Goal: Task Accomplishment & Management: Use online tool/utility

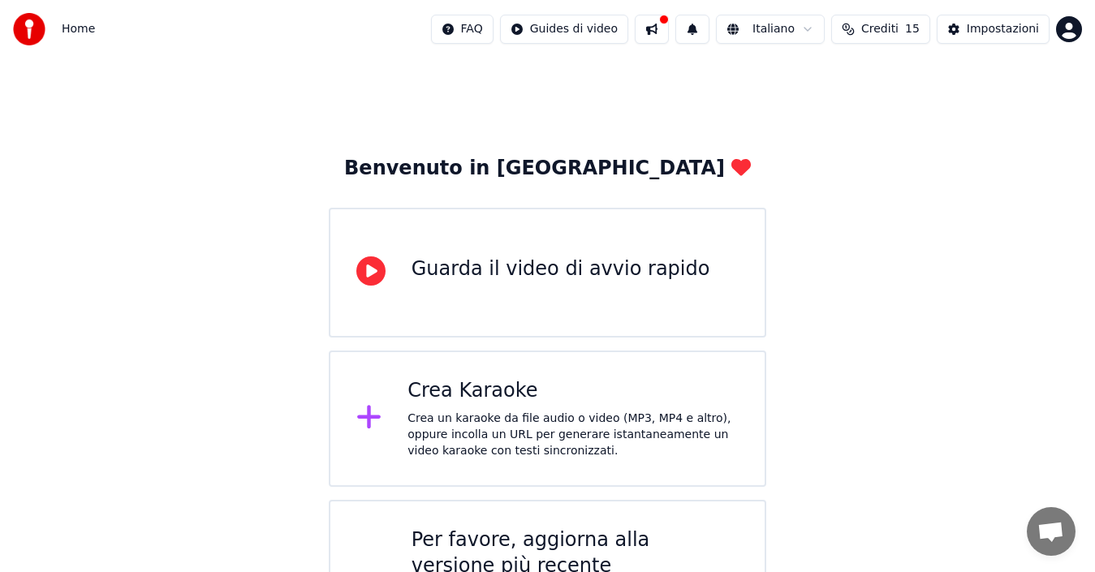
click at [364, 416] on icon at bounding box center [369, 418] width 24 height 24
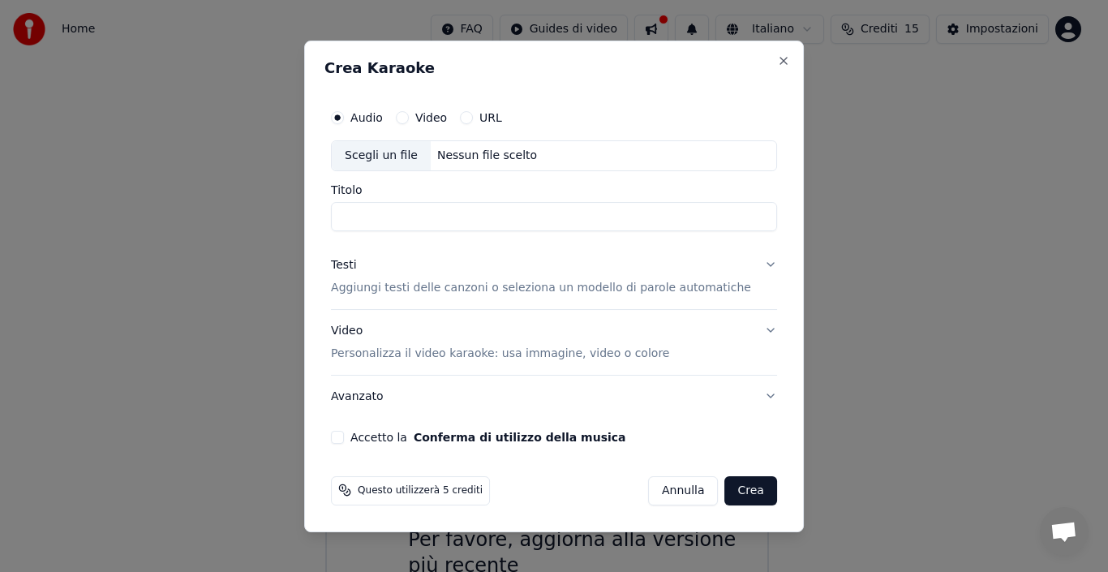
drag, startPoint x: 364, startPoint y: 416, endPoint x: 352, endPoint y: 170, distance: 247.0
click at [364, 416] on button "Avanzato" at bounding box center [554, 396] width 446 height 42
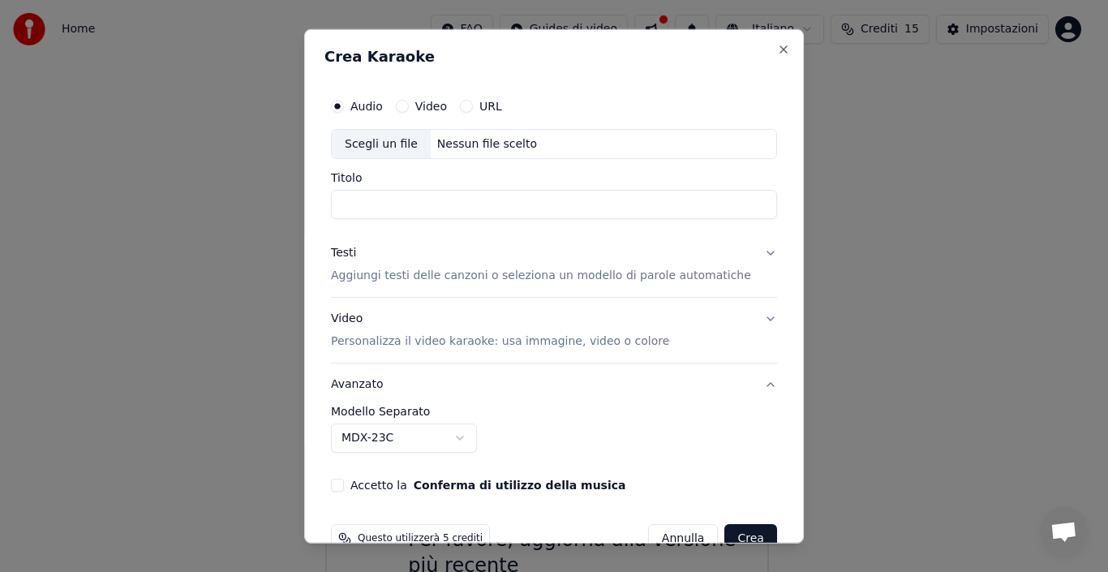
click at [394, 146] on div "Scegli un file" at bounding box center [381, 143] width 99 height 29
click at [372, 146] on div "Scegli un file" at bounding box center [381, 143] width 99 height 29
type input "**********"
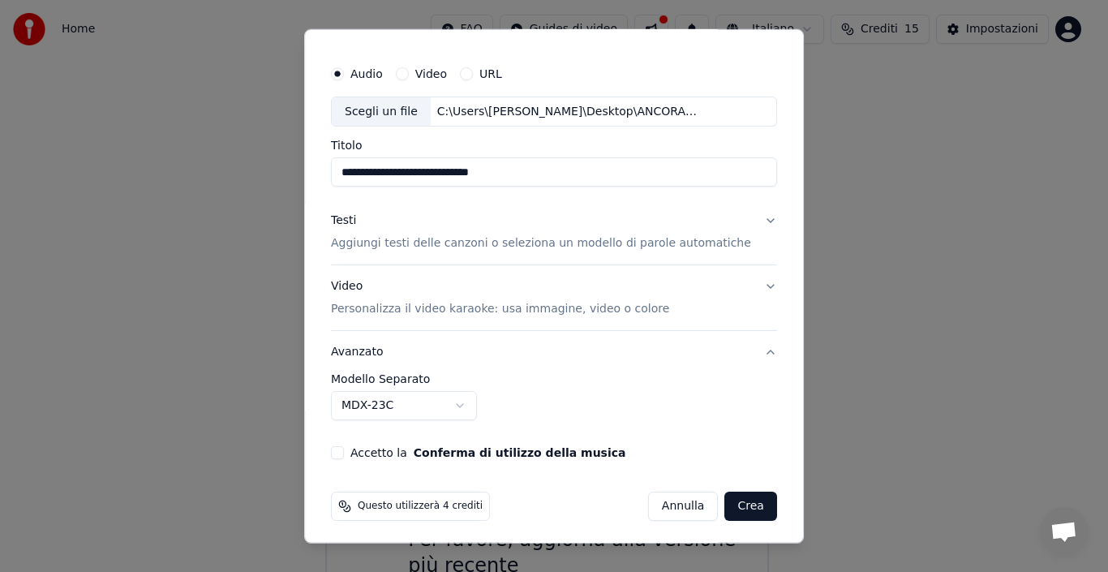
scroll to position [37, 0]
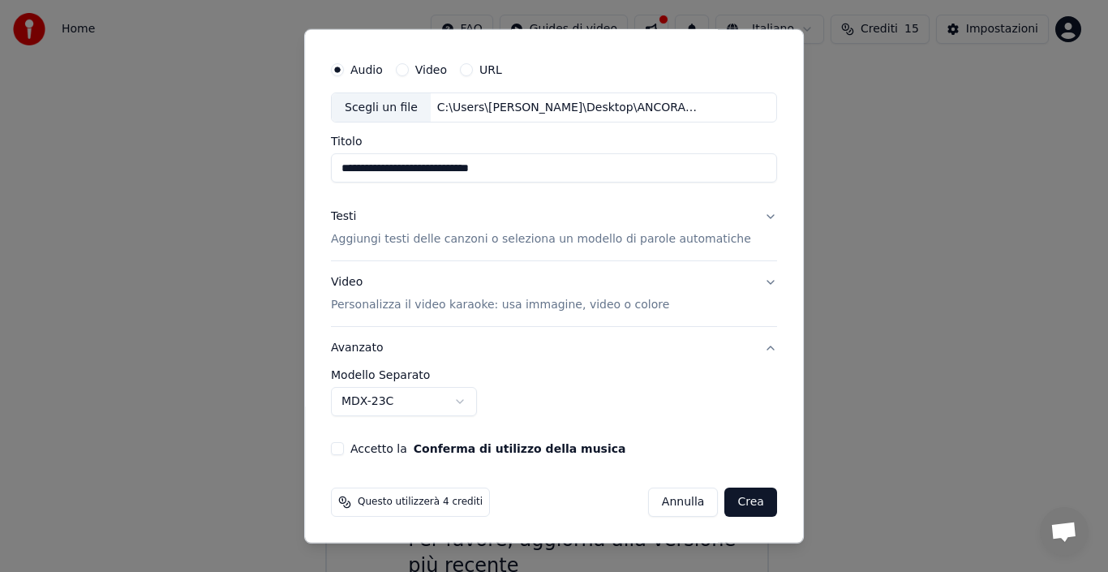
click at [746, 282] on button "Video Personalizza il video karaoke: usa immagine, video o colore" at bounding box center [554, 293] width 446 height 65
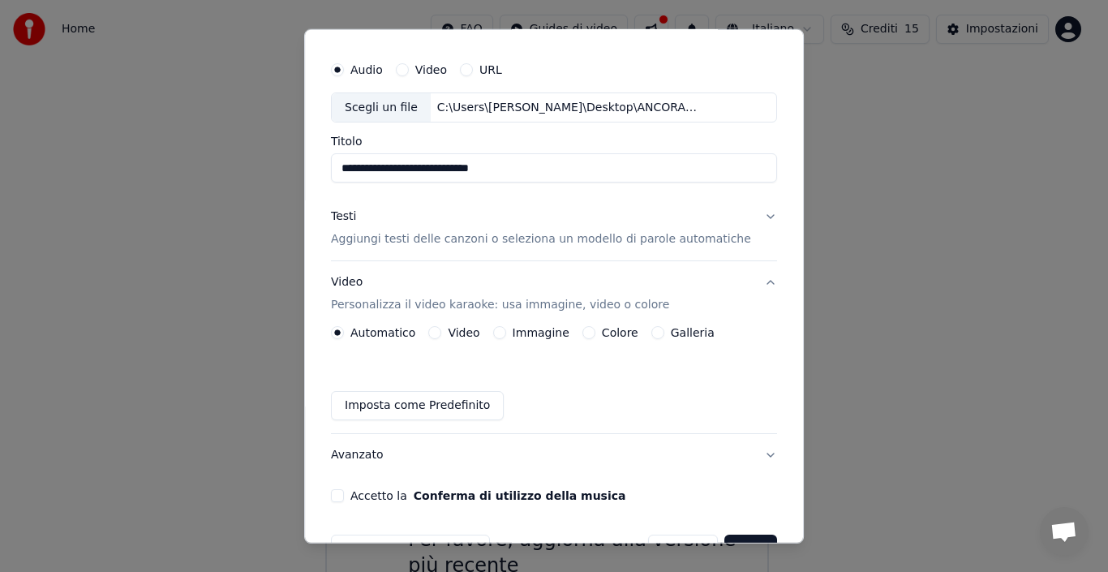
click at [531, 336] on label "Immagine" at bounding box center [541, 332] width 57 height 11
click at [506, 336] on button "Immagine" at bounding box center [499, 332] width 13 height 13
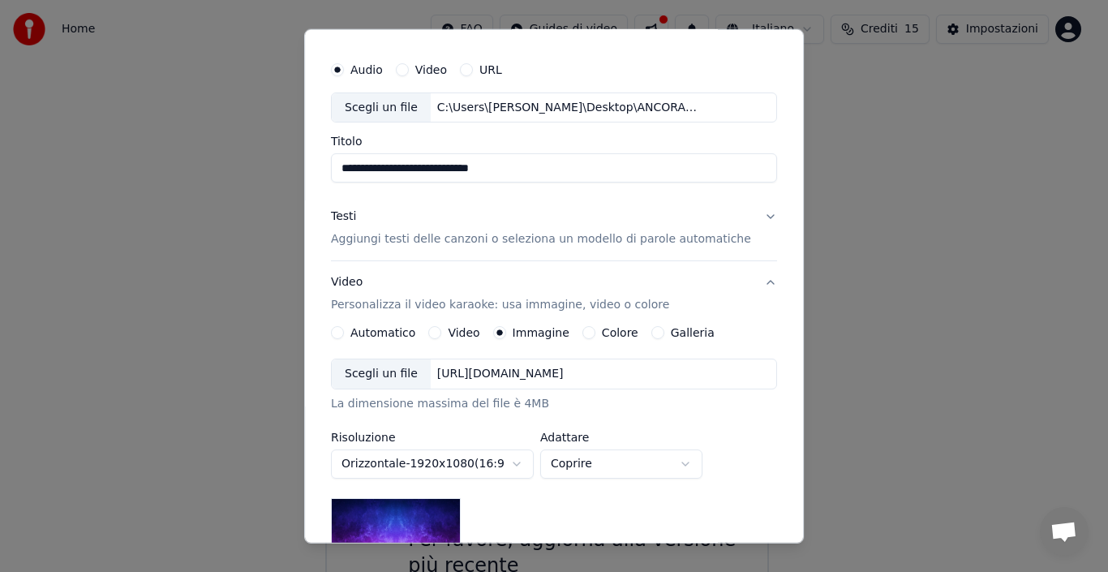
scroll to position [166, 0]
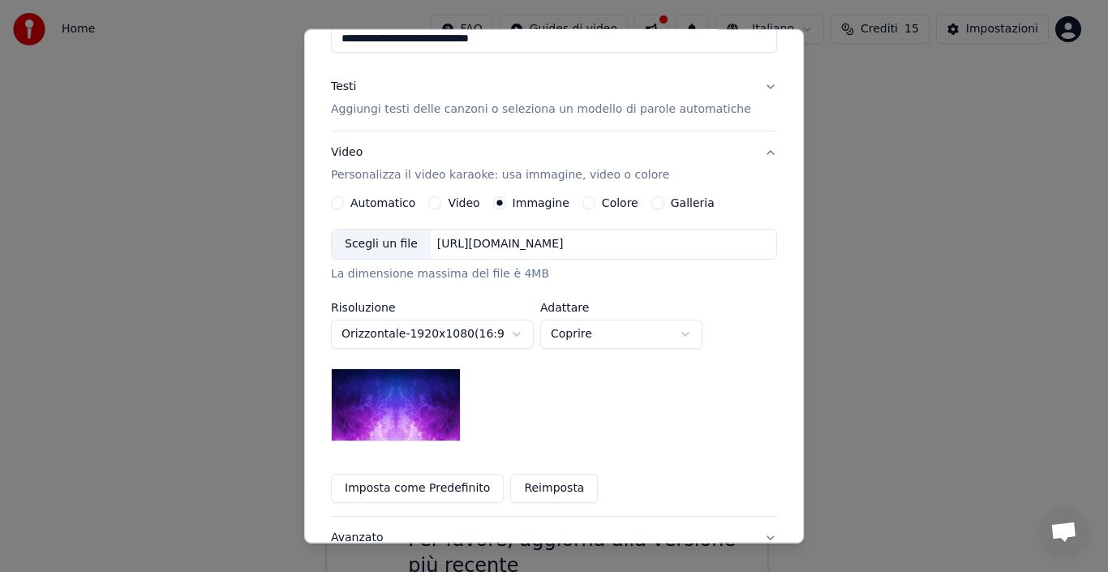
click at [413, 424] on img at bounding box center [396, 404] width 130 height 73
click at [445, 488] on button "Imposta come Predefinito" at bounding box center [417, 488] width 173 height 29
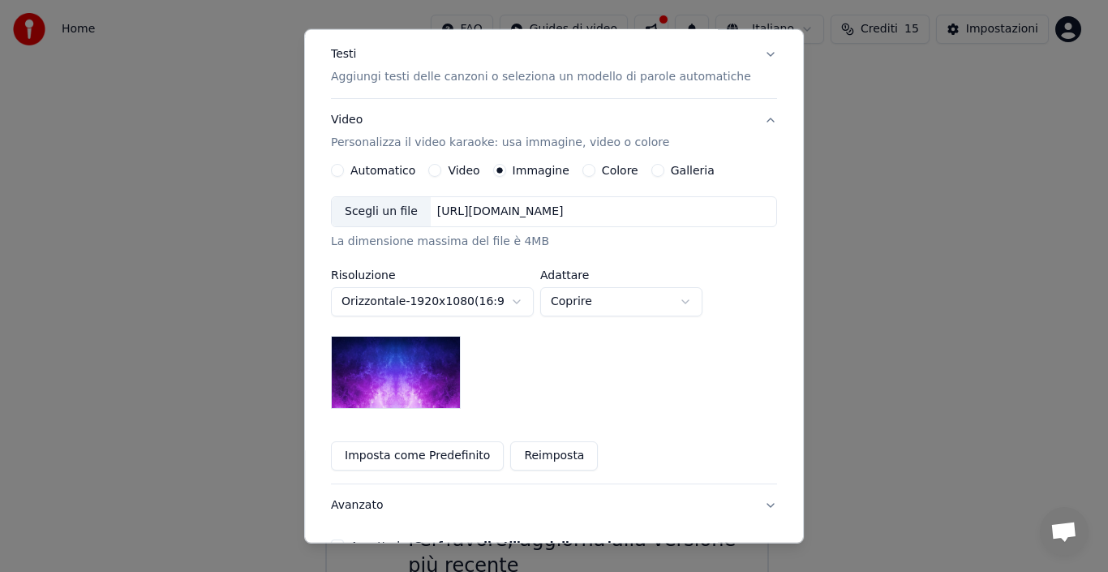
scroll to position [296, 0]
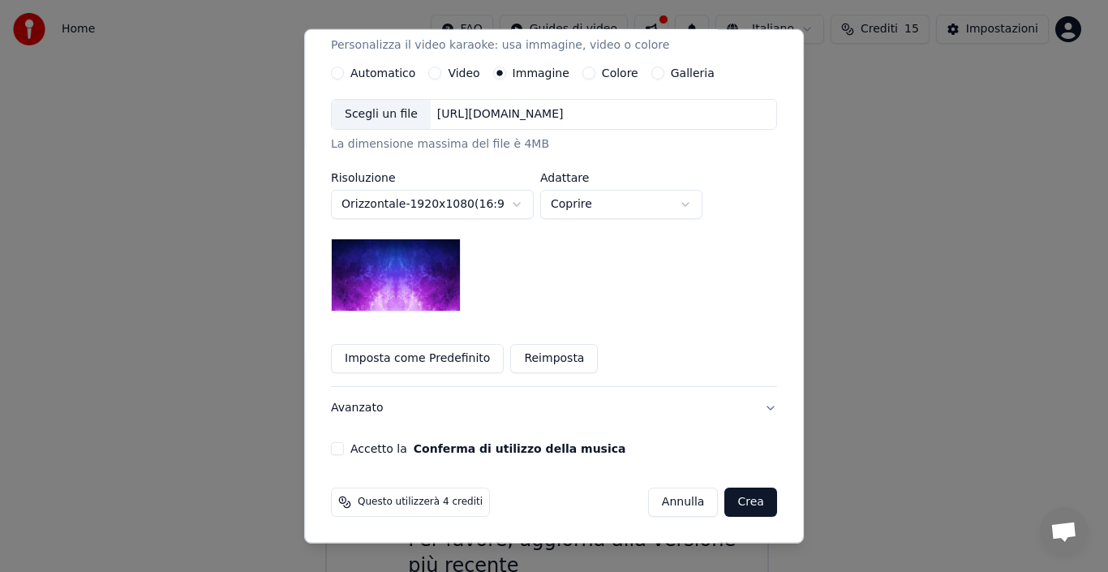
click at [725, 510] on button "Crea" at bounding box center [751, 502] width 52 height 29
click at [777, 517] on button "Crea" at bounding box center [751, 502] width 52 height 29
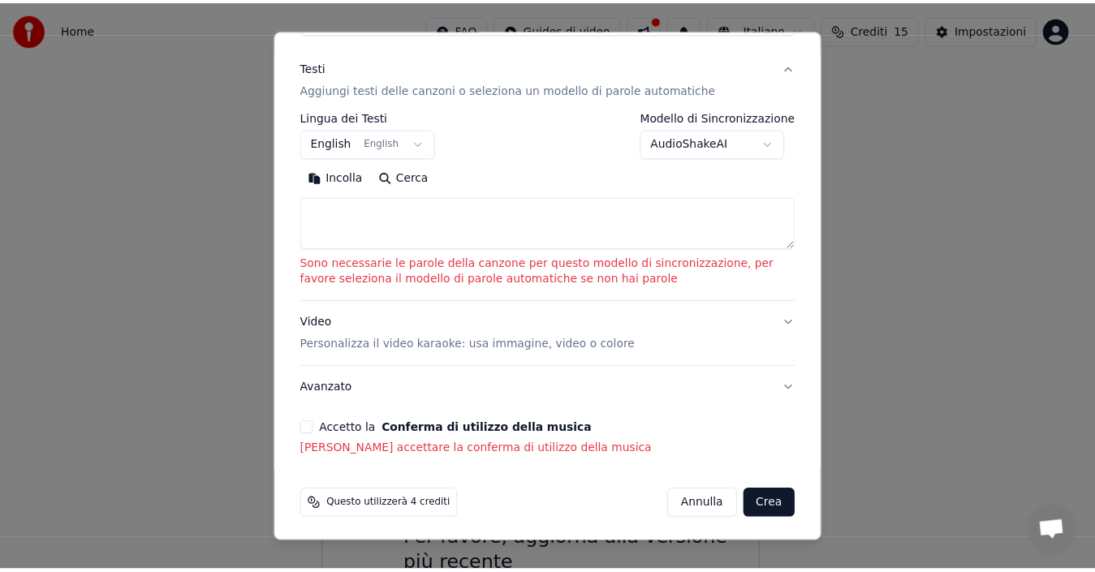
scroll to position [189, 0]
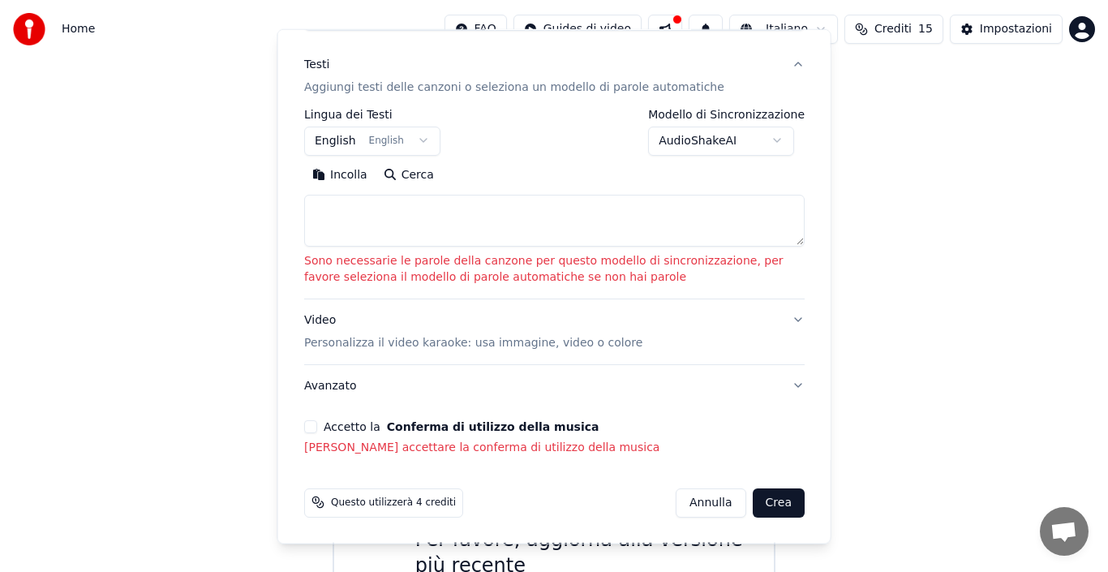
click at [823, 101] on html "**********" at bounding box center [554, 339] width 1108 height 678
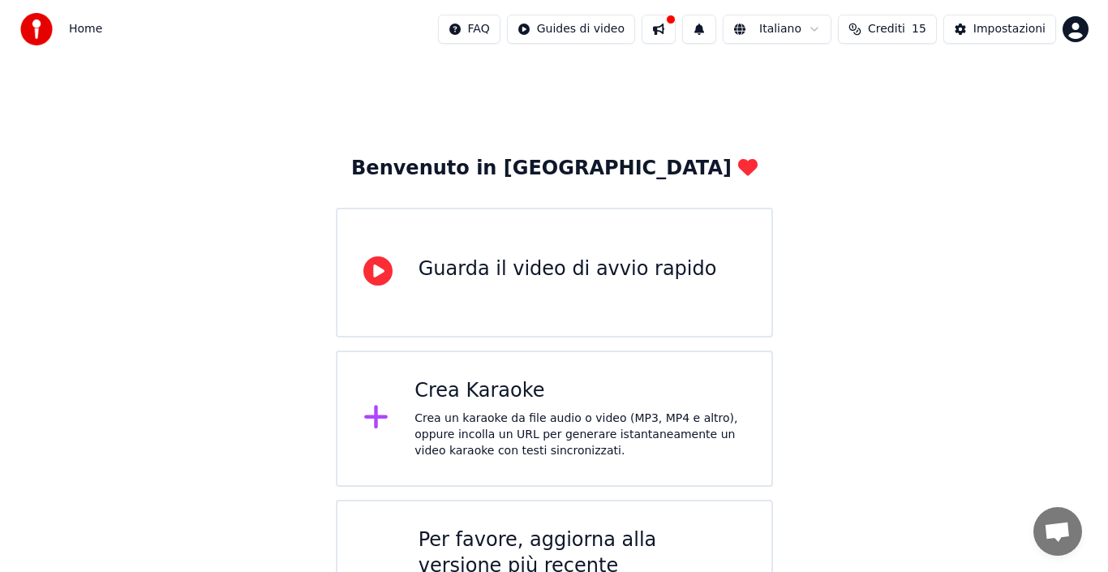
scroll to position [0, 0]
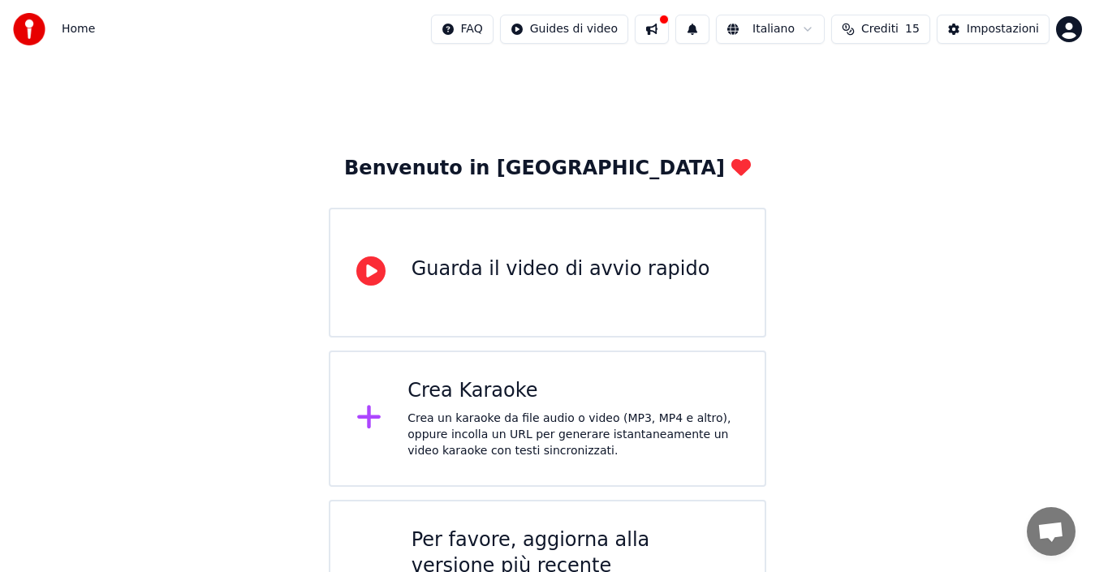
click at [446, 393] on div "Crea Karaoke" at bounding box center [572, 391] width 331 height 26
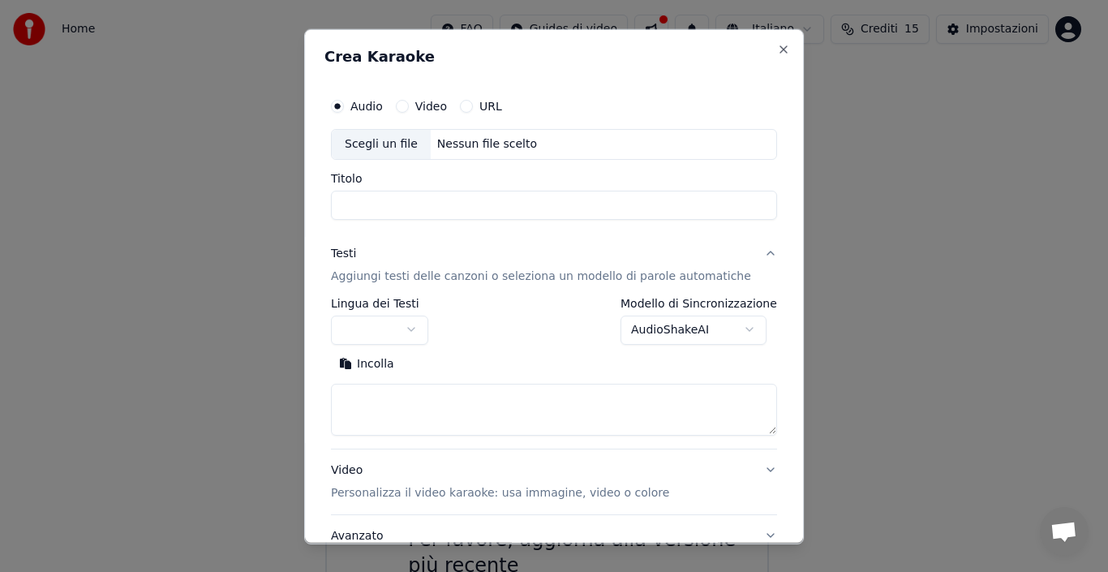
click at [383, 147] on div "Scegli un file" at bounding box center [381, 143] width 99 height 29
type input "**********"
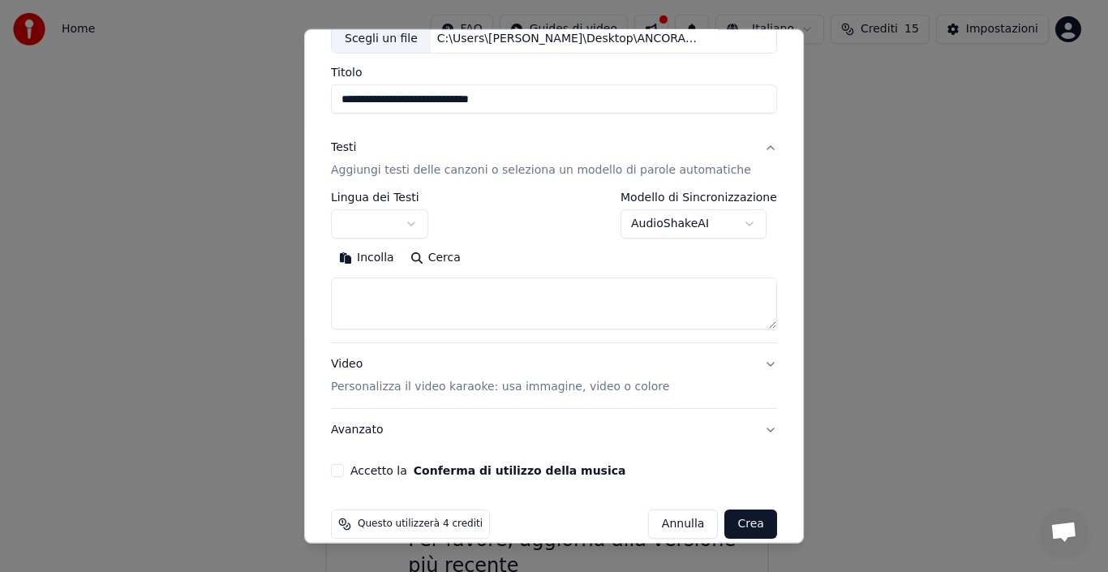
scroll to position [127, 0]
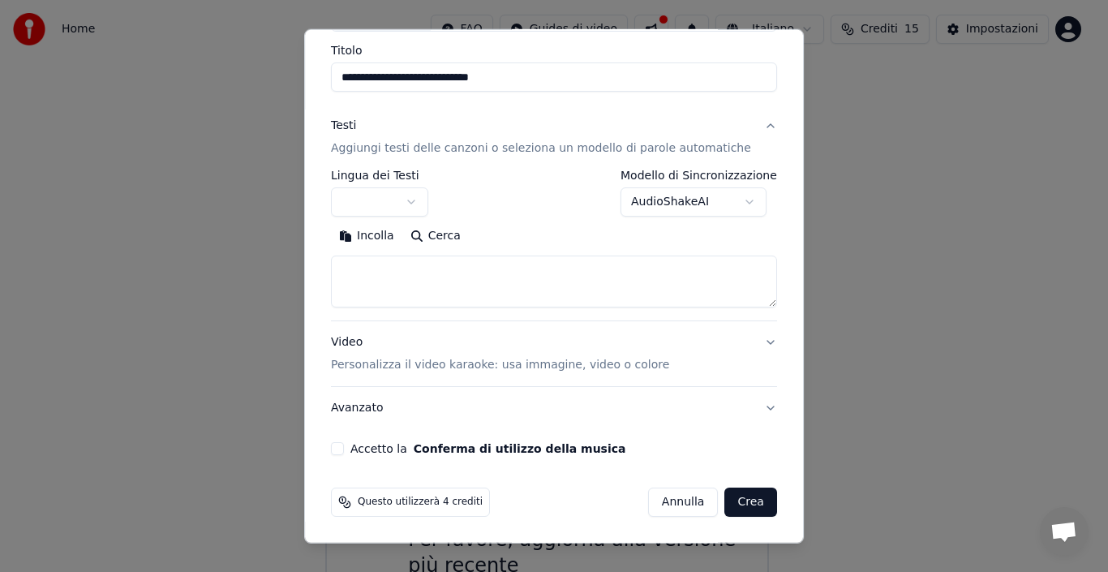
click at [725, 505] on button "Crea" at bounding box center [751, 502] width 52 height 29
select select "**"
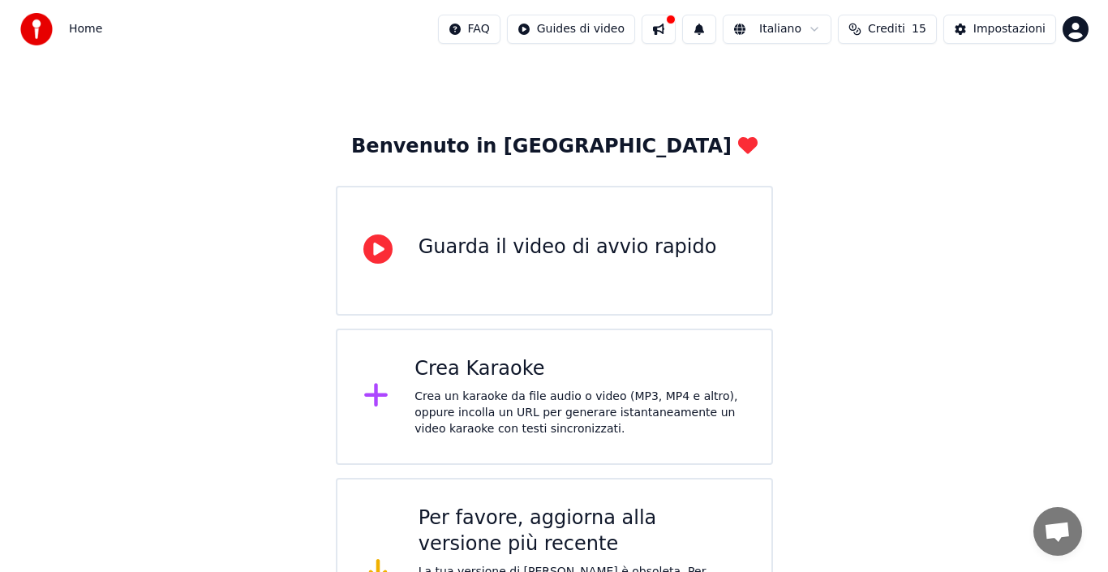
scroll to position [0, 0]
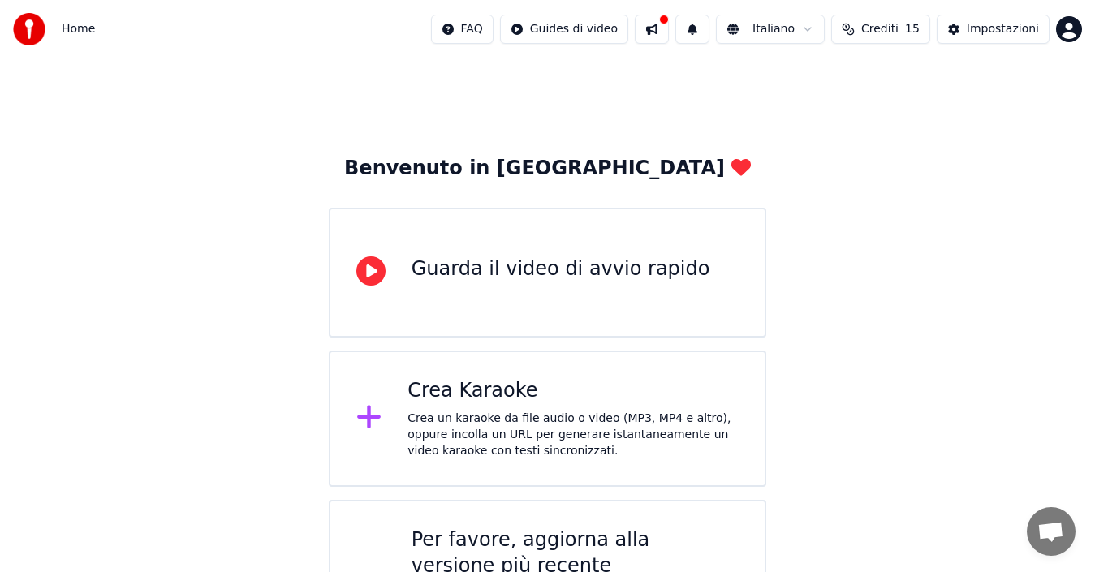
click at [418, 421] on div "Crea un karaoke da file audio o video (MP3, MP4 e altro), oppure incolla un URL…" at bounding box center [572, 435] width 331 height 49
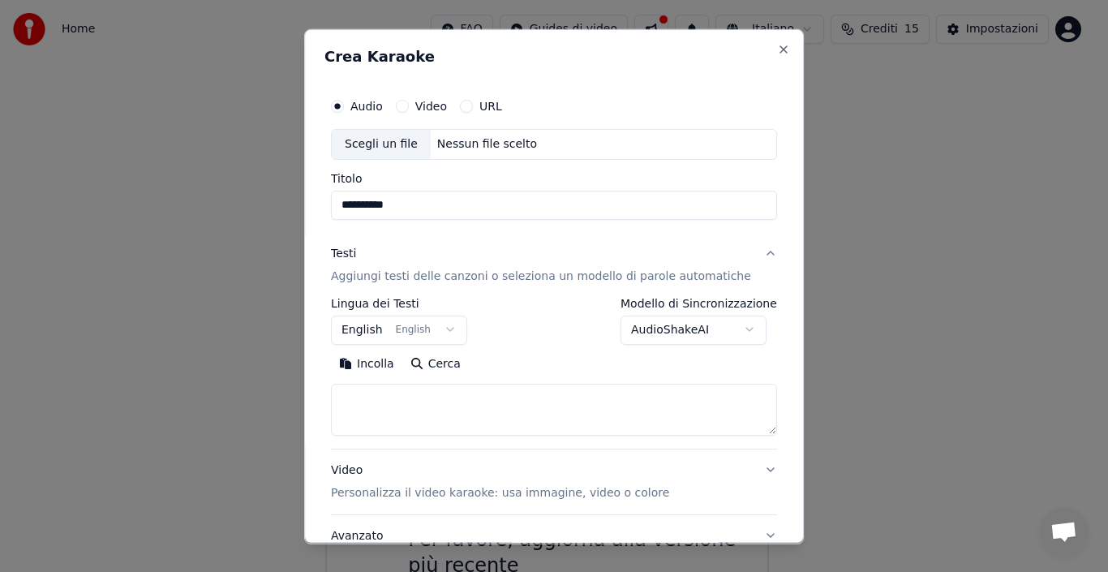
type input "**********"
click at [368, 243] on button "Testi Aggiungi testi delle canzoni o seleziona un modello di parole automatiche" at bounding box center [554, 264] width 446 height 65
click at [331, 232] on button "Testi Aggiungi testi delle canzoni o seleziona un modello di parole automatiche" at bounding box center [554, 264] width 446 height 65
click at [361, 151] on div "Scegli un file" at bounding box center [381, 143] width 99 height 29
click at [561, 206] on input "**********" at bounding box center [554, 204] width 446 height 29
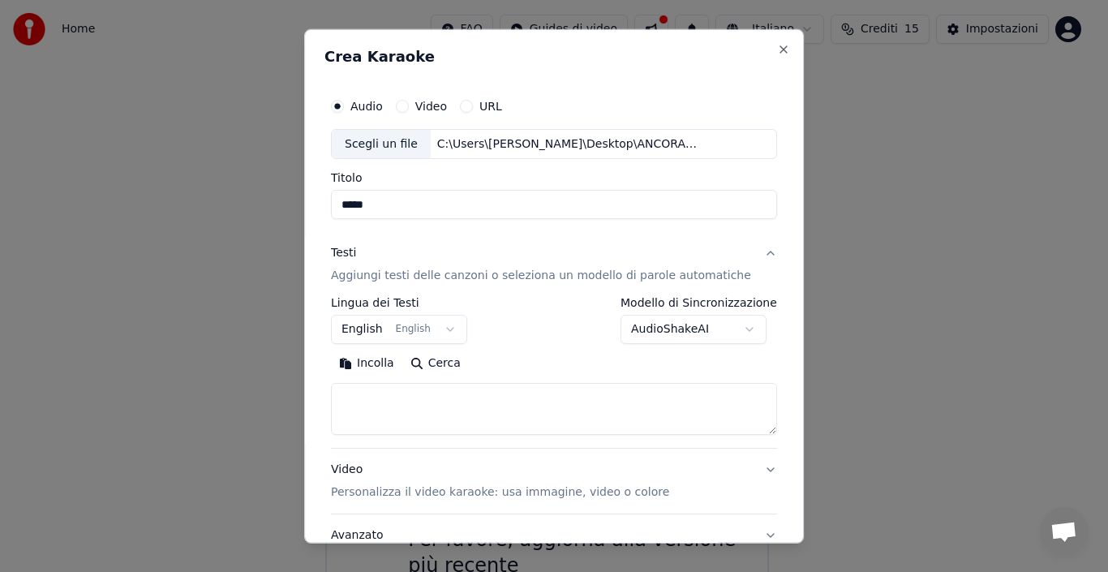
type input "****"
click at [543, 205] on input "****" at bounding box center [554, 204] width 446 height 29
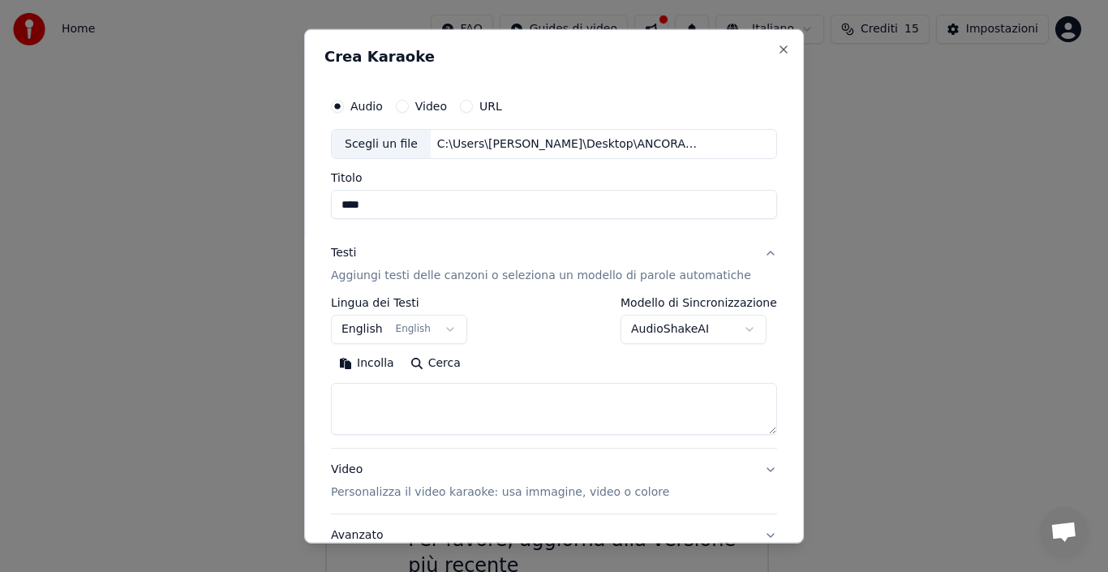
click at [543, 205] on input "****" at bounding box center [554, 204] width 446 height 29
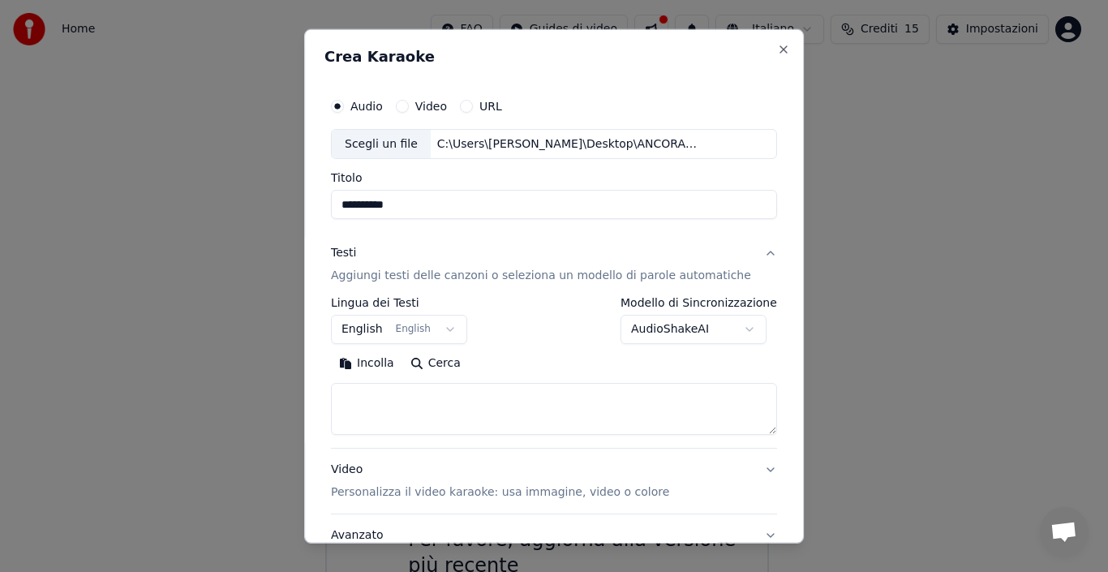
type input "**********"
click at [331, 351] on button "Incolla" at bounding box center [366, 364] width 71 height 26
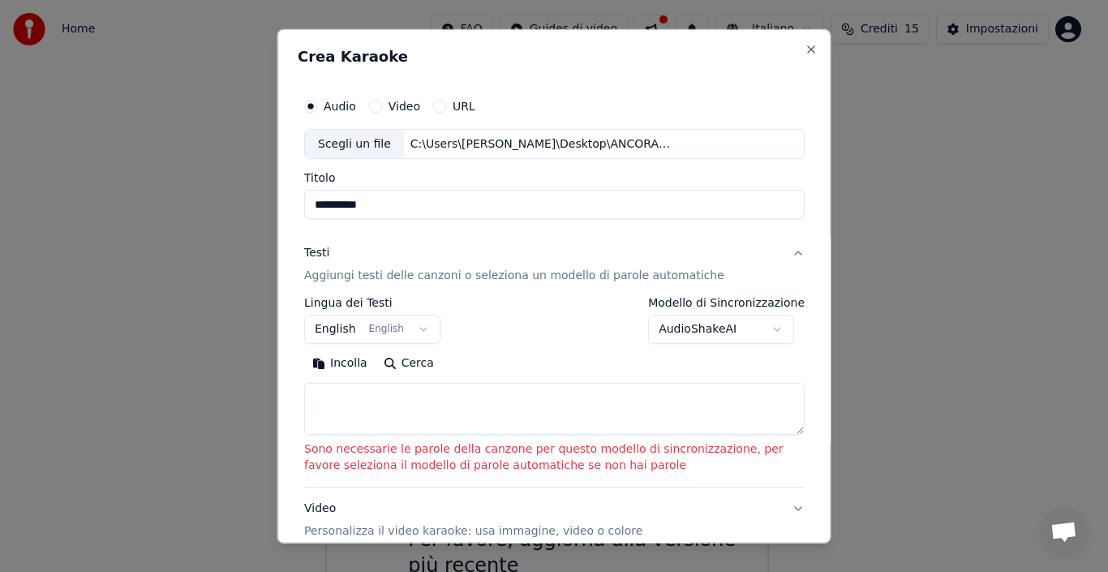
scroll to position [189, 0]
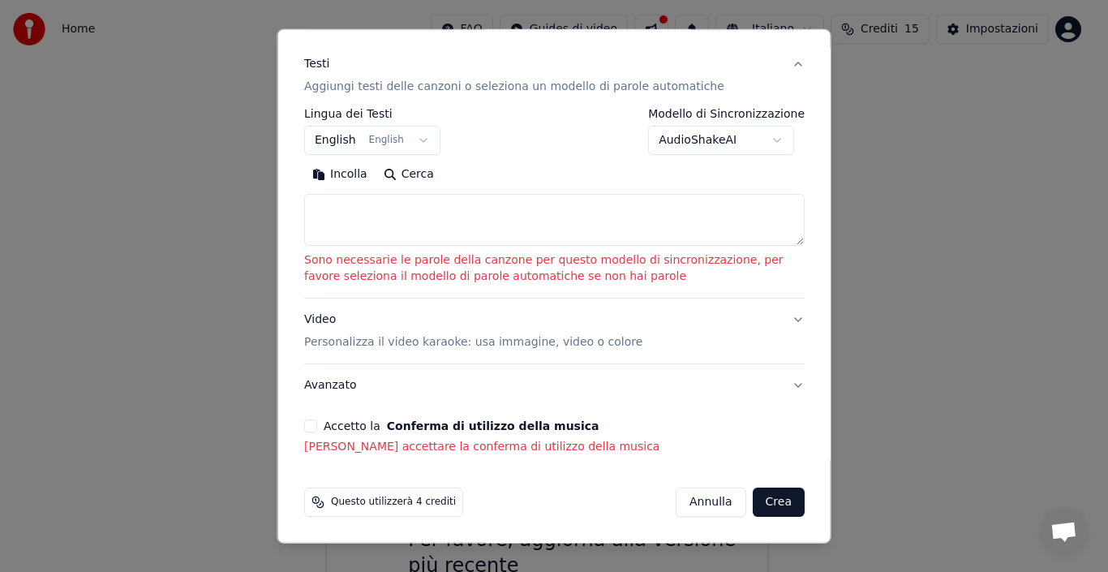
click at [784, 319] on button "Video Personalizza il video karaoke: usa immagine, video o colore" at bounding box center [554, 331] width 501 height 65
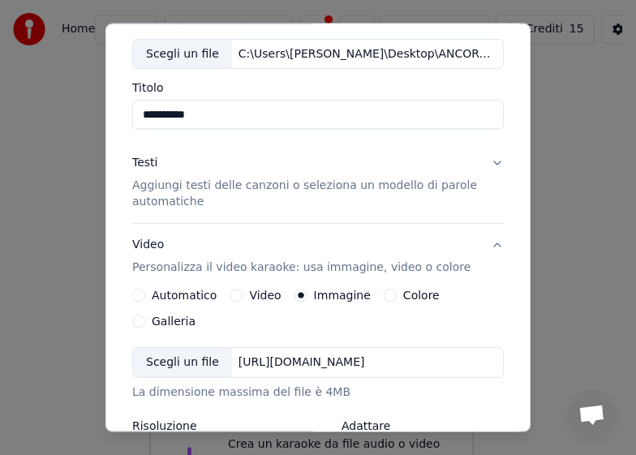
scroll to position [0, 0]
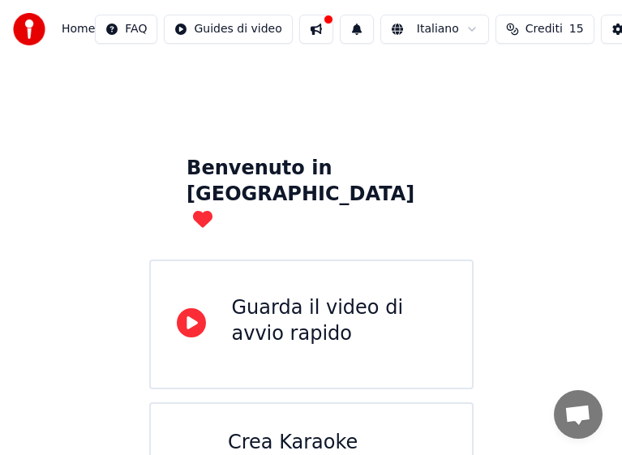
click at [247, 430] on div "Crea Karaoke" at bounding box center [337, 443] width 218 height 26
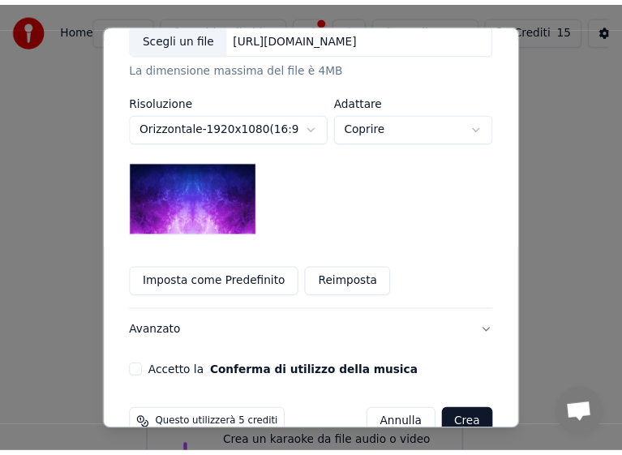
scroll to position [418, 0]
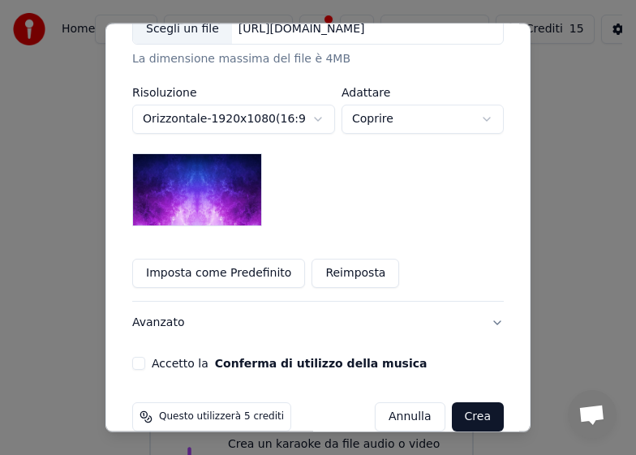
click at [356, 436] on html "**********" at bounding box center [318, 405] width 636 height 811
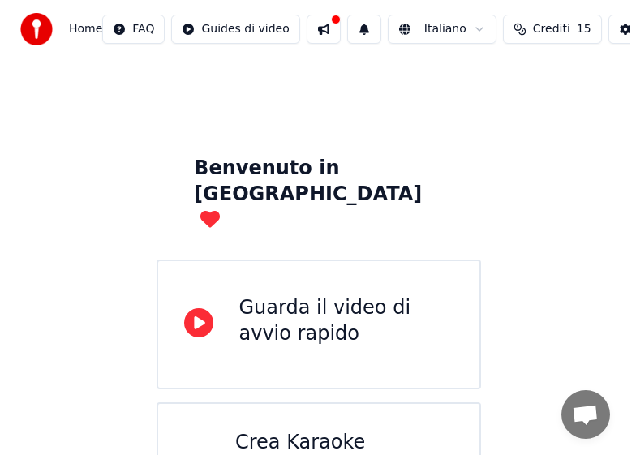
scroll to position [272, 0]
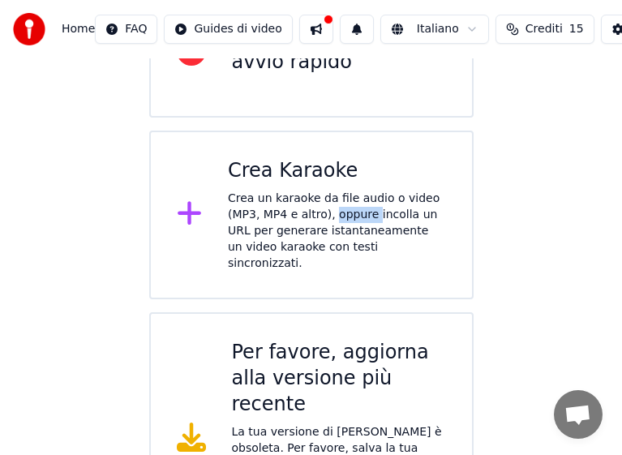
click at [326, 191] on div "Crea un karaoke da file audio o video (MP3, MP4 e altro), oppure incolla un URL…" at bounding box center [337, 231] width 218 height 81
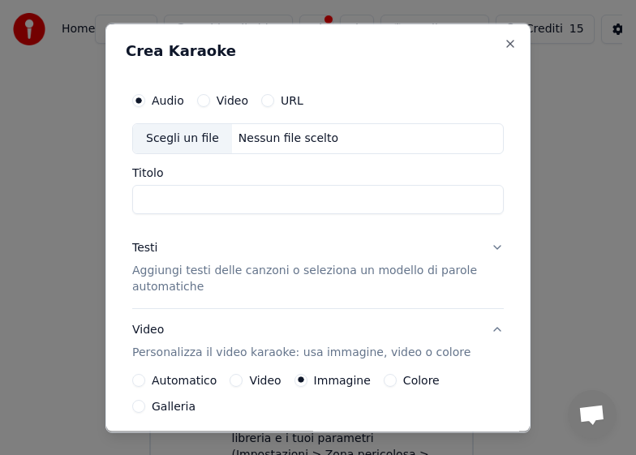
click at [217, 100] on label "Video" at bounding box center [233, 99] width 32 height 11
click at [210, 100] on button "Video" at bounding box center [203, 99] width 13 height 13
click at [184, 136] on div "Scegli un file" at bounding box center [182, 137] width 99 height 29
click at [233, 105] on label "Video" at bounding box center [233, 99] width 32 height 11
click at [210, 105] on button "Video" at bounding box center [203, 99] width 13 height 13
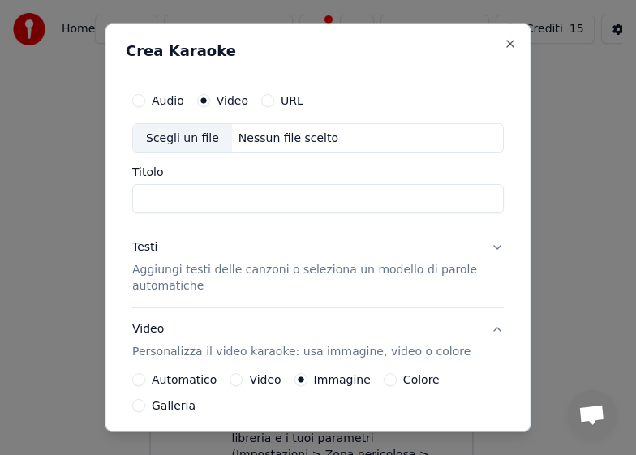
click at [285, 105] on label "URL" at bounding box center [292, 99] width 23 height 11
click at [274, 106] on button "URL" at bounding box center [267, 99] width 13 height 13
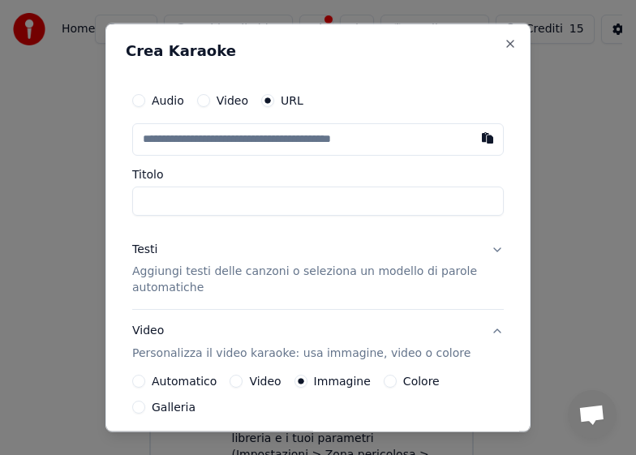
scroll to position [356, 0]
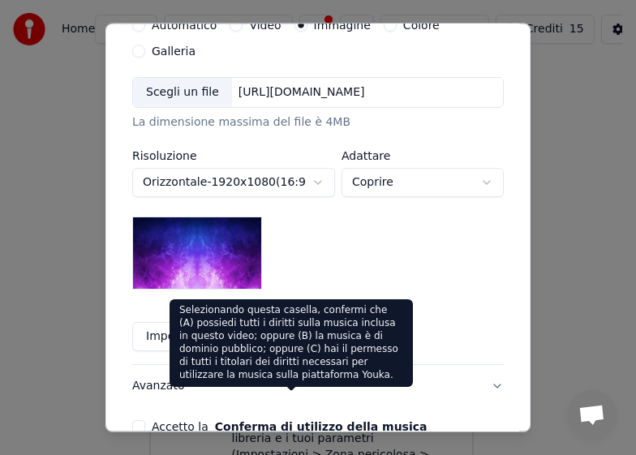
click at [291, 421] on button "Conferma di utilizzo della musica" at bounding box center [321, 426] width 213 height 11
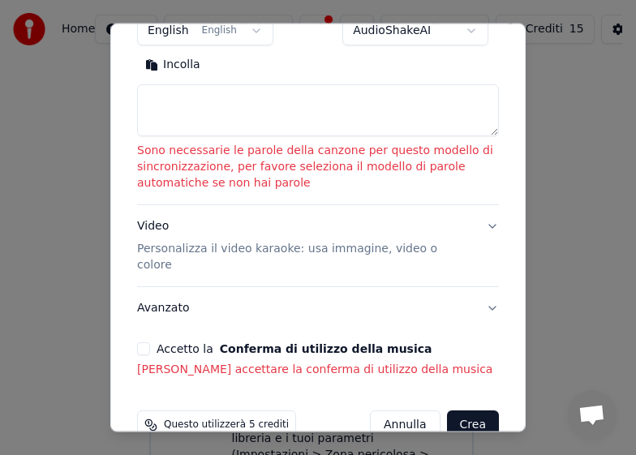
scroll to position [374, 0]
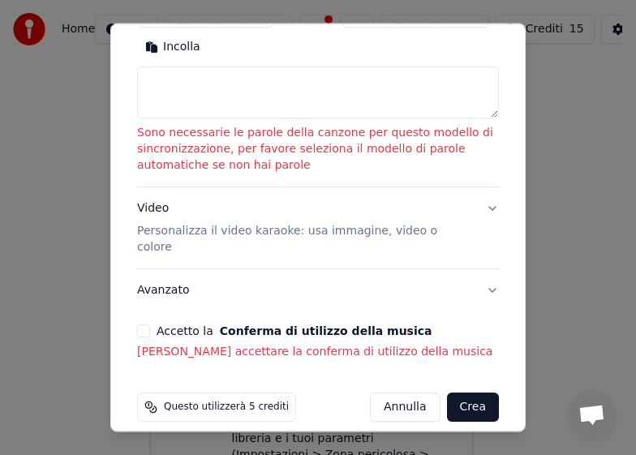
click at [267, 344] on p "[PERSON_NAME] accettare la conferma di utilizzo della musica" at bounding box center [318, 352] width 362 height 16
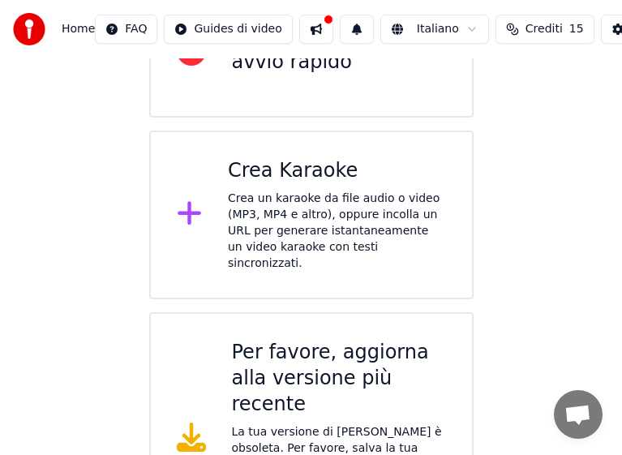
click at [324, 42] on button at bounding box center [316, 29] width 34 height 29
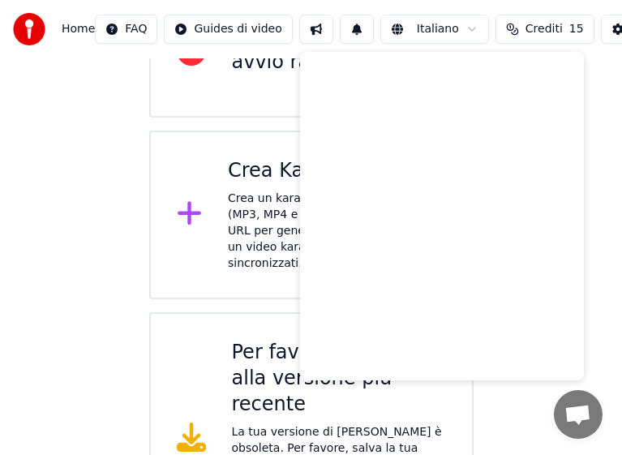
click at [561, 32] on span "Crediti" at bounding box center [544, 29] width 37 height 16
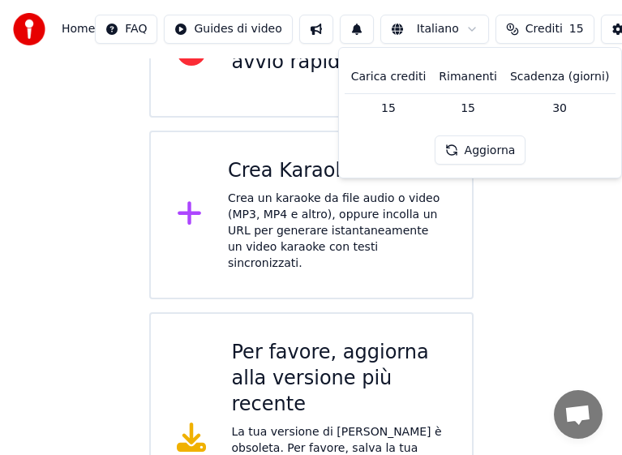
click at [559, 247] on div "Benvenuto in Youka Guarda il video di avvio rapido Crea Karaoke Crea un karaoke…" at bounding box center [311, 176] width 622 height 779
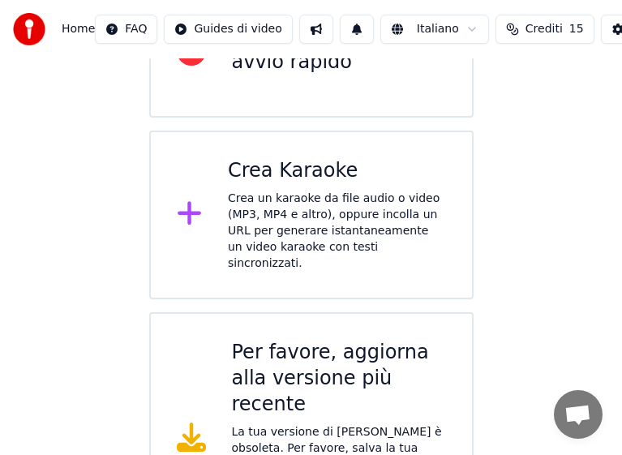
click at [286, 191] on div "Crea un karaoke da file audio o video (MP3, MP4 e altro), oppure incolla un URL…" at bounding box center [337, 231] width 218 height 81
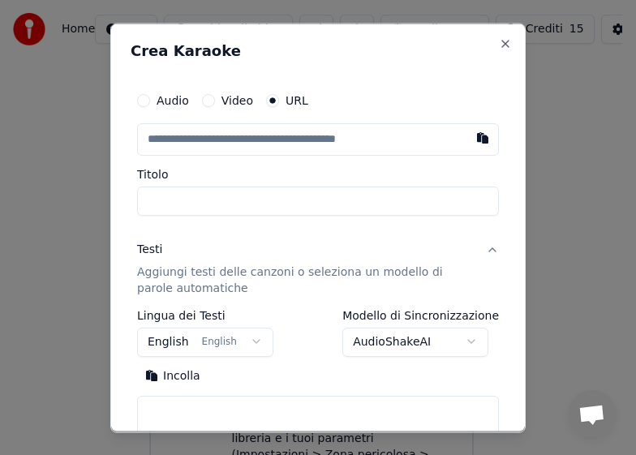
click at [216, 141] on input "text" at bounding box center [318, 139] width 362 height 32
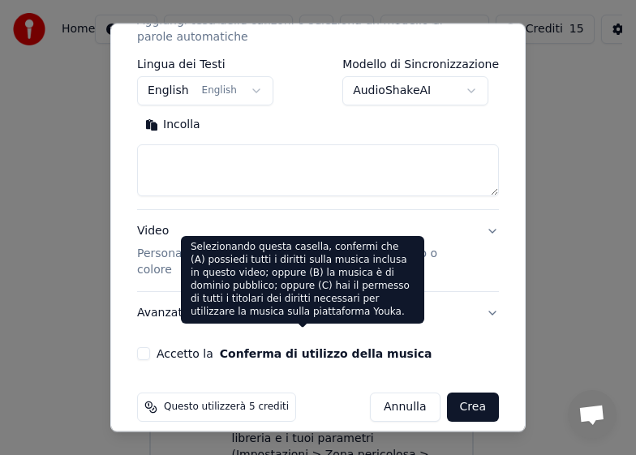
click at [324, 348] on button "Conferma di utilizzo della musica" at bounding box center [326, 353] width 213 height 11
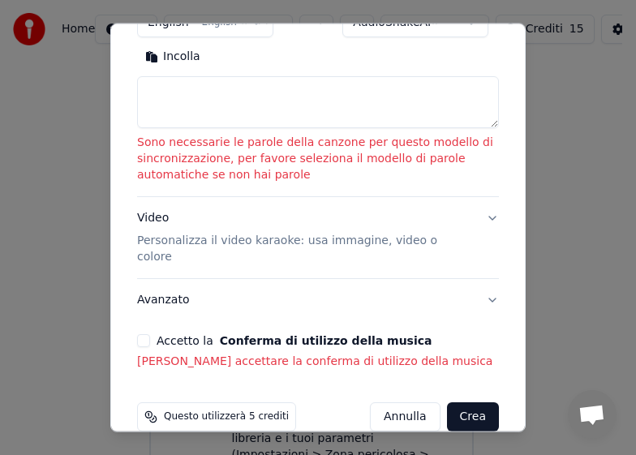
scroll to position [374, 0]
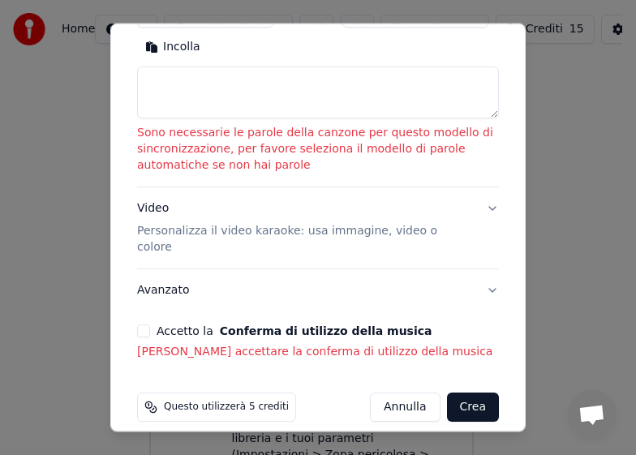
drag, startPoint x: 237, startPoint y: 386, endPoint x: 216, endPoint y: 349, distance: 42.9
click at [216, 349] on form "**********" at bounding box center [318, 65] width 375 height 725
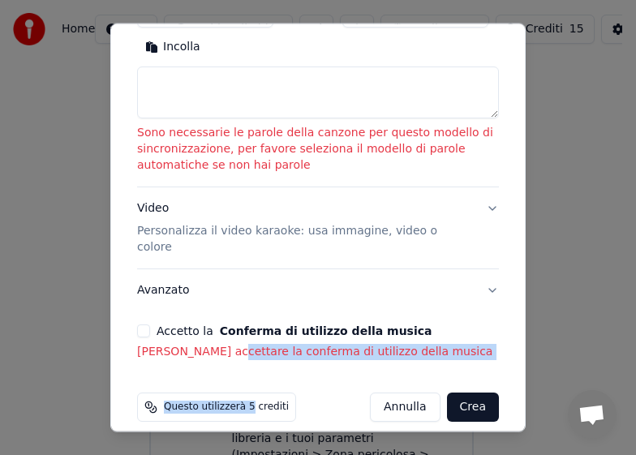
click at [165, 282] on button "Avanzato" at bounding box center [318, 290] width 362 height 42
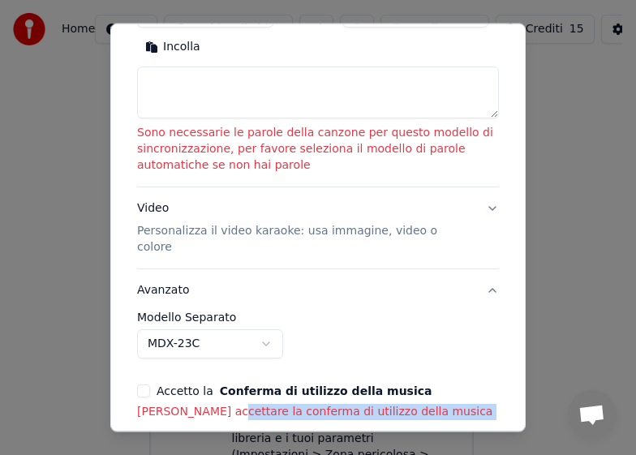
scroll to position [228, 0]
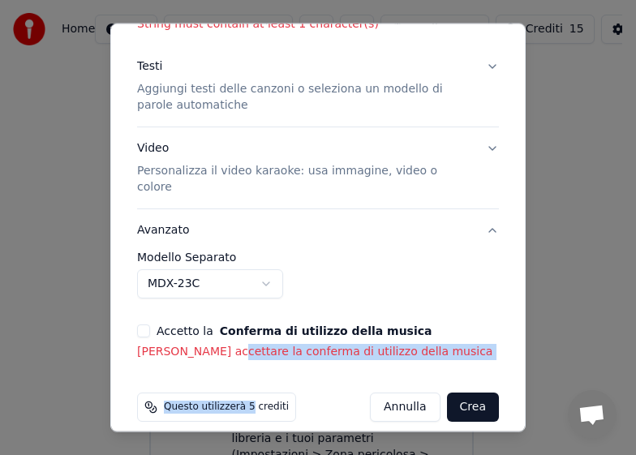
click at [477, 214] on button "Avanzato" at bounding box center [318, 230] width 362 height 42
click at [474, 212] on button "Avanzato" at bounding box center [318, 230] width 362 height 42
click at [474, 212] on div "**********" at bounding box center [318, 178] width 362 height 266
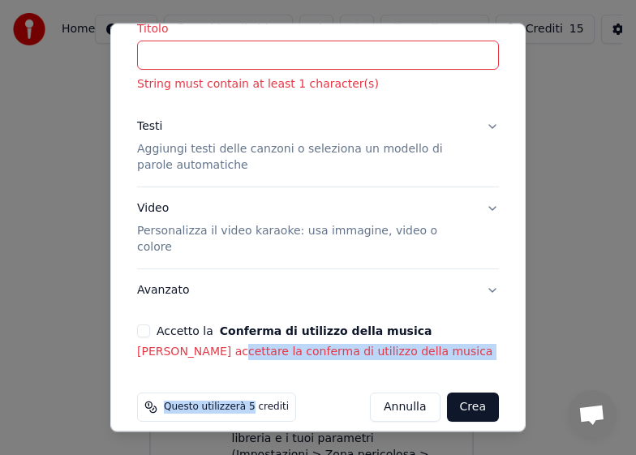
scroll to position [168, 0]
click at [474, 212] on button "Video Personalizza il video karaoke: usa immagine, video o colore" at bounding box center [318, 227] width 362 height 81
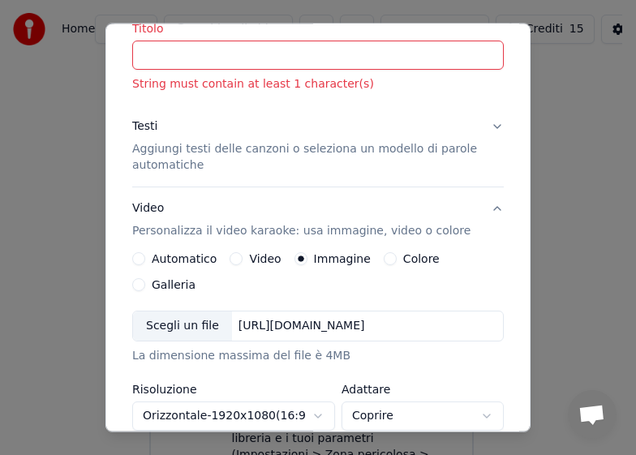
scroll to position [0, 0]
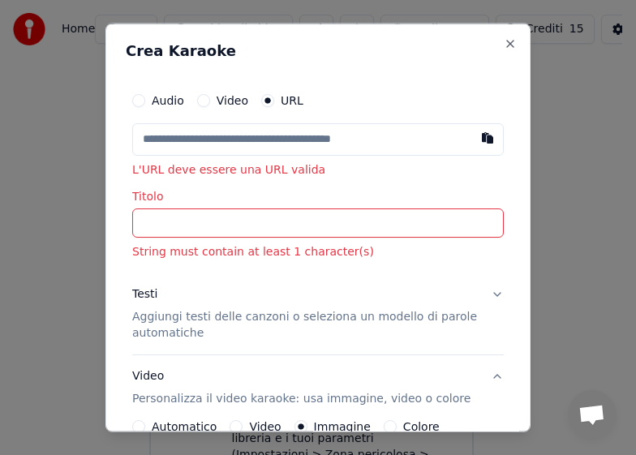
click at [189, 241] on div "Titolo String must contain at least 1 character(s)" at bounding box center [318, 226] width 372 height 70
click at [189, 230] on input "Titolo" at bounding box center [318, 223] width 372 height 29
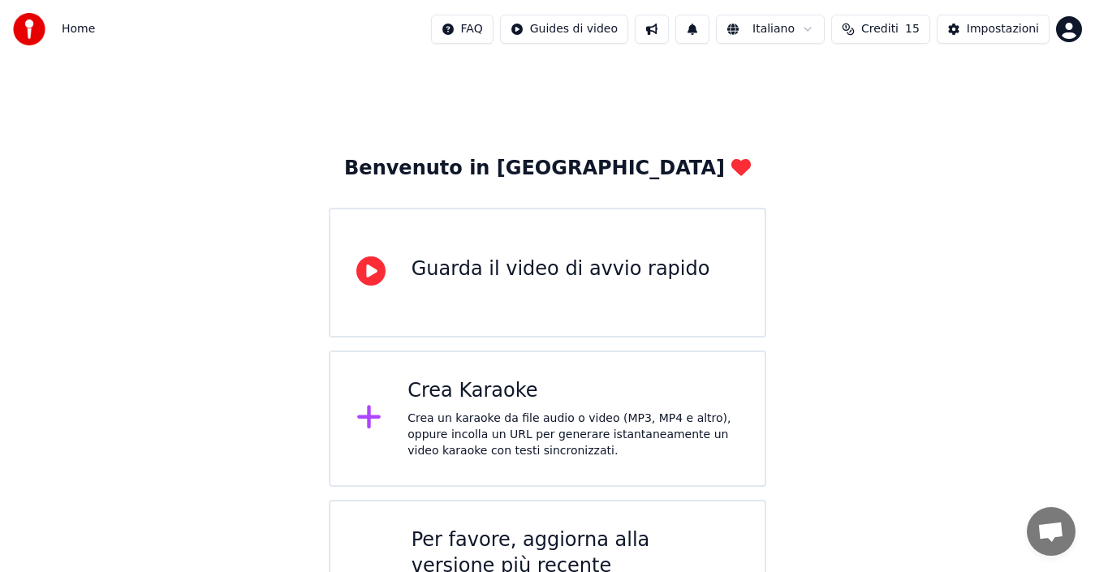
click at [439, 386] on div "Crea Karaoke" at bounding box center [572, 391] width 331 height 26
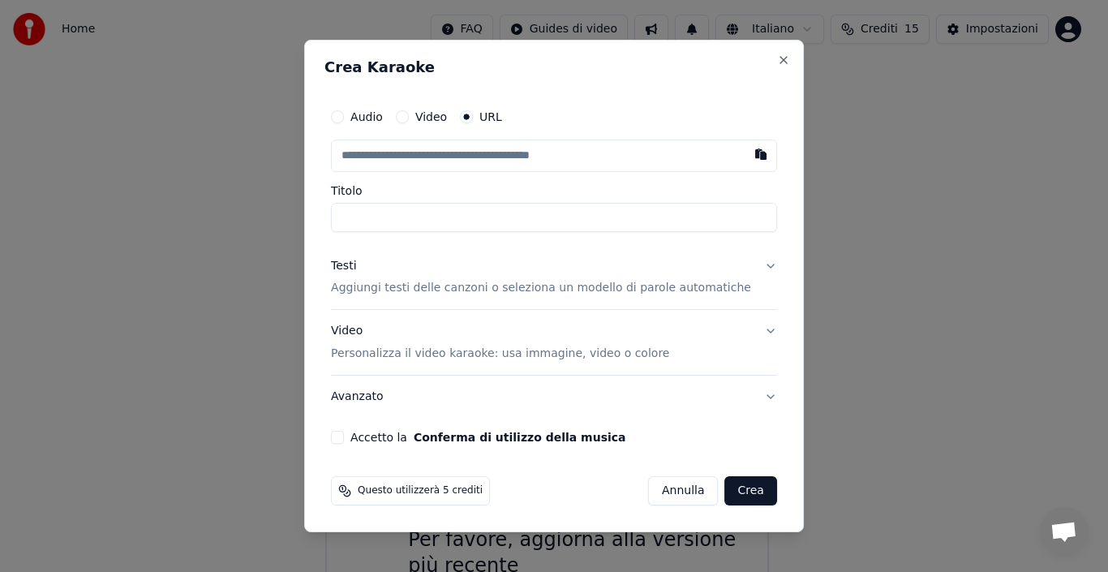
click at [445, 156] on input "text" at bounding box center [554, 156] width 446 height 32
click at [444, 157] on input "text" at bounding box center [554, 156] width 446 height 32
click at [745, 150] on button "button" at bounding box center [761, 154] width 32 height 29
type input "**********"
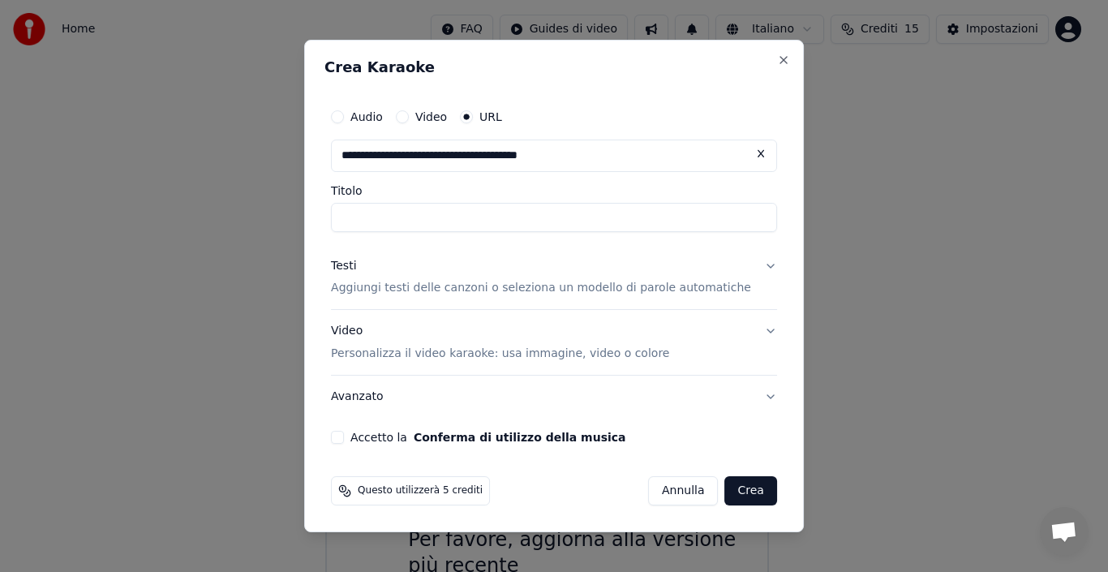
click at [736, 488] on button "Crea" at bounding box center [751, 490] width 52 height 29
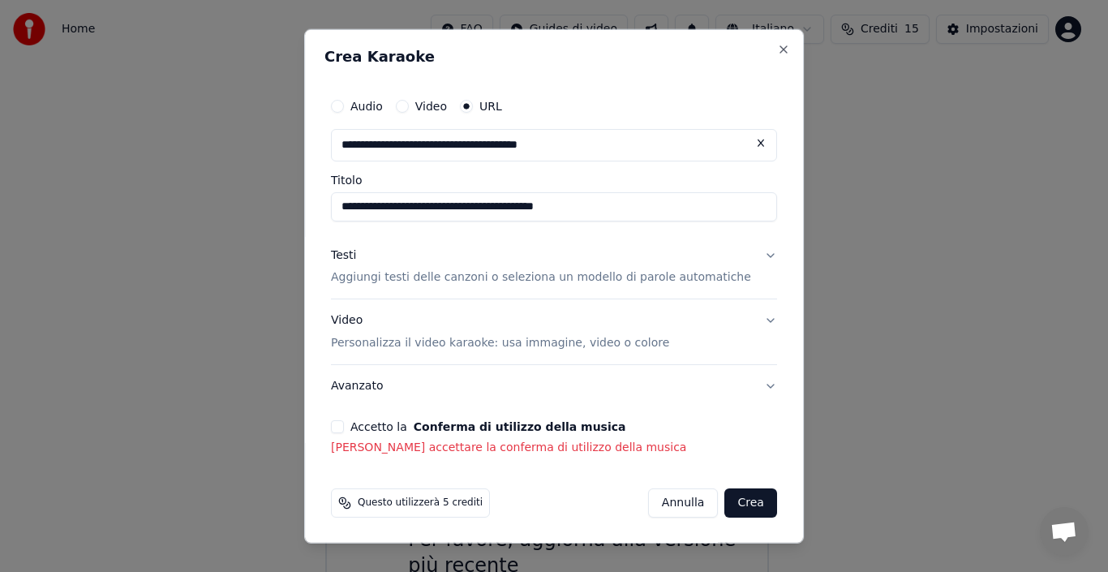
click at [736, 497] on div "[PERSON_NAME]" at bounding box center [712, 502] width 129 height 29
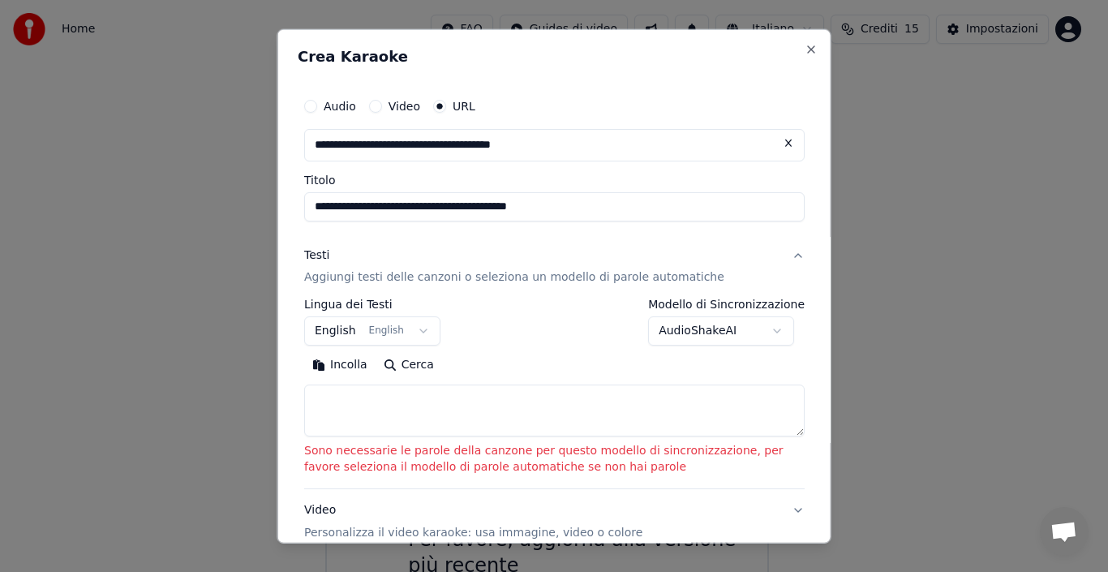
click at [782, 534] on div "**********" at bounding box center [554, 285] width 554 height 515
click at [782, 534] on button "Video Personalizza il video karaoke: usa immagine, video o colore" at bounding box center [554, 521] width 501 height 65
click at [765, 507] on button "Video Personalizza il video karaoke: usa immagine, video o colore" at bounding box center [554, 521] width 501 height 65
type input "**********"
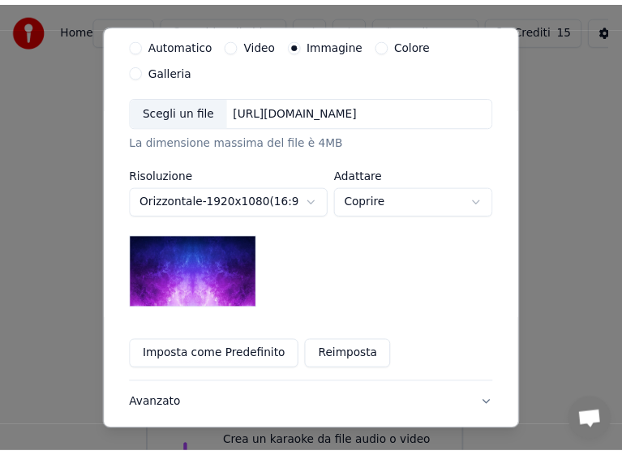
scroll to position [442, 0]
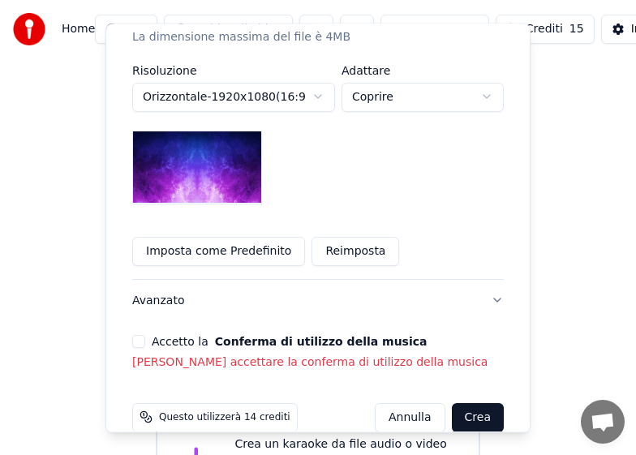
click at [386, 445] on html "**********" at bounding box center [318, 405] width 636 height 811
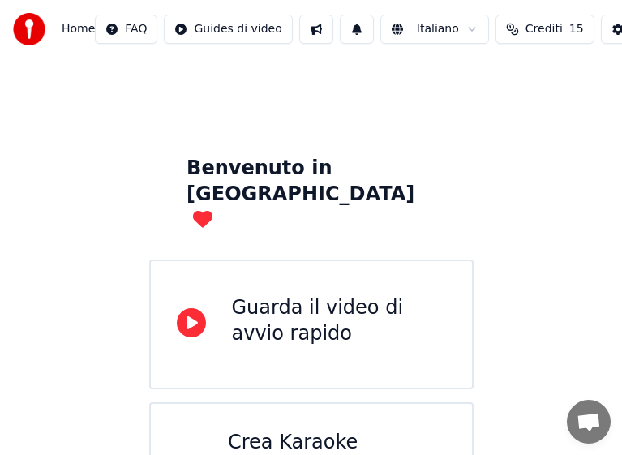
scroll to position [272, 0]
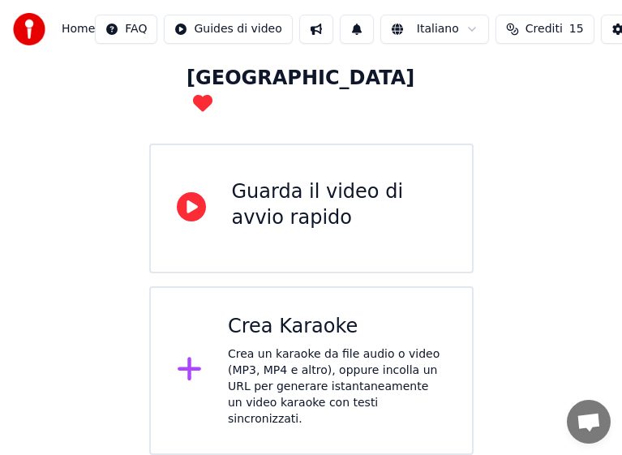
scroll to position [48, 0]
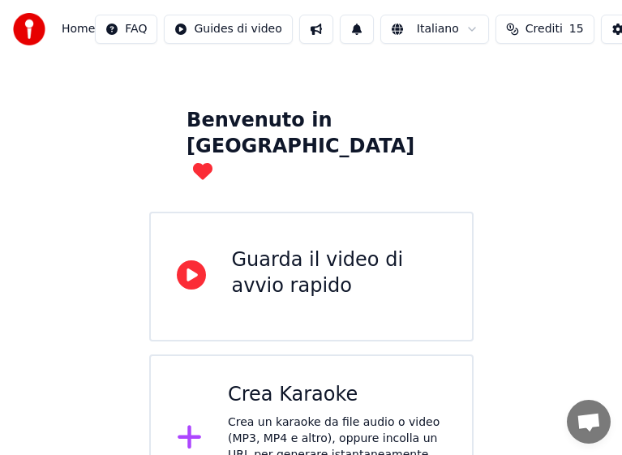
click at [606, 425] on span "Aprire la chat" at bounding box center [589, 422] width 44 height 44
click at [622, 494] on html "Home FAQ Guides di video Italiano Crediti 15 Impostazioni Benvenuto in Youka Gu…" at bounding box center [311, 237] width 622 height 571
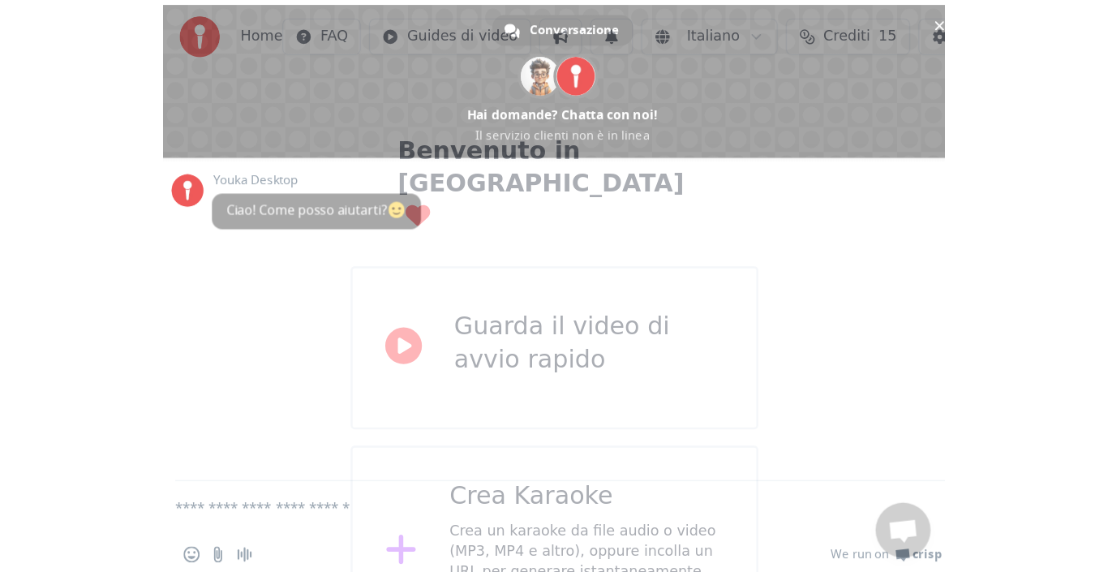
scroll to position [0, 0]
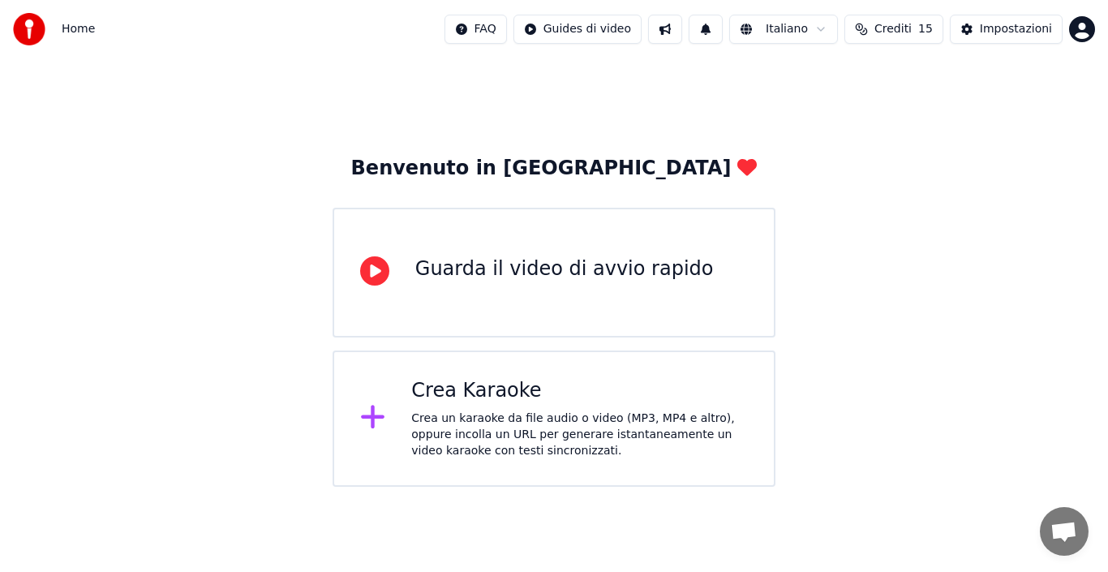
click at [389, 421] on div at bounding box center [379, 418] width 39 height 32
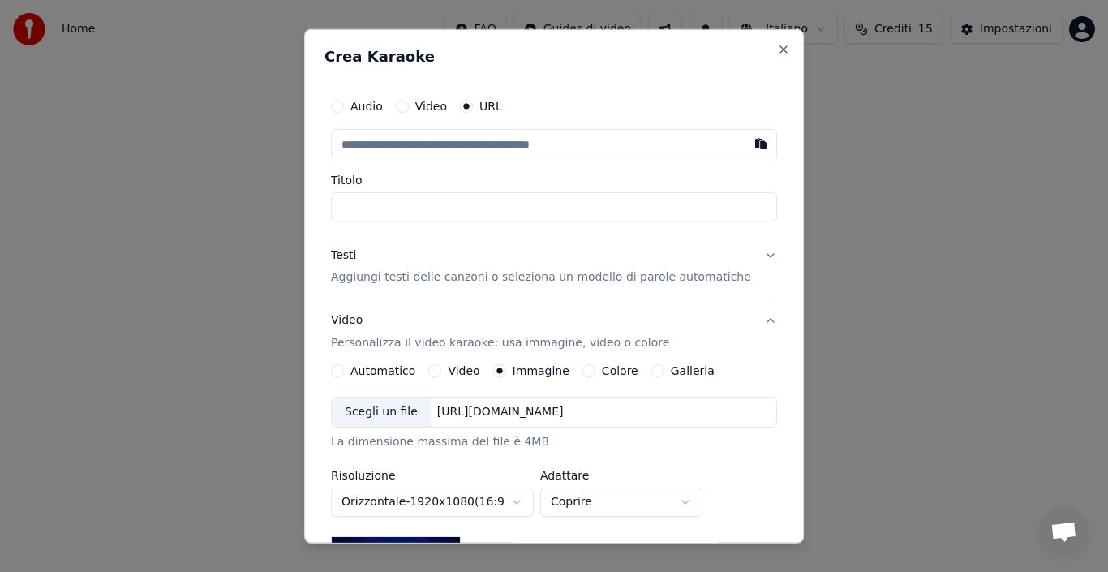
scroll to position [298, 0]
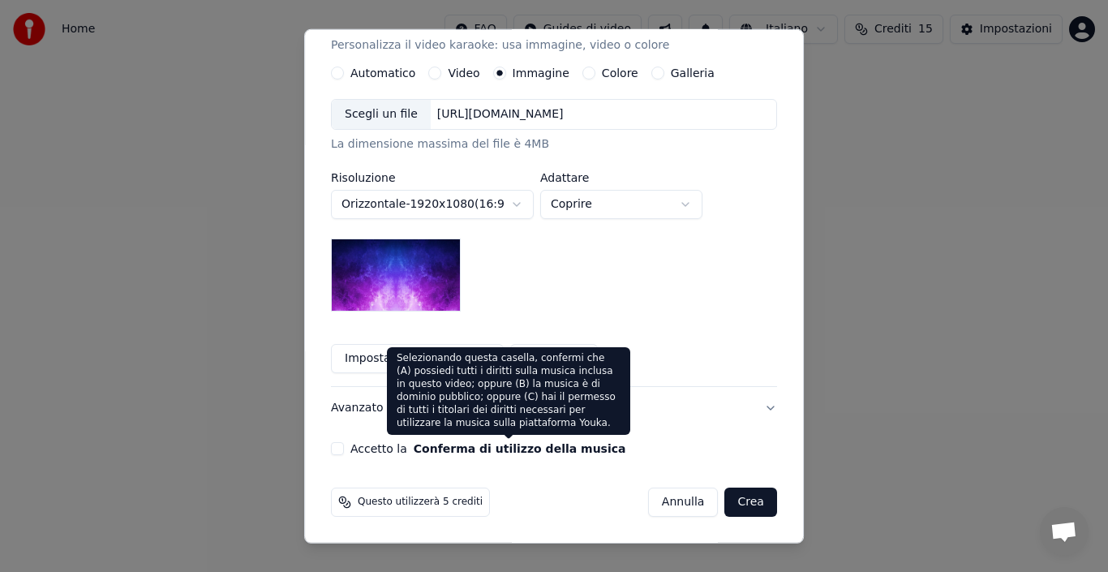
click at [497, 443] on button "Conferma di utilizzo della musica" at bounding box center [520, 448] width 213 height 11
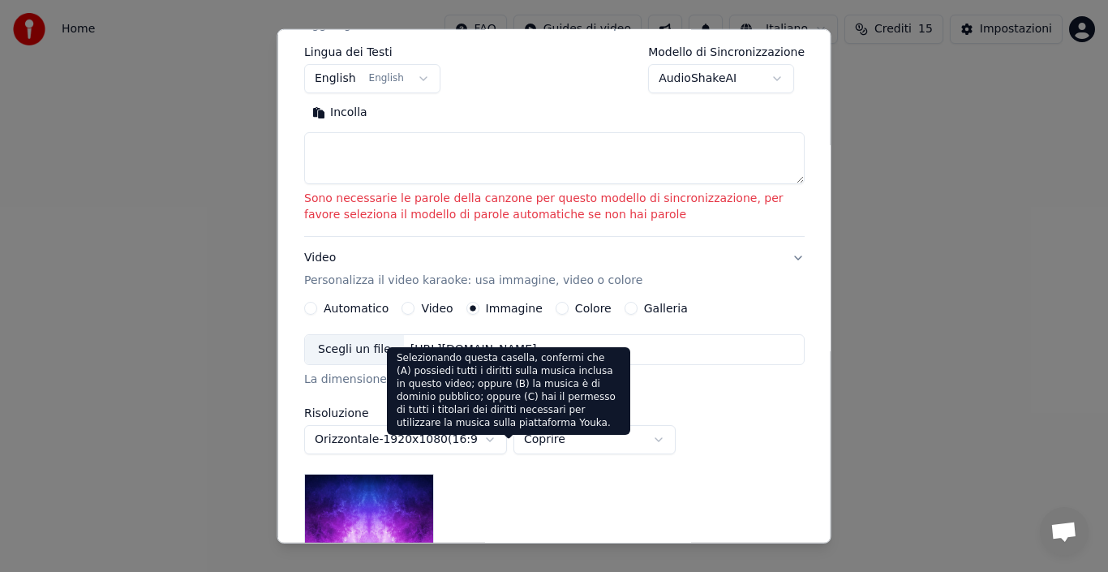
click at [342, 460] on div "**********" at bounding box center [555, 252] width 514 height 935
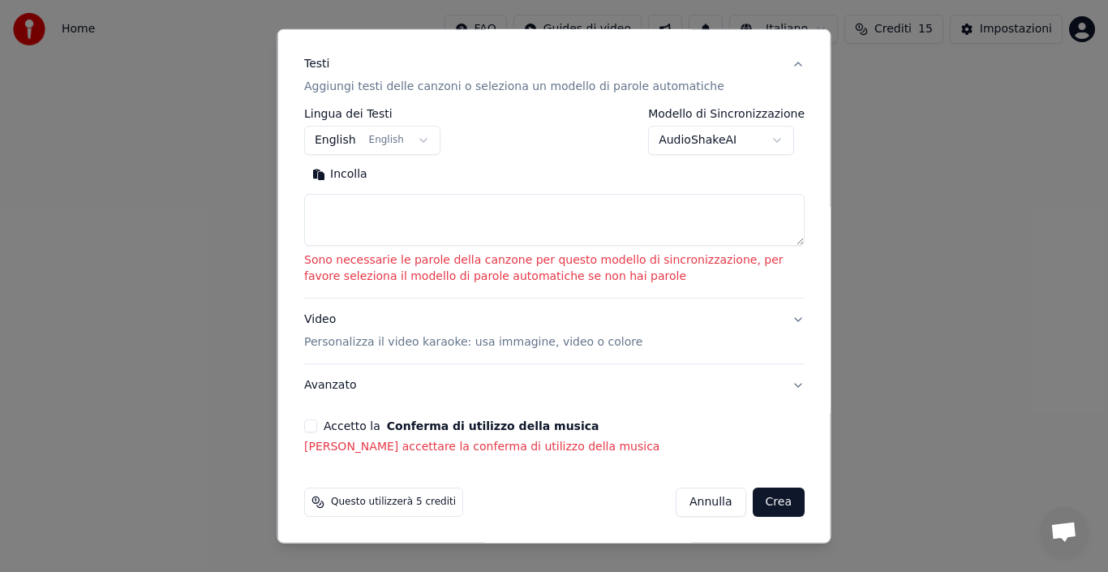
scroll to position [236, 0]
click at [338, 455] on p "[PERSON_NAME] accettare la conferma di utilizzo della musica" at bounding box center [554, 447] width 501 height 16
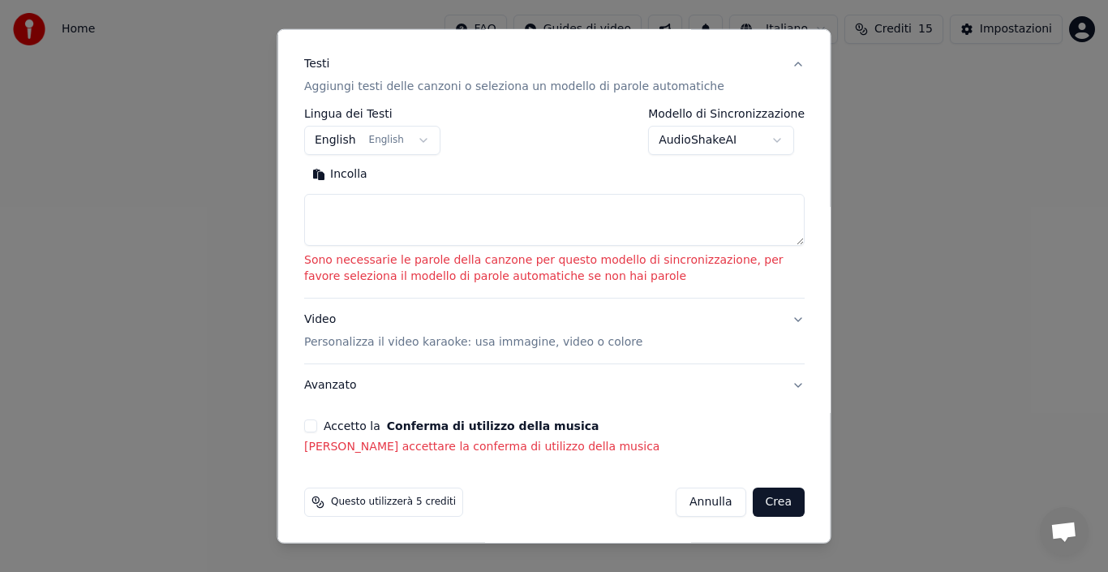
click at [784, 386] on button "Avanzato" at bounding box center [554, 385] width 501 height 42
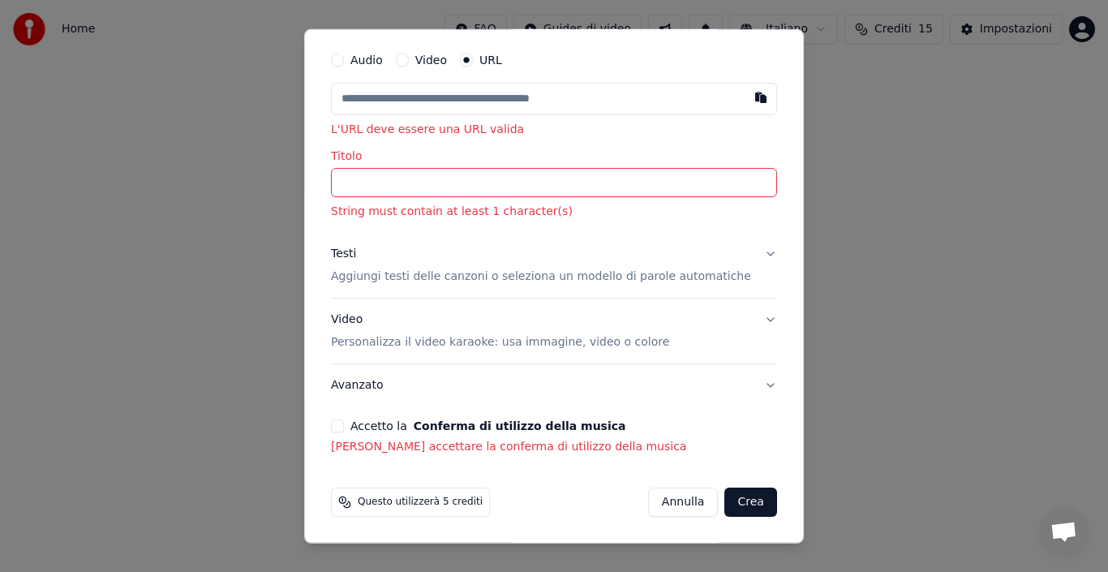
scroll to position [46, 0]
click at [745, 384] on button "Avanzato" at bounding box center [554, 385] width 446 height 42
click at [745, 384] on div "Avanzato" at bounding box center [554, 385] width 446 height 42
click at [745, 384] on button "Avanzato" at bounding box center [554, 385] width 446 height 42
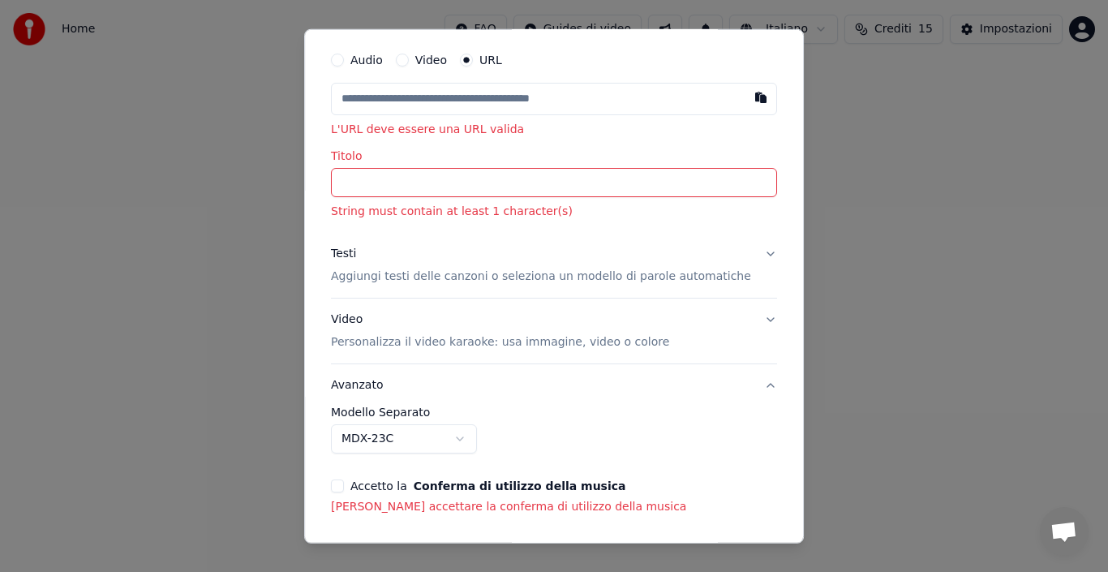
click at [745, 384] on button "Avanzato" at bounding box center [554, 385] width 446 height 42
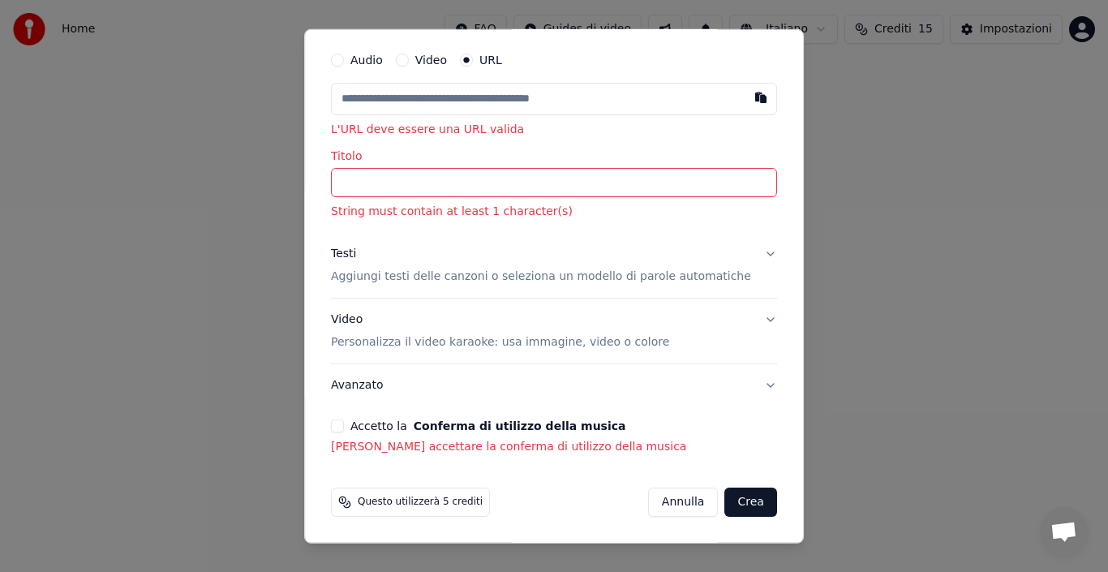
click at [745, 384] on button "Avanzato" at bounding box center [554, 385] width 446 height 42
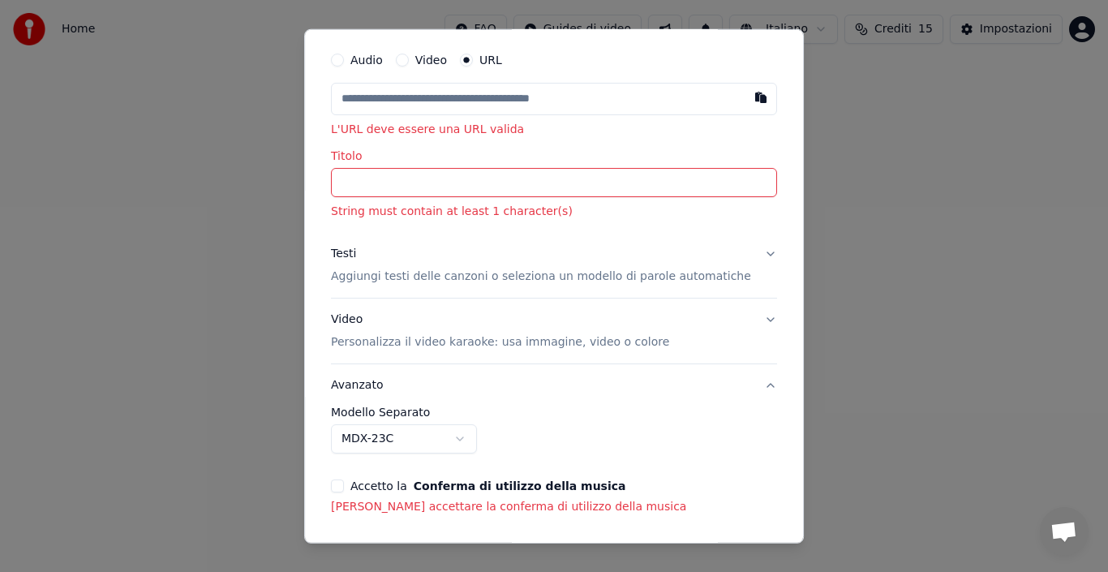
click at [745, 384] on button "Avanzato" at bounding box center [554, 385] width 446 height 42
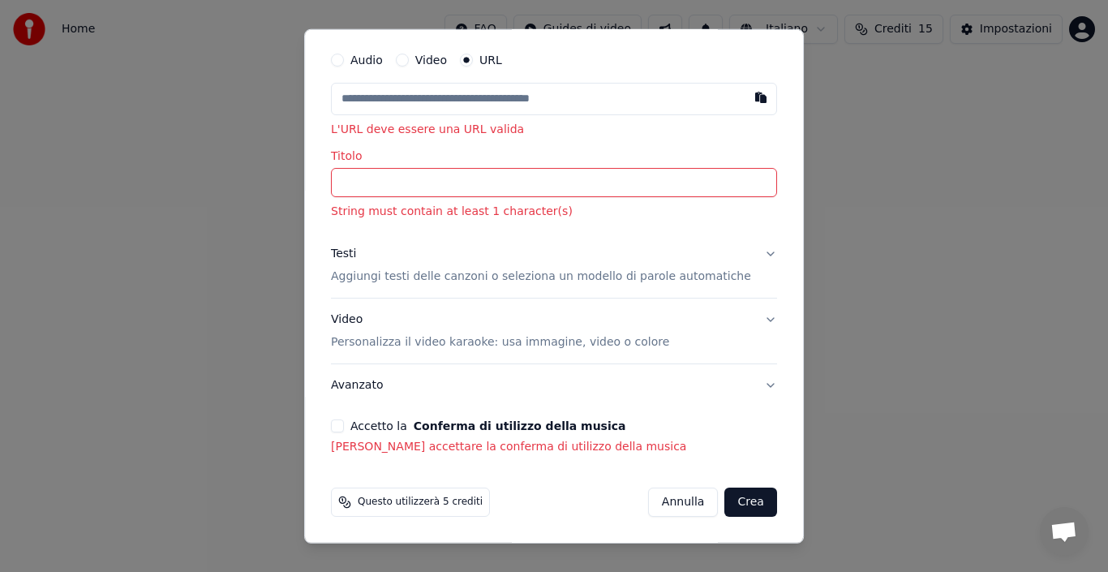
click at [745, 384] on button "Avanzato" at bounding box center [554, 385] width 446 height 42
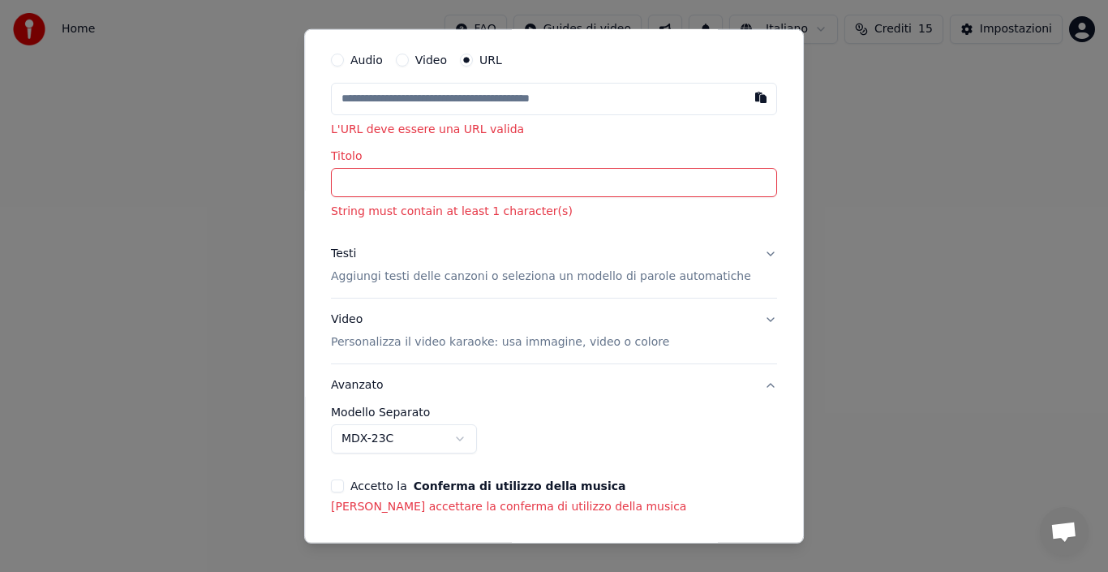
click at [379, 441] on button "MDX-23C" at bounding box center [404, 438] width 146 height 29
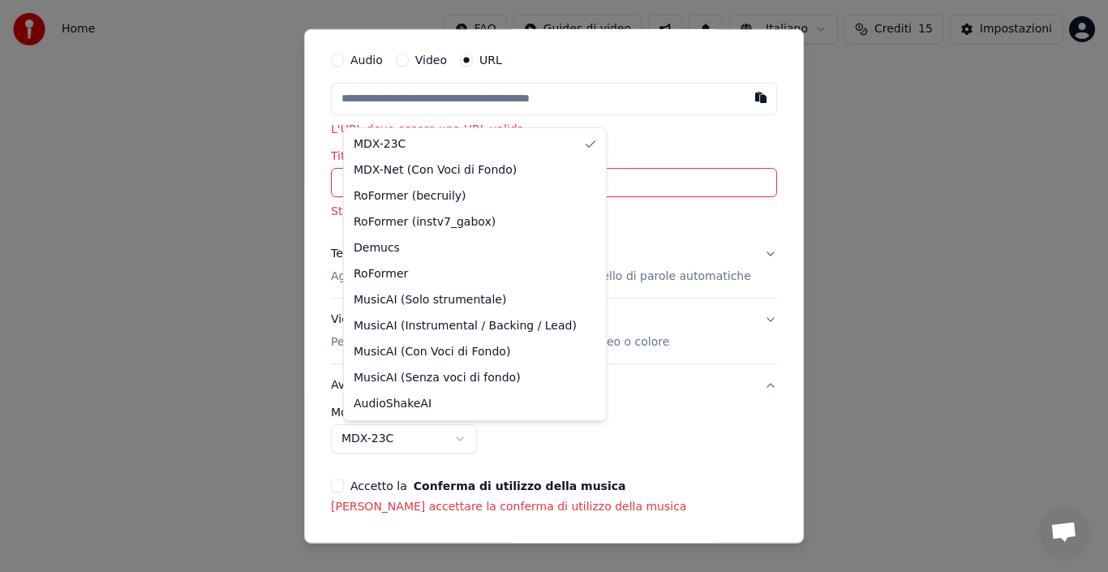
click at [475, 442] on div at bounding box center [554, 286] width 1108 height 572
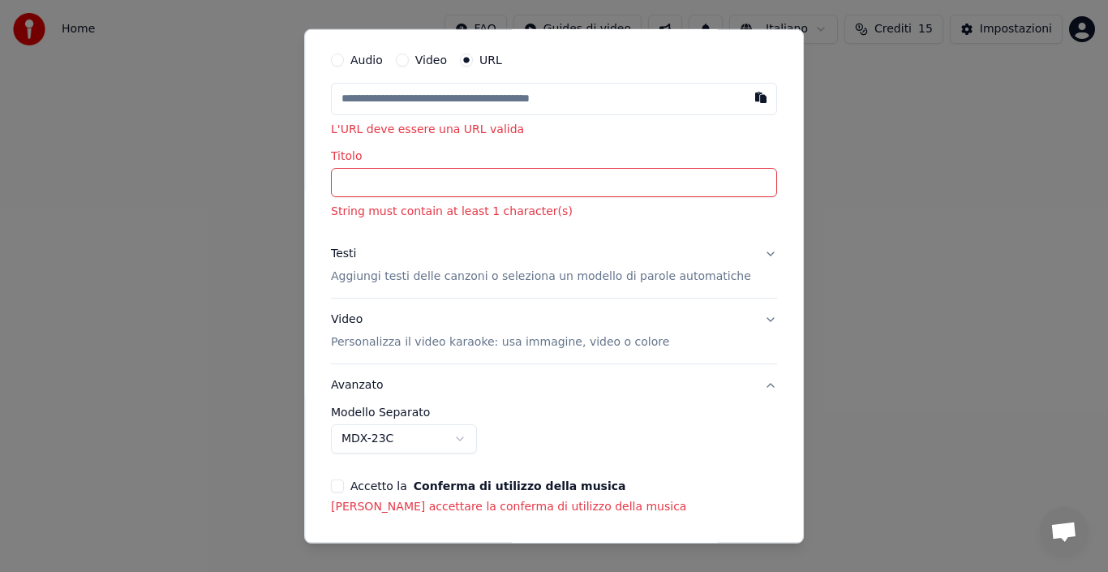
click at [475, 442] on body "**********" at bounding box center [554, 243] width 1108 height 487
click at [475, 442] on button "MDX-23C" at bounding box center [404, 438] width 146 height 29
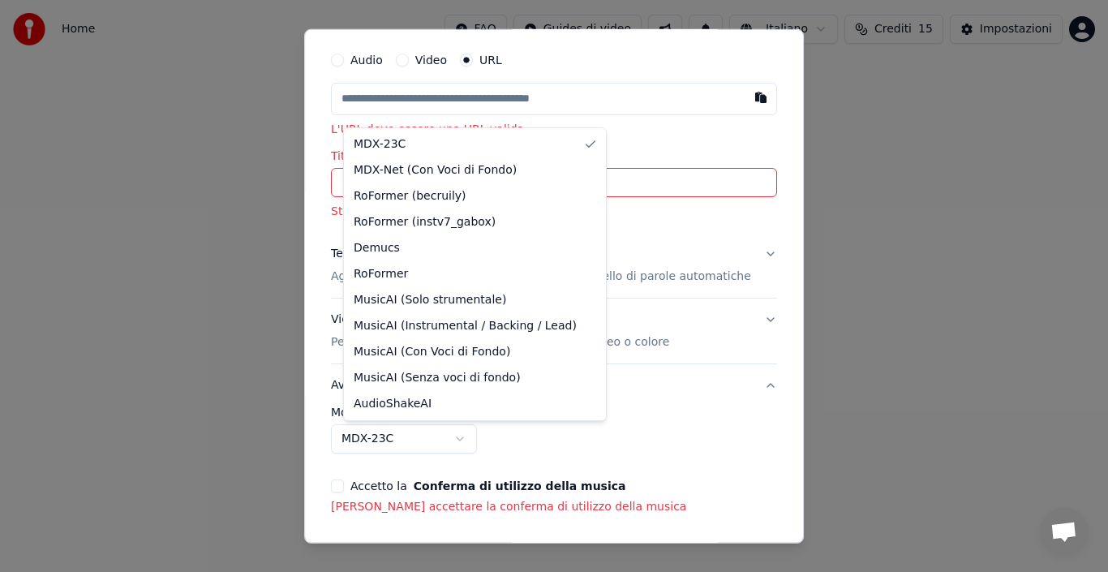
click at [273, 368] on div at bounding box center [554, 286] width 1108 height 572
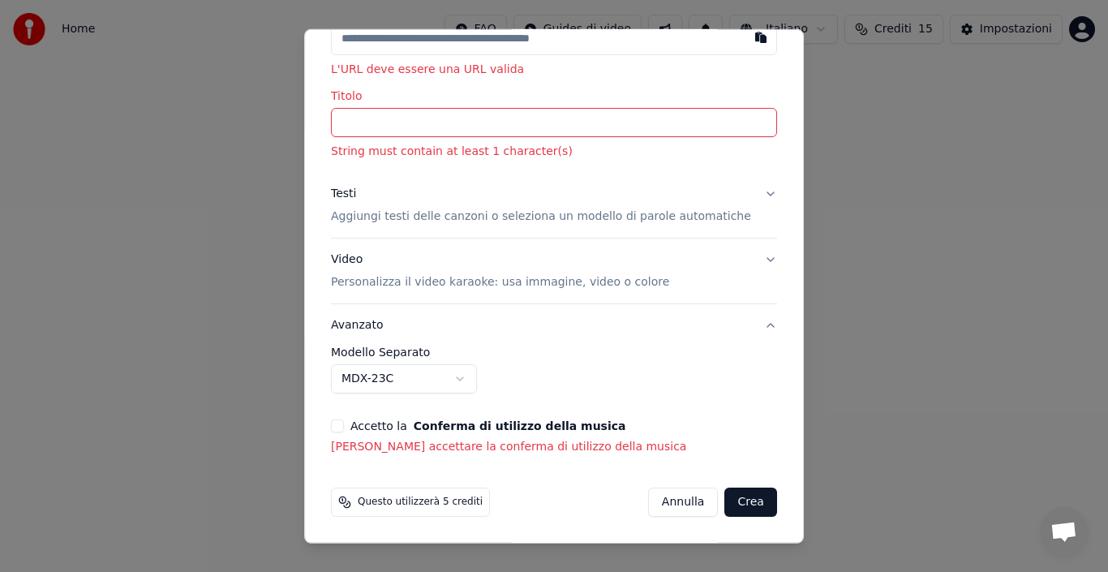
scroll to position [0, 0]
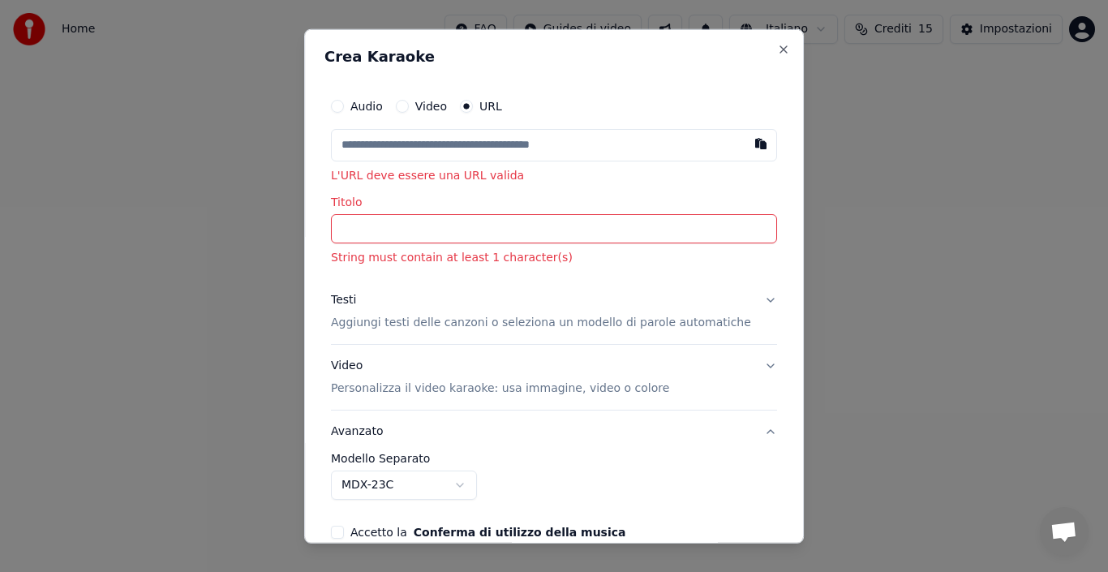
click at [432, 226] on input "Titolo" at bounding box center [554, 228] width 446 height 29
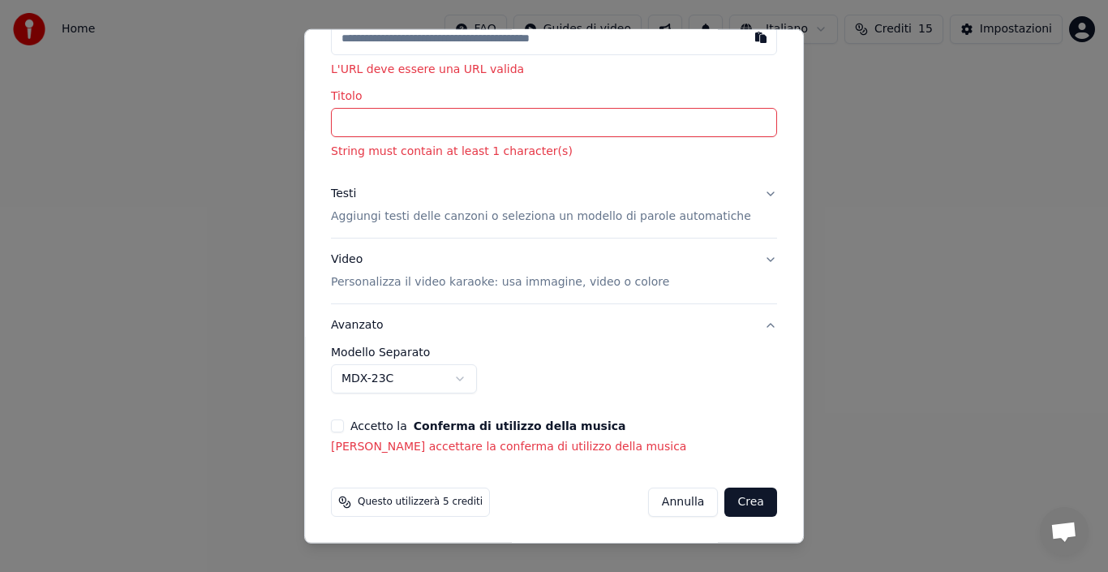
click at [725, 501] on button "Crea" at bounding box center [751, 502] width 52 height 29
click at [719, 501] on button "Annulla" at bounding box center [683, 502] width 71 height 29
click at [484, 441] on p "[PERSON_NAME] accettare la conferma di utilizzo della musica" at bounding box center [554, 447] width 446 height 16
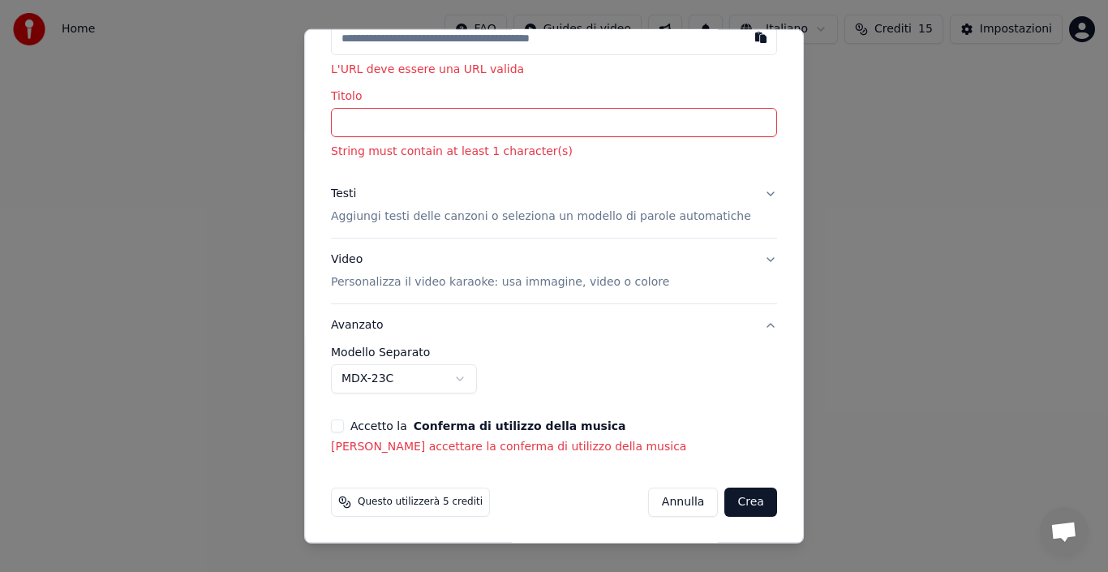
click at [484, 441] on p "[PERSON_NAME] accettare la conferma di utilizzo della musica" at bounding box center [554, 447] width 446 height 16
click at [332, 465] on form "**********" at bounding box center [554, 249] width 459 height 547
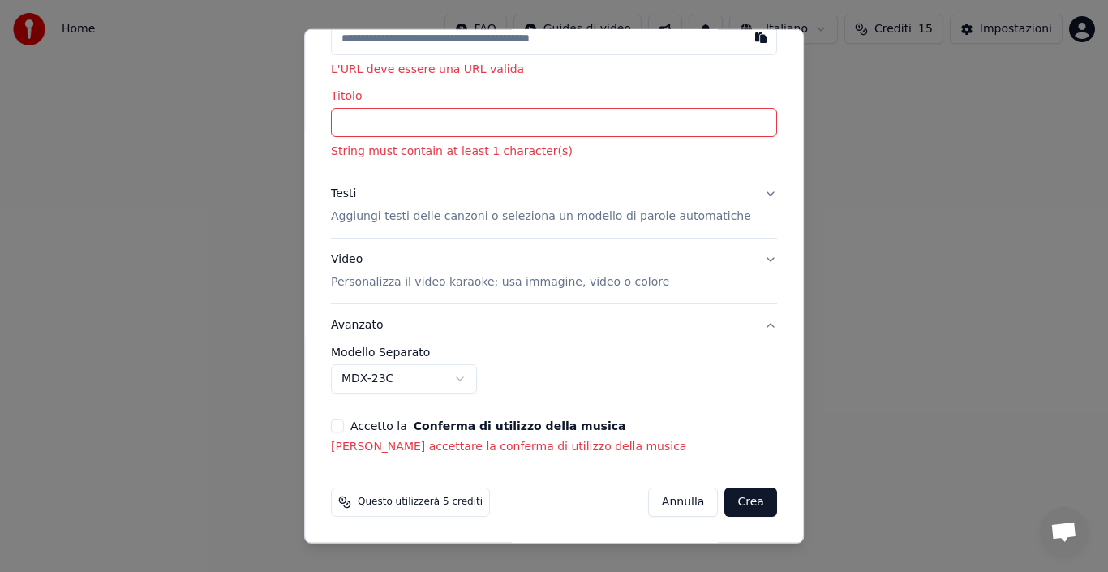
click at [332, 465] on form "**********" at bounding box center [554, 249] width 459 height 547
click at [359, 449] on p "[PERSON_NAME] accettare la conferma di utilizzo della musica" at bounding box center [554, 447] width 446 height 16
click at [748, 331] on button "Avanzato" at bounding box center [554, 325] width 446 height 42
click at [777, 54] on input "text" at bounding box center [554, 38] width 446 height 32
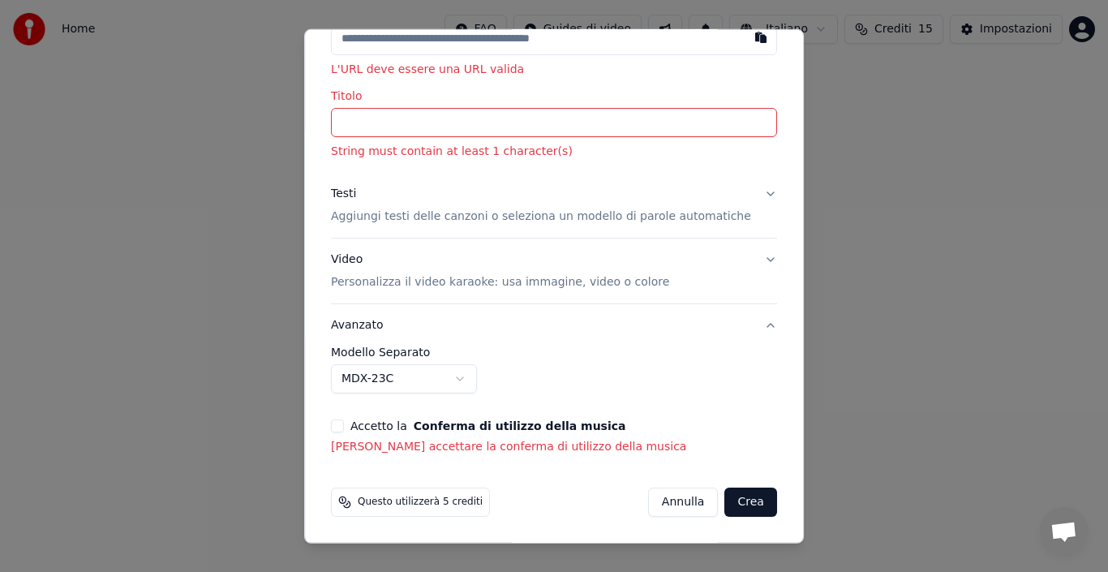
click at [992, 28] on html "**********" at bounding box center [554, 243] width 1108 height 487
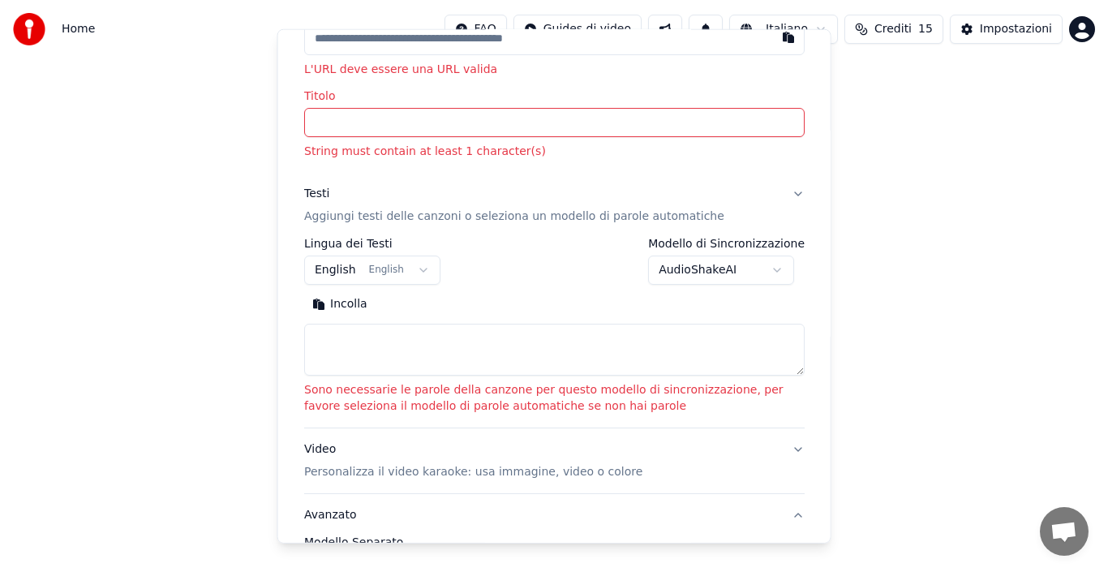
click at [992, 28] on html "**********" at bounding box center [554, 243] width 1108 height 487
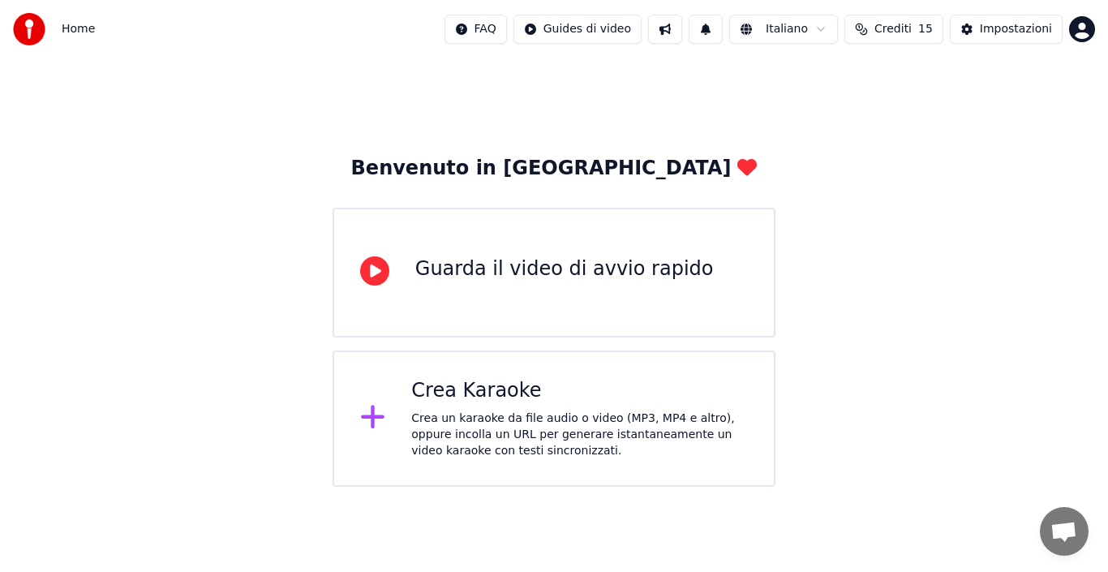
click at [992, 28] on div "Impostazioni" at bounding box center [1016, 29] width 72 height 16
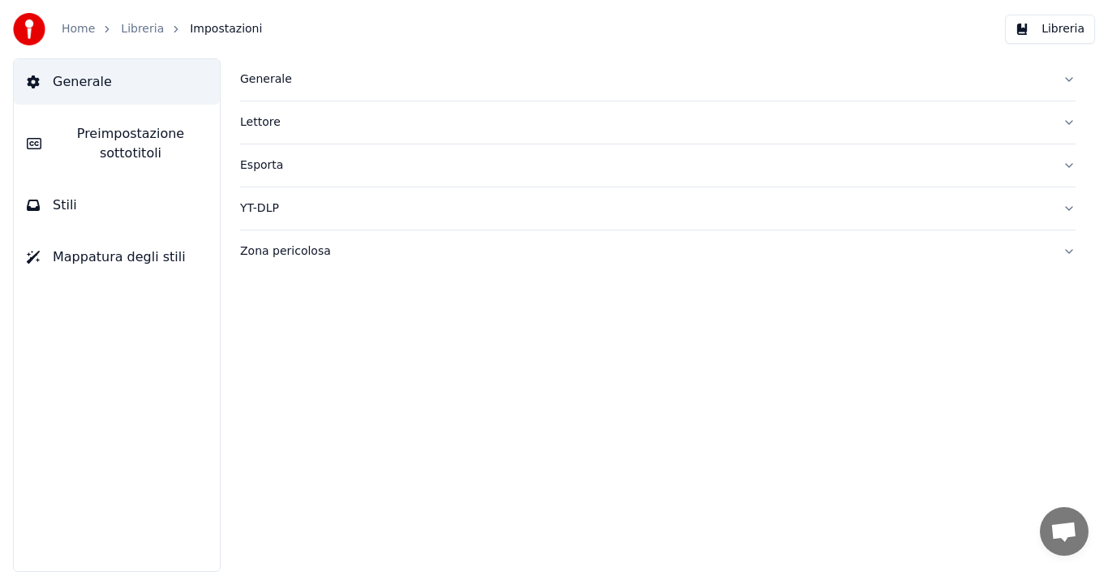
click at [1068, 86] on button "Generale" at bounding box center [658, 79] width 836 height 42
click at [203, 32] on span "Impostazioni" at bounding box center [226, 29] width 72 height 16
click at [71, 32] on link "Home" at bounding box center [78, 29] width 33 height 16
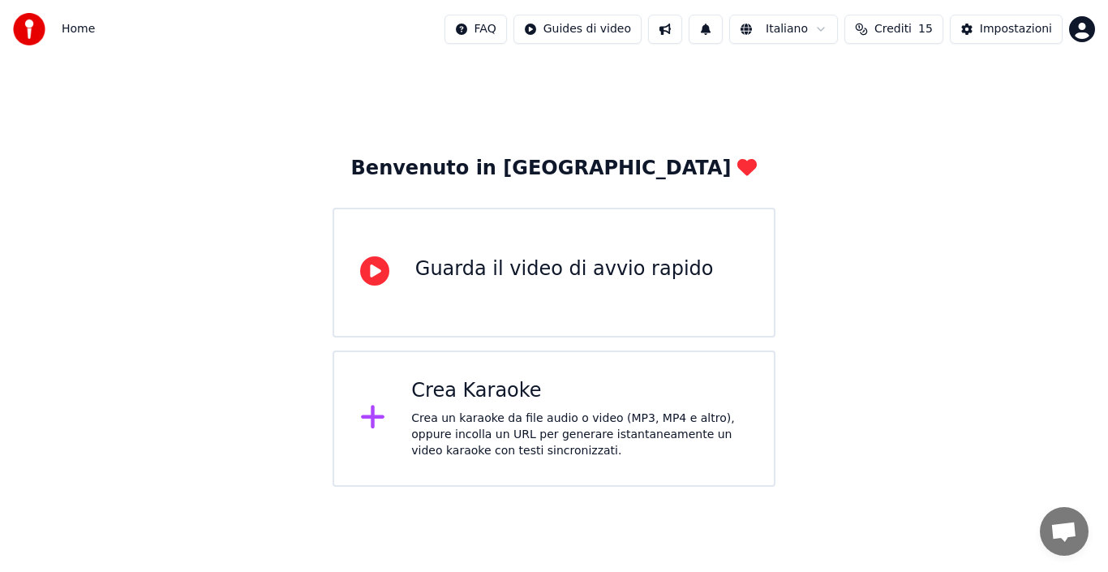
click at [431, 405] on div "Crea Karaoke Crea un karaoke da file audio o video (MP3, MP4 e altro), oppure i…" at bounding box center [579, 418] width 337 height 81
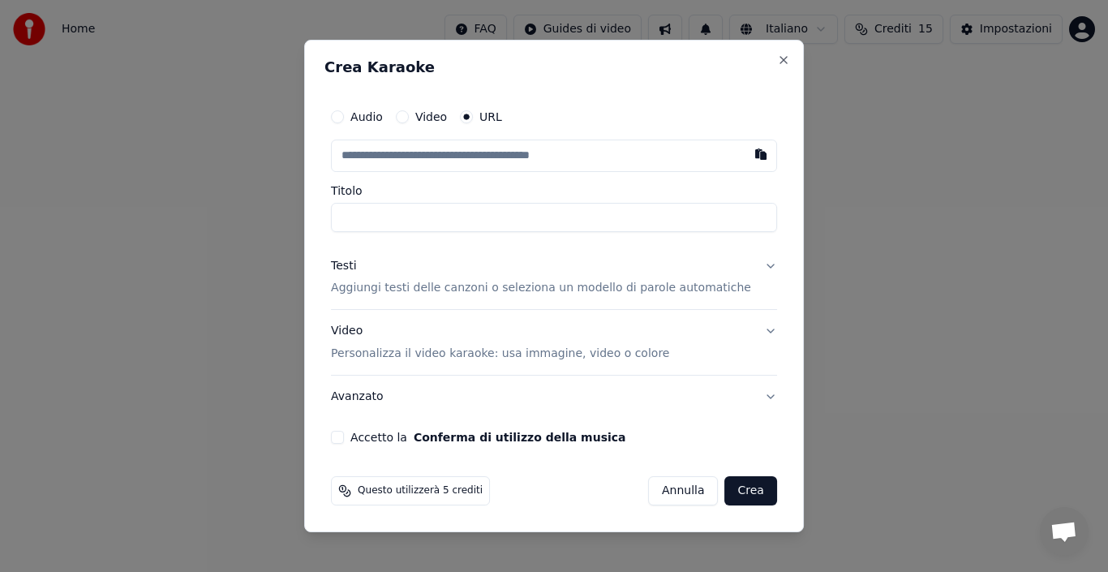
click at [338, 470] on div "Crea Karaoke Audio Video URL Titolo Testi Aggiungi testi delle canzoni o selezi…" at bounding box center [554, 286] width 500 height 493
click at [393, 267] on div "Testi Aggiungi testi delle canzoni o seleziona un modello di parole automatiche" at bounding box center [541, 277] width 420 height 39
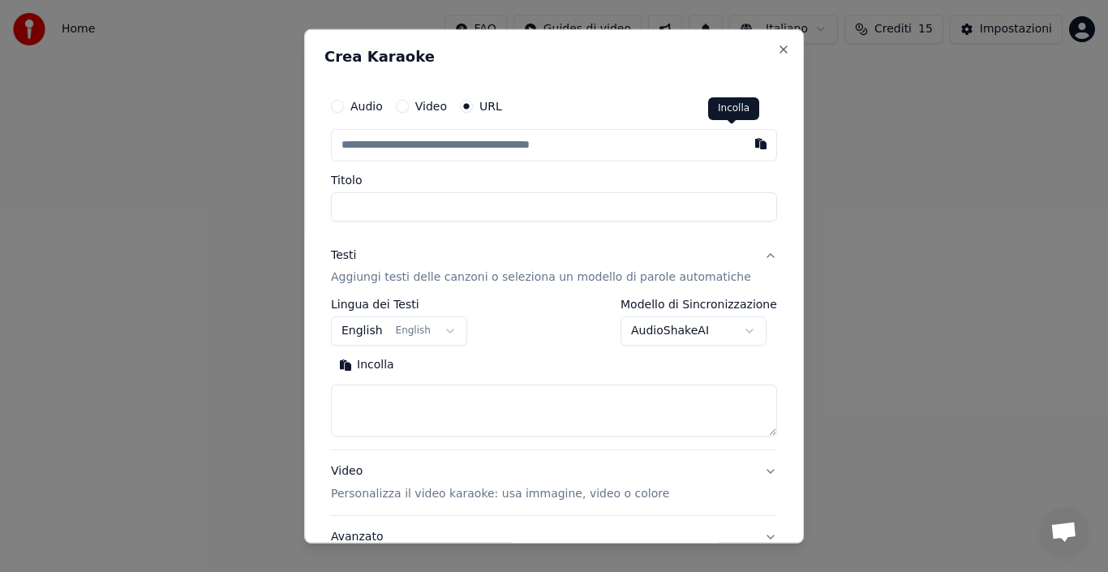
click at [745, 145] on button "button" at bounding box center [761, 142] width 32 height 29
type input "**********"
click at [397, 208] on input "Titolo" at bounding box center [554, 205] width 446 height 29
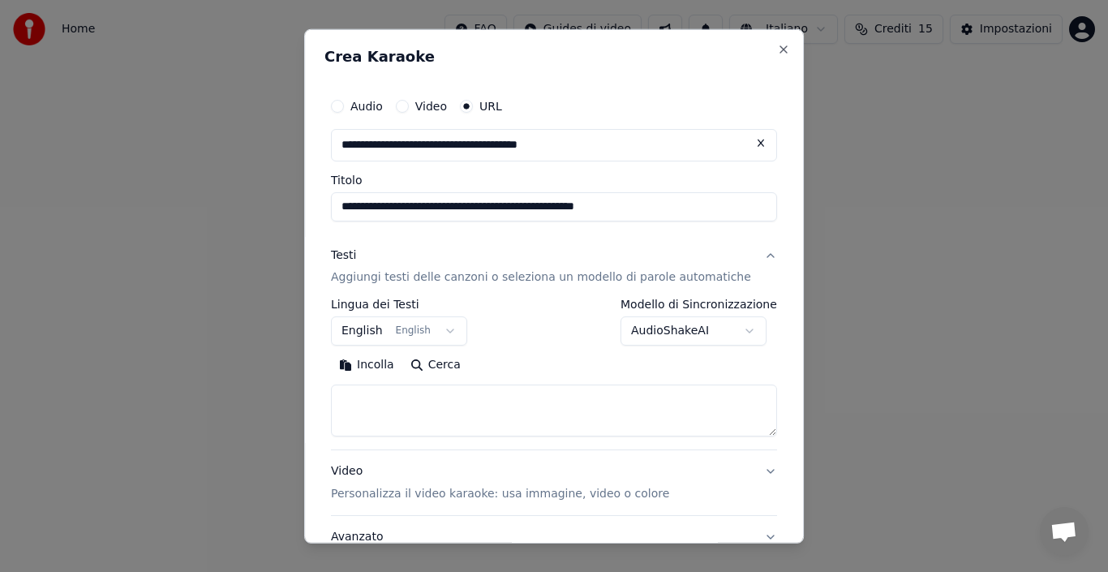
type input "**********"
click at [455, 333] on button "English English" at bounding box center [399, 330] width 136 height 29
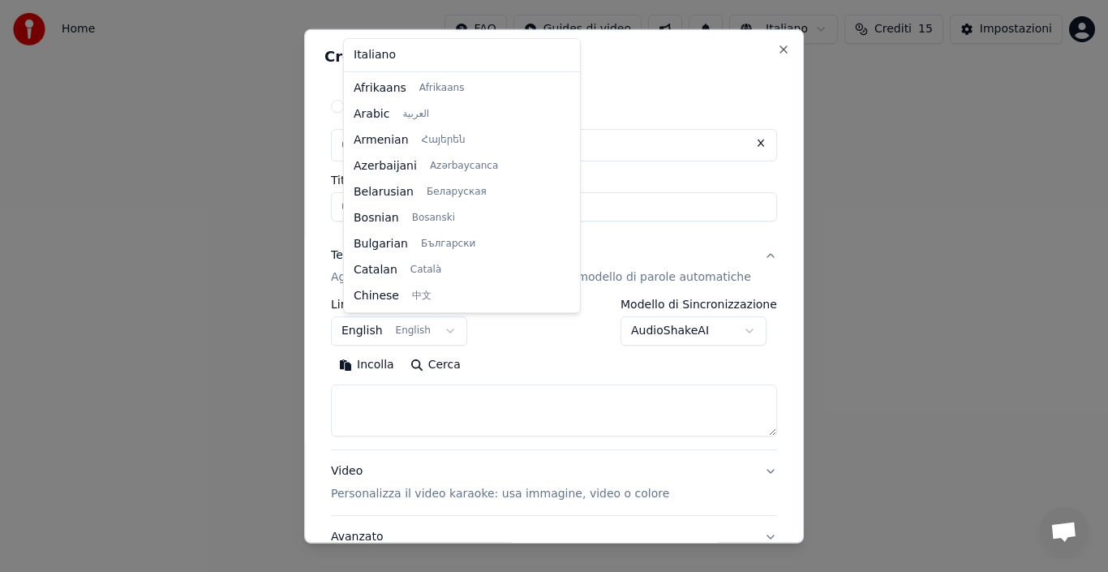
scroll to position [130, 0]
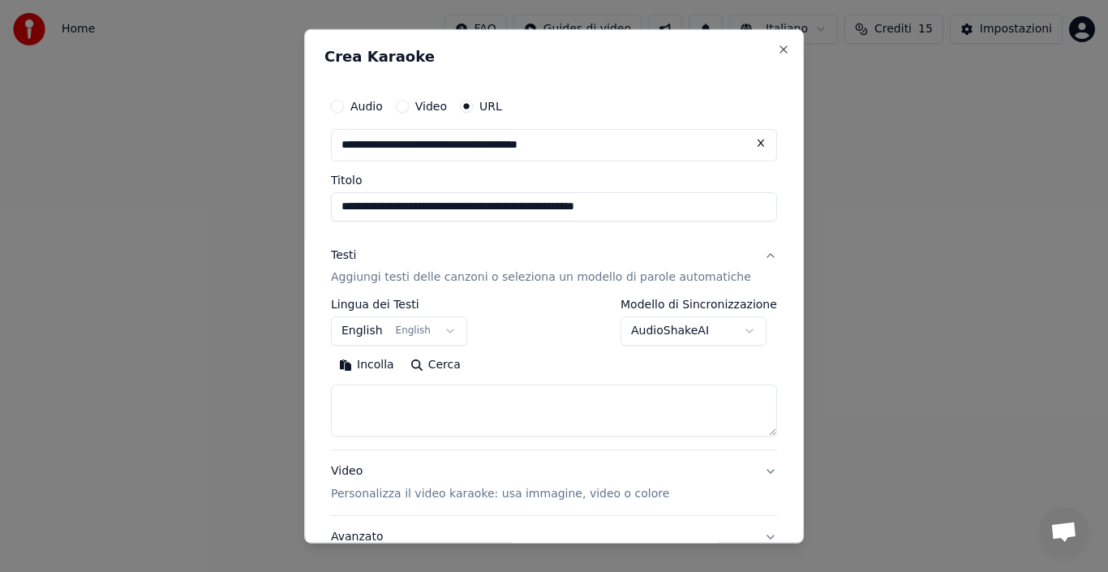
click at [415, 300] on label "Lingua dei Testi" at bounding box center [399, 304] width 136 height 11
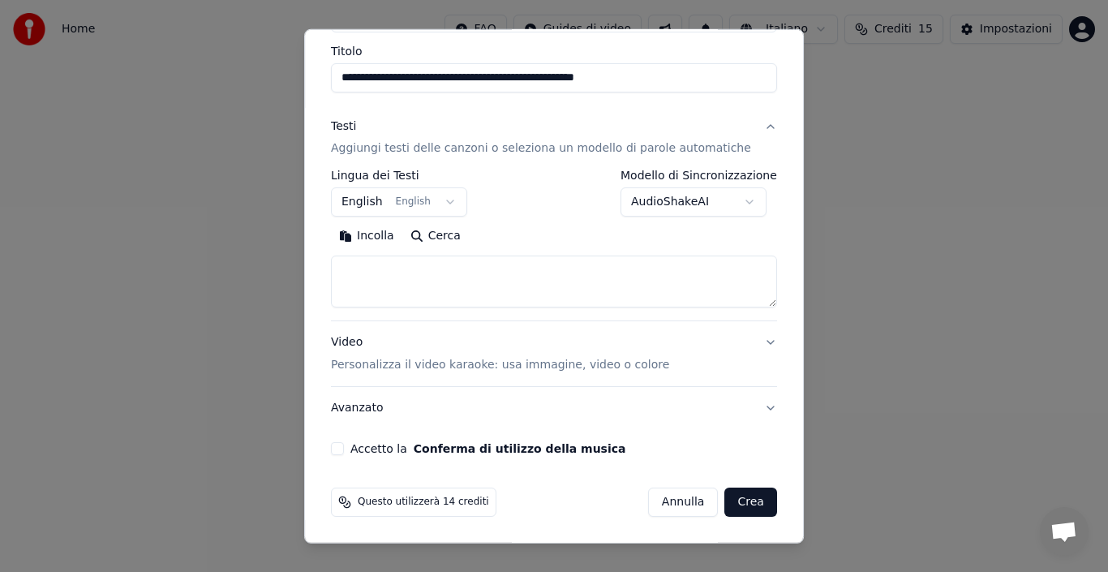
click at [623, 370] on p "Personalizza il video karaoke: usa immagine, video o colore" at bounding box center [500, 365] width 338 height 16
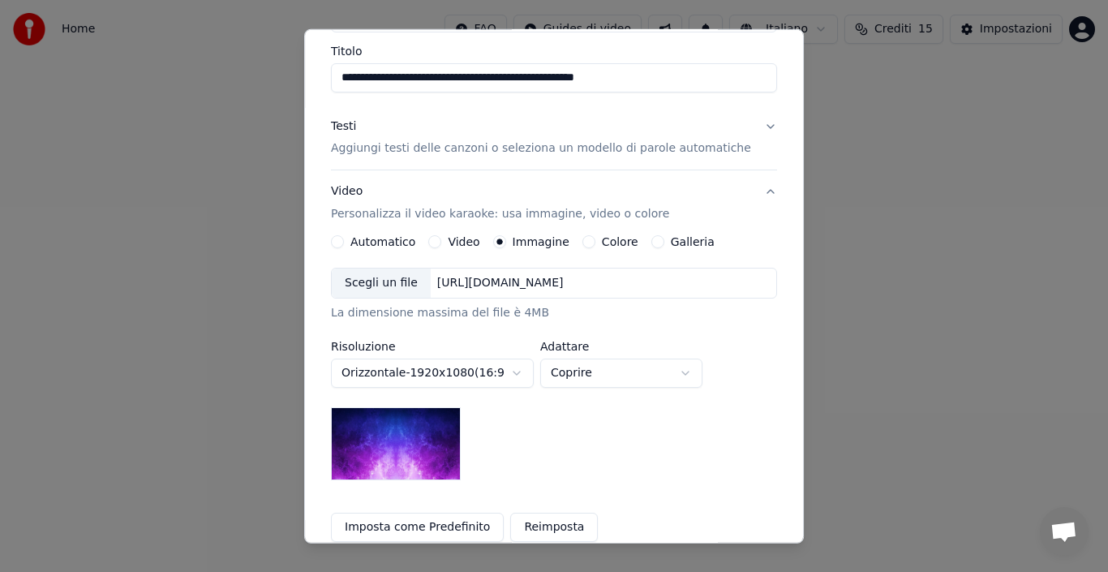
click at [382, 435] on img at bounding box center [396, 443] width 130 height 73
click at [382, 436] on img at bounding box center [396, 443] width 130 height 73
click at [385, 526] on button "Imposta come Predefinito" at bounding box center [417, 527] width 173 height 29
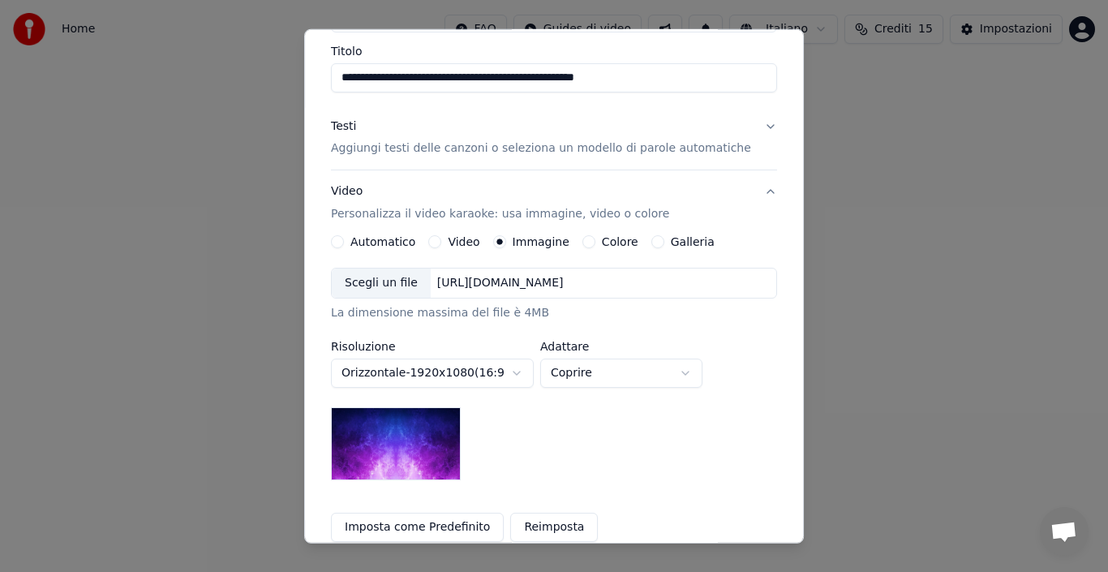
scroll to position [298, 0]
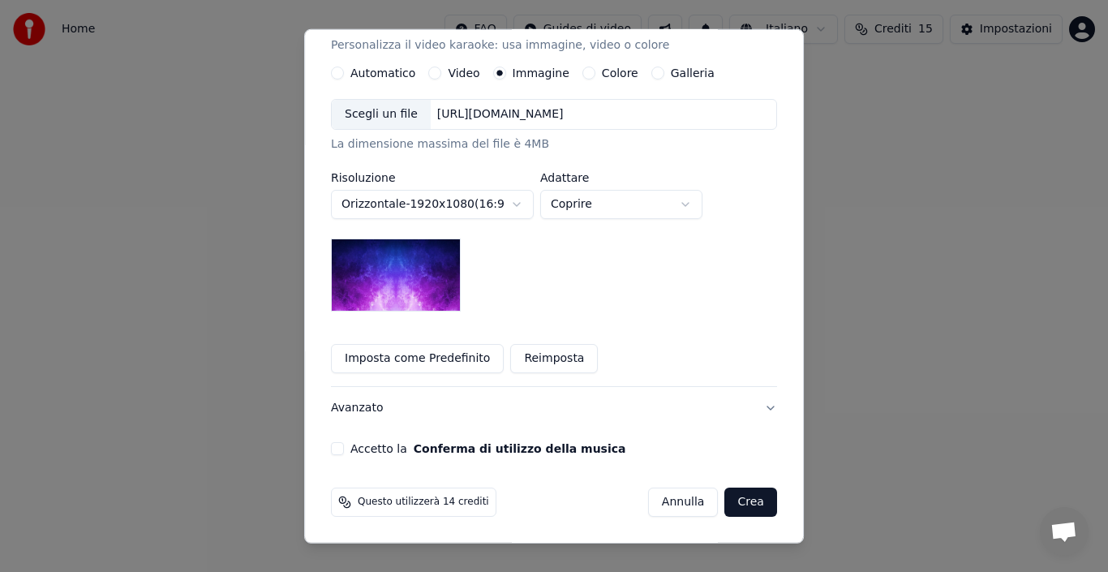
click at [730, 506] on button "Crea" at bounding box center [751, 502] width 52 height 29
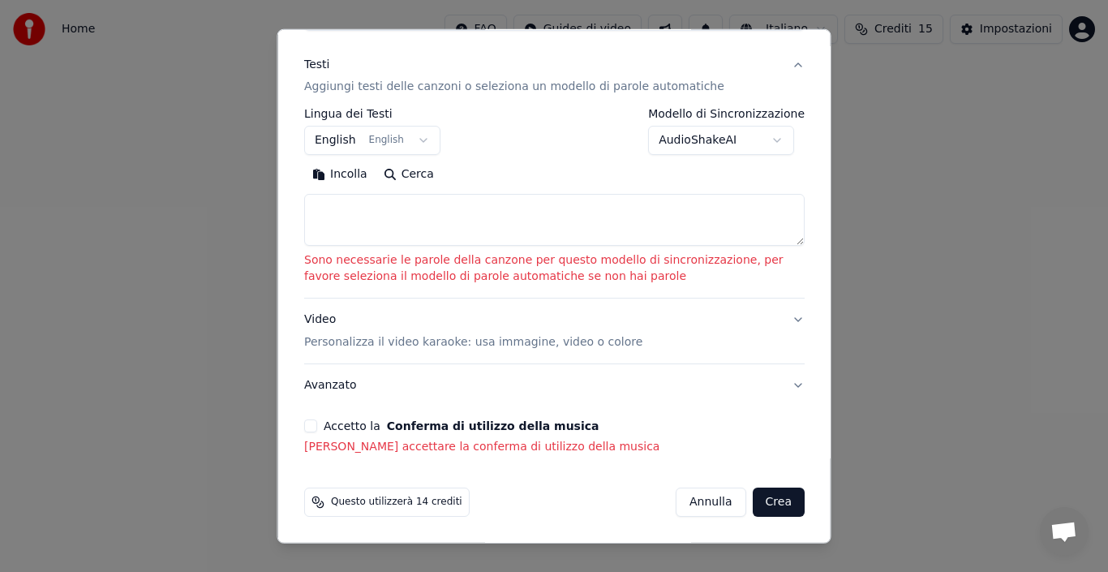
scroll to position [191, 0]
click at [752, 505] on button "Crea" at bounding box center [778, 502] width 52 height 29
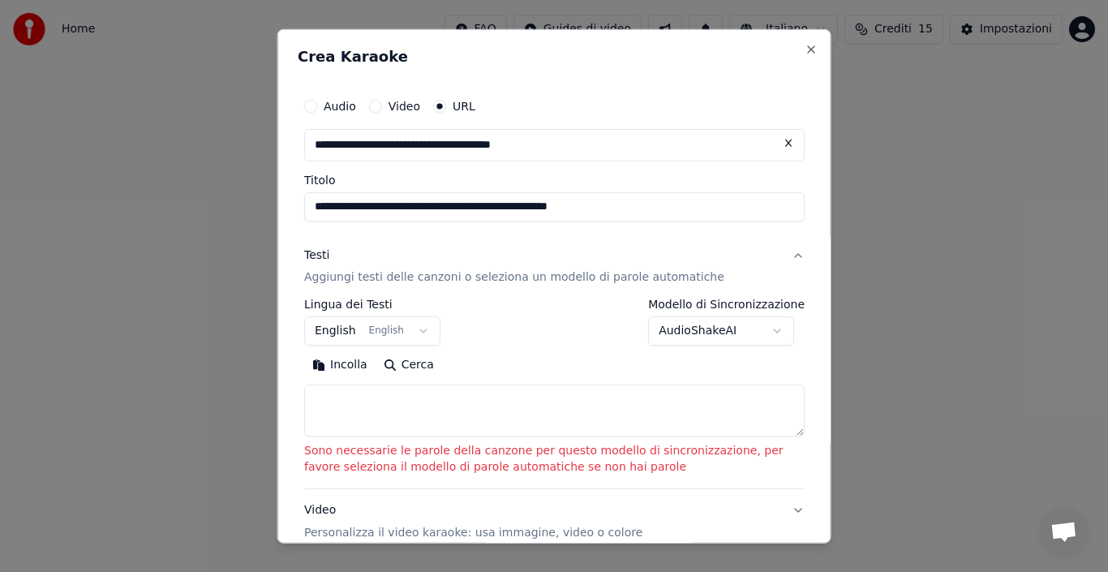
click at [351, 366] on button "Incolla" at bounding box center [339, 365] width 71 height 26
type textarea "**********"
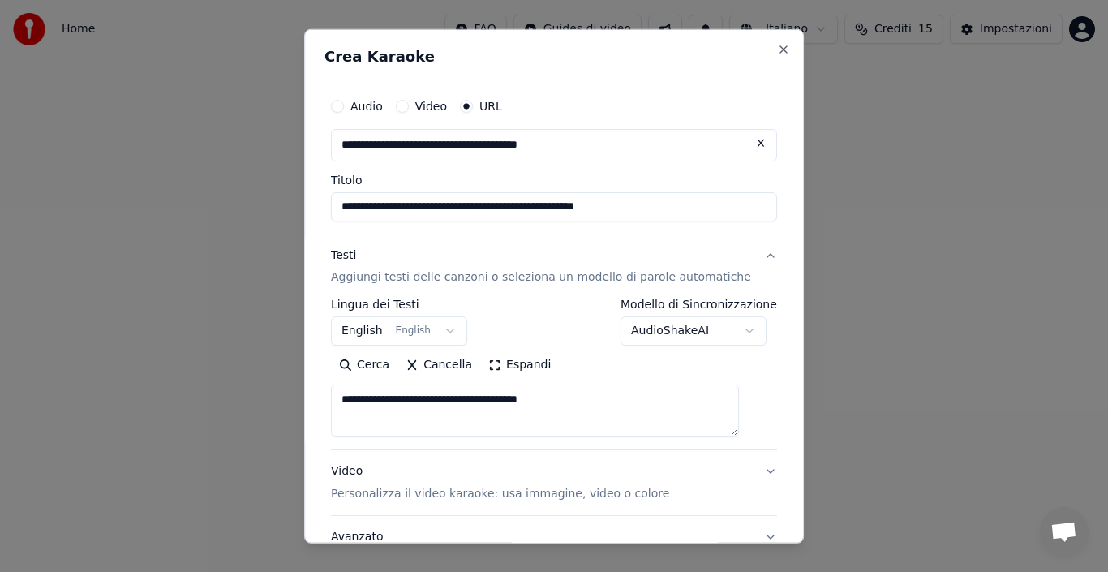
scroll to position [152, 0]
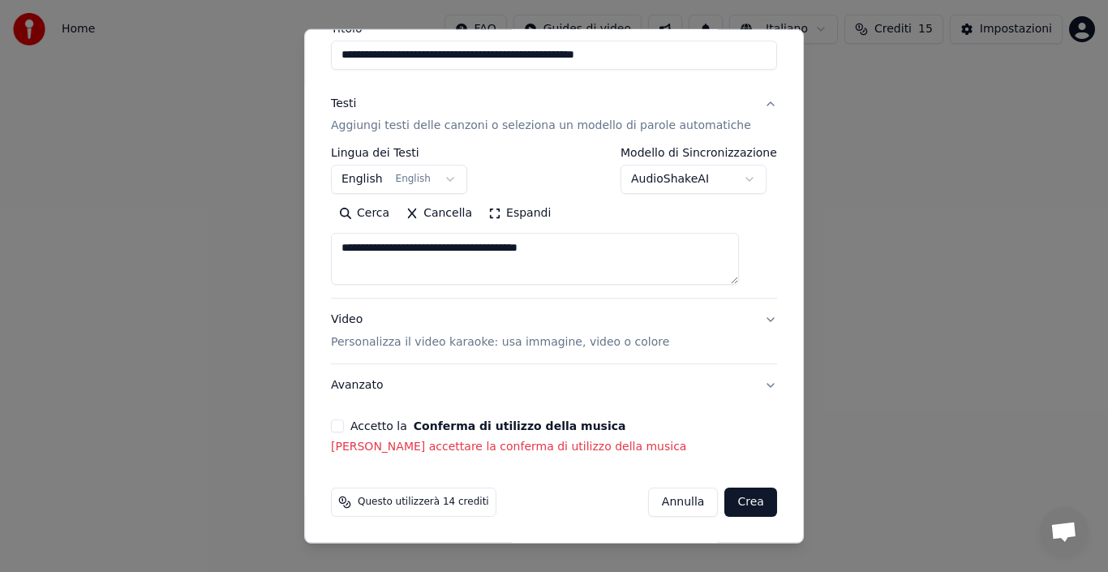
click at [730, 505] on button "Crea" at bounding box center [751, 502] width 52 height 29
click at [701, 487] on html "**********" at bounding box center [554, 243] width 1108 height 487
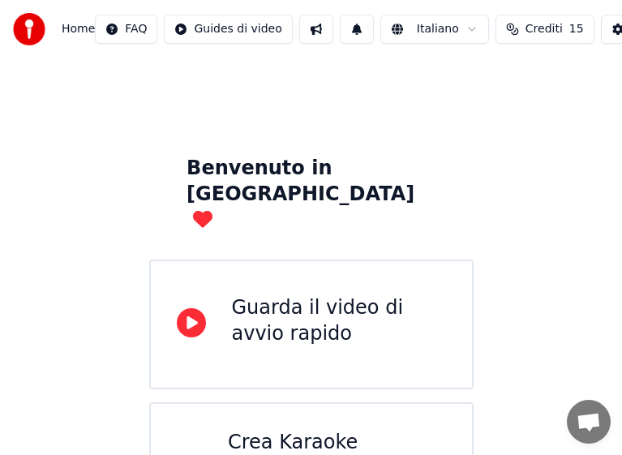
click at [622, 53] on html "Home FAQ Guides di video Italiano Crediti 15 Impostazioni Benvenuto in Youka Gu…" at bounding box center [311, 285] width 622 height 571
click at [622, 44] on html "Home FAQ Guides di video Italiano Crediti 15 Impostazioni Benvenuto in Youka Gu…" at bounding box center [311, 285] width 622 height 571
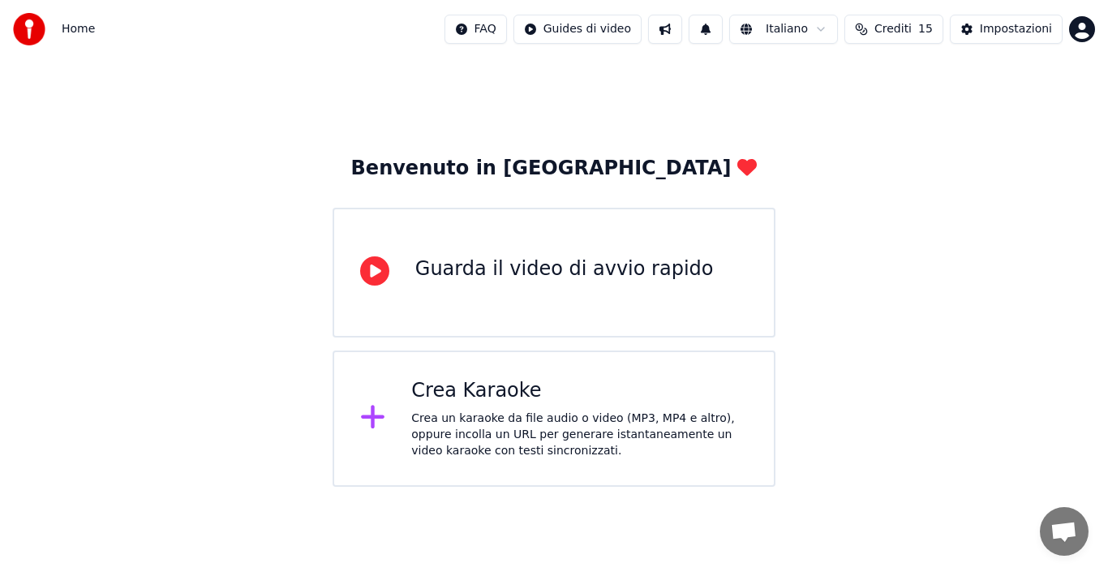
click at [369, 426] on icon at bounding box center [373, 416] width 26 height 29
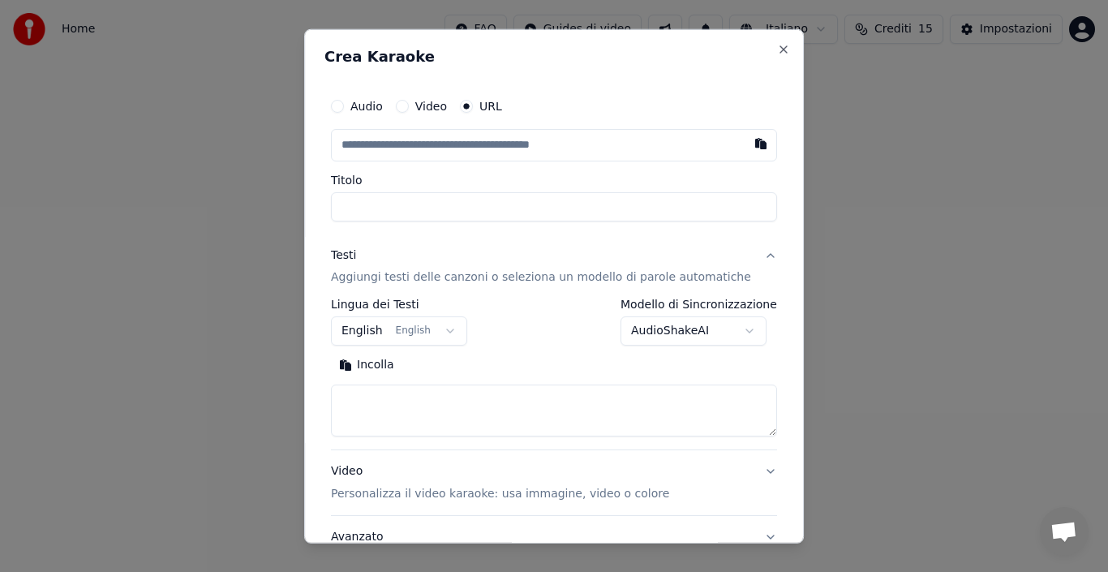
scroll to position [129, 0]
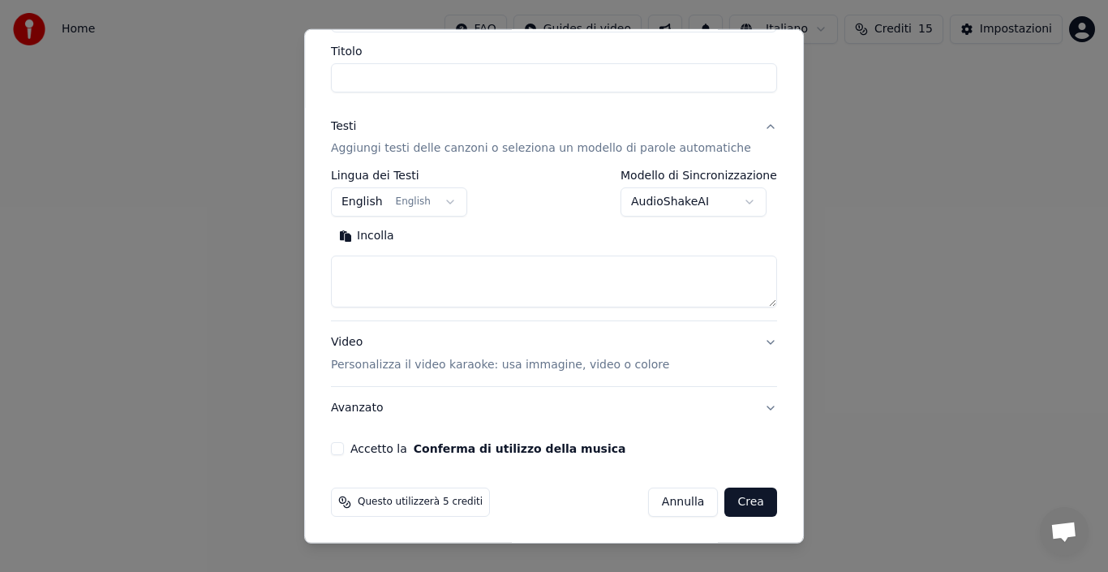
click at [746, 407] on button "Avanzato" at bounding box center [554, 408] width 446 height 42
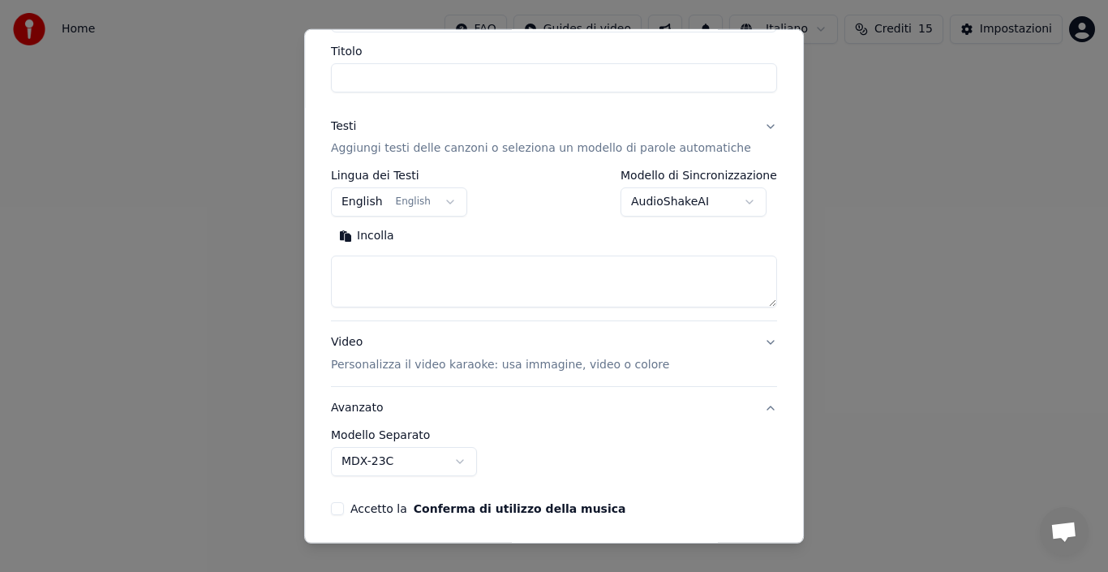
click at [743, 262] on div "**********" at bounding box center [554, 297] width 446 height 385
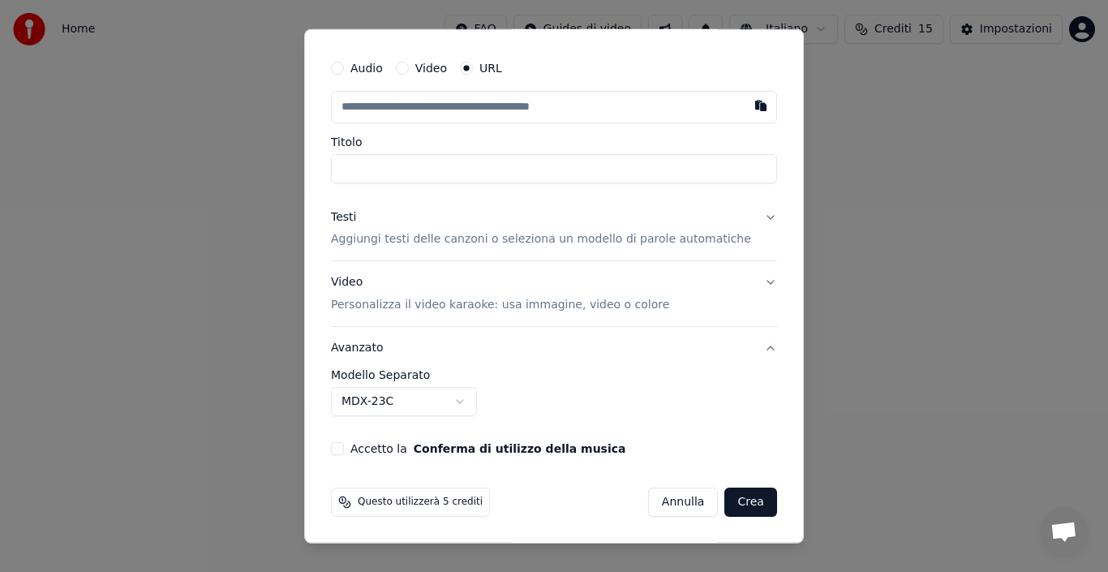
scroll to position [0, 0]
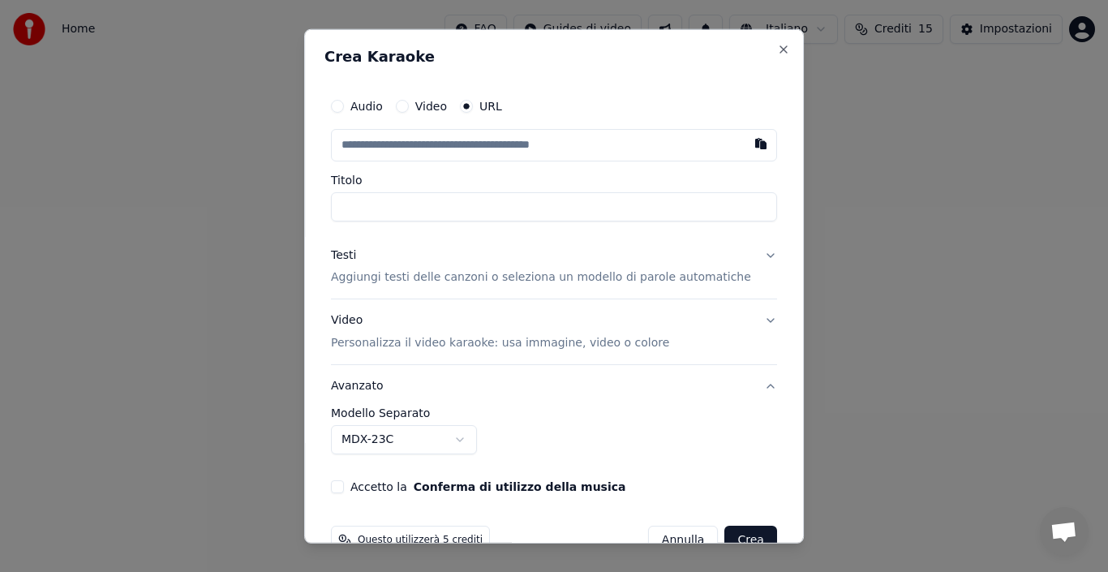
click at [409, 105] on button "Video" at bounding box center [402, 105] width 13 height 13
click at [542, 148] on div "Scegli un file Nessun file scelto" at bounding box center [554, 143] width 446 height 31
click at [543, 147] on div "Scegli un file Nessun file scelto" at bounding box center [554, 143] width 446 height 31
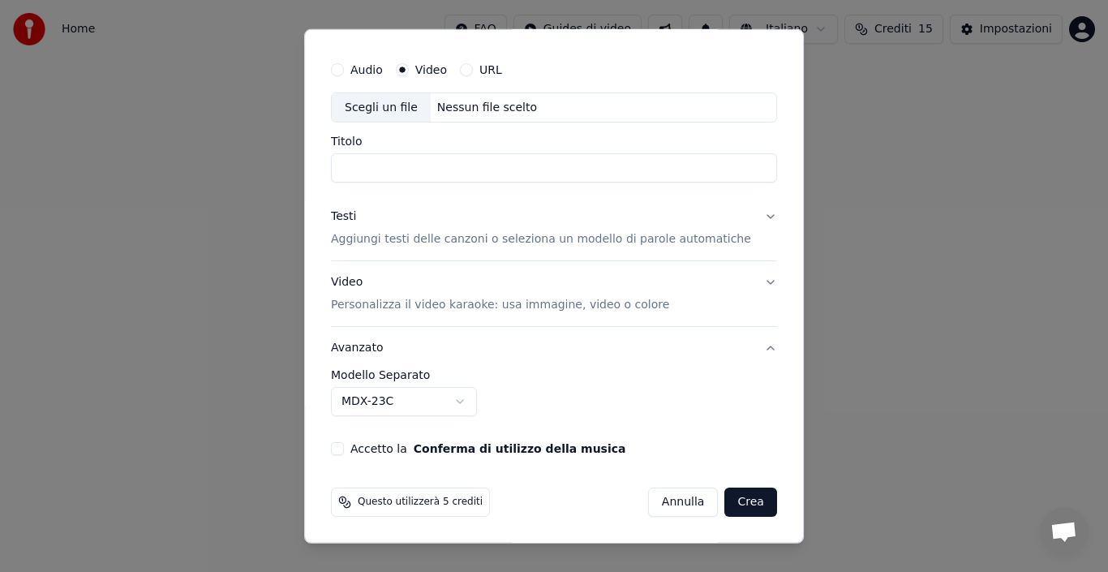
click at [735, 508] on button "Crea" at bounding box center [751, 502] width 52 height 29
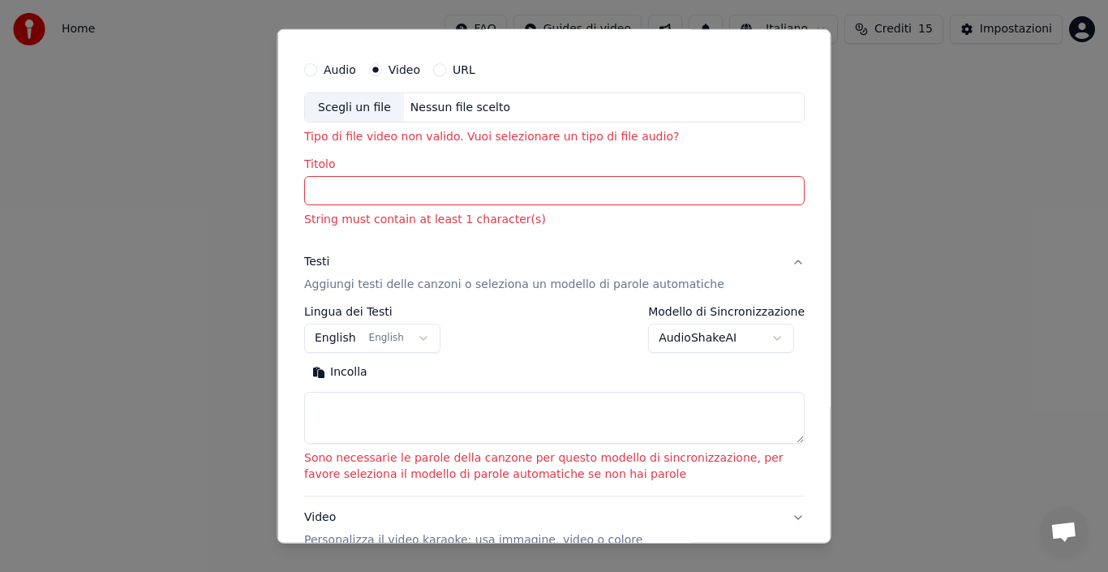
click at [782, 109] on div "Scegli un file Nessun file scelto" at bounding box center [554, 107] width 501 height 31
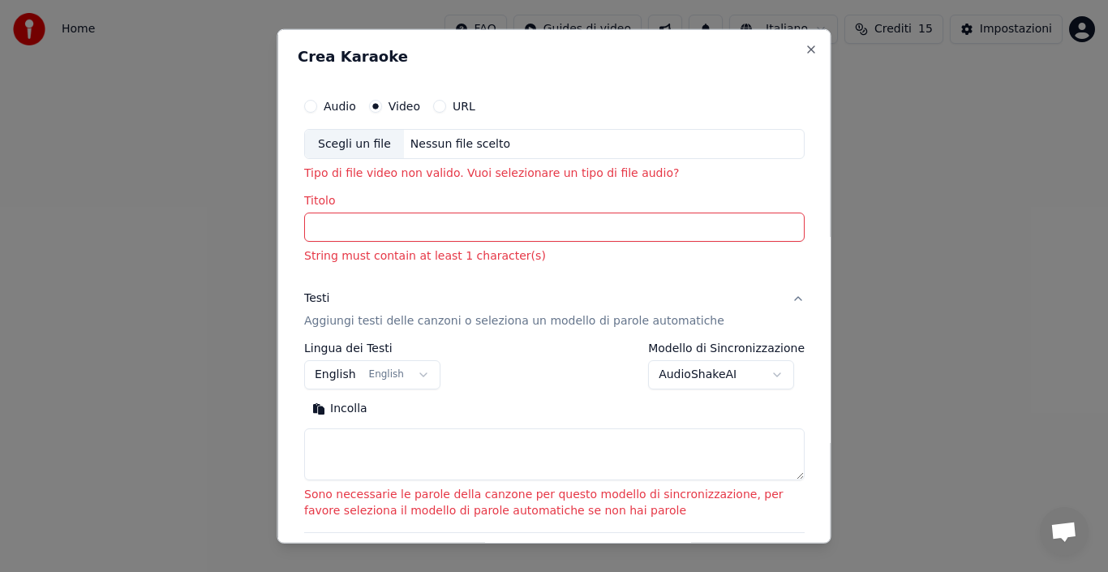
scroll to position [234, 0]
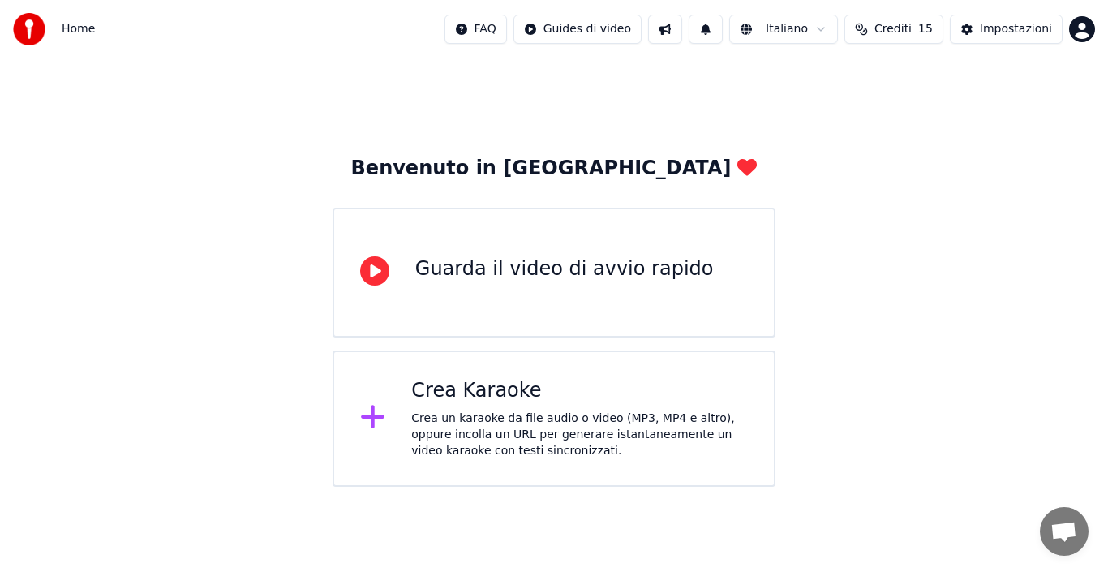
click at [374, 275] on icon at bounding box center [374, 270] width 29 height 29
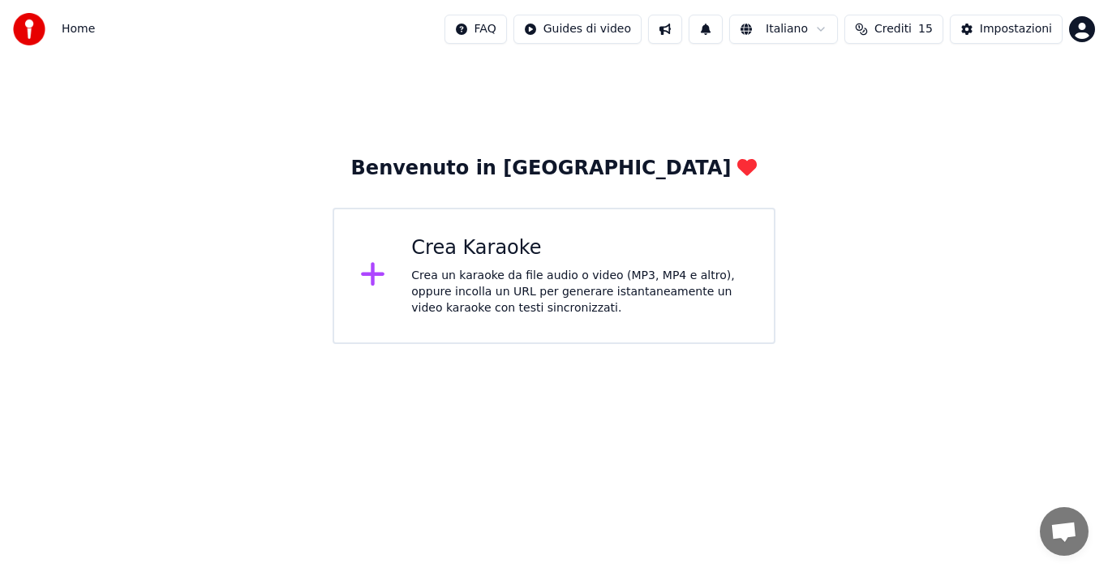
click at [438, 255] on div "Crea Karaoke" at bounding box center [579, 248] width 337 height 26
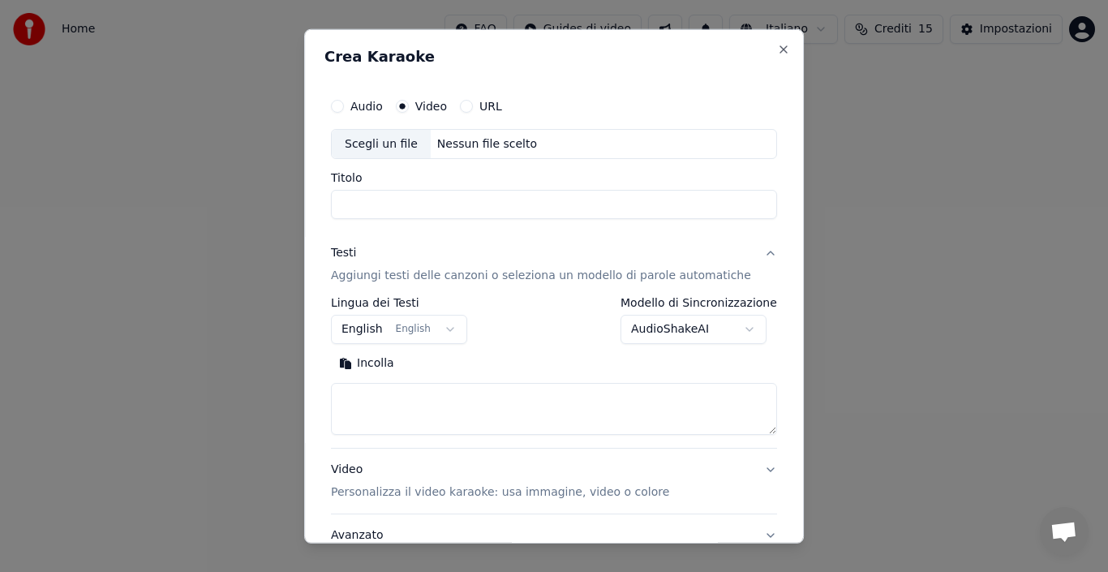
click at [417, 140] on div "Scegli un file" at bounding box center [381, 143] width 99 height 29
drag, startPoint x: 366, startPoint y: 110, endPoint x: 346, endPoint y: 110, distance: 19.5
click at [346, 110] on div "Audio" at bounding box center [357, 105] width 52 height 13
click at [344, 110] on button "Audio" at bounding box center [337, 105] width 13 height 13
click at [369, 148] on div "Scegli un file" at bounding box center [381, 143] width 99 height 29
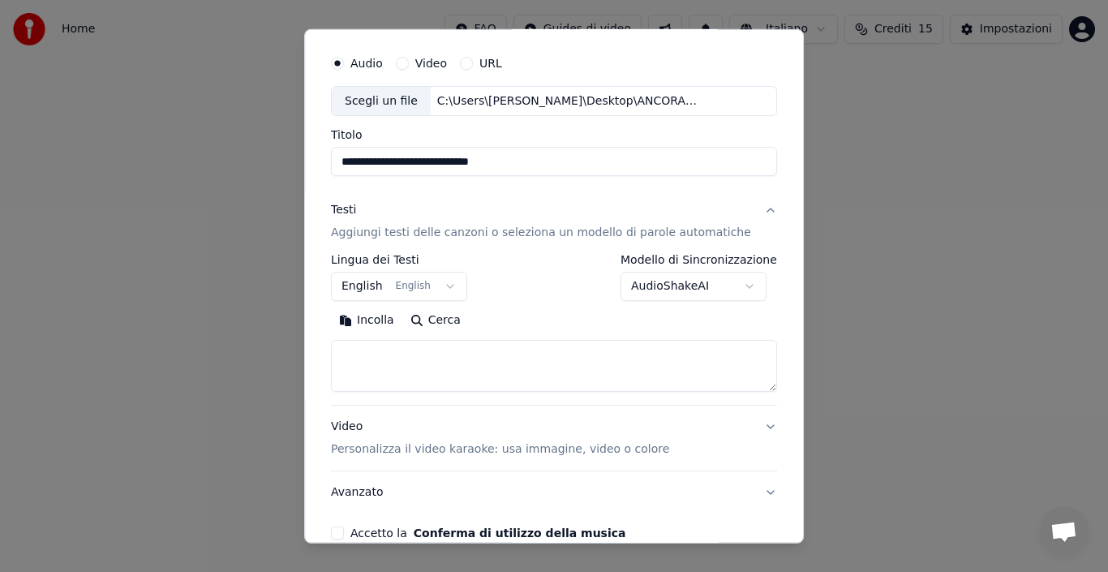
scroll to position [127, 0]
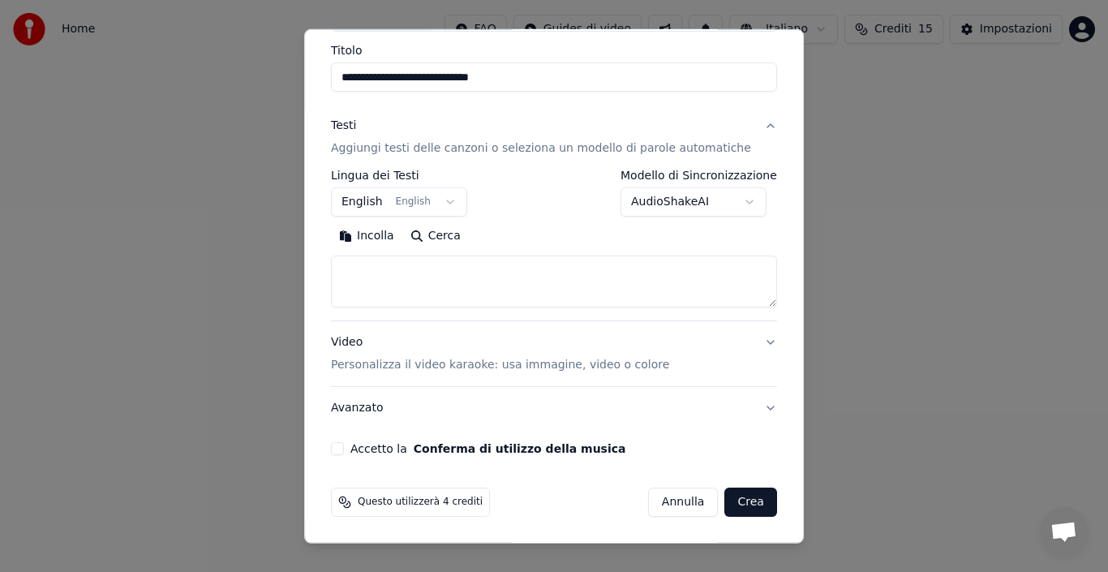
click at [344, 450] on button "Accetto la Conferma di utilizzo della musica" at bounding box center [337, 448] width 13 height 13
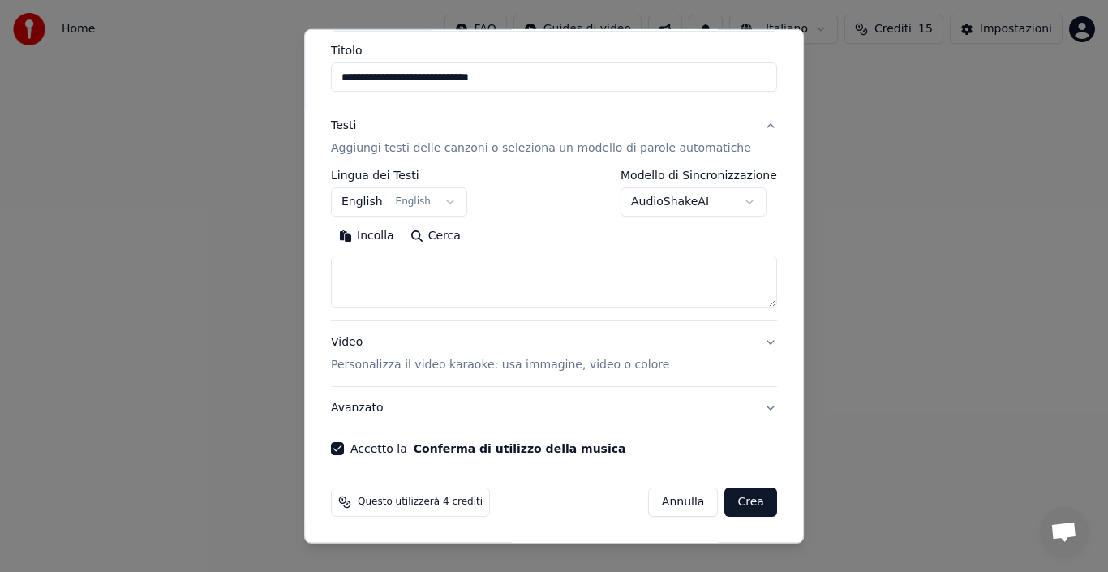
click at [725, 497] on button "Crea" at bounding box center [751, 502] width 52 height 29
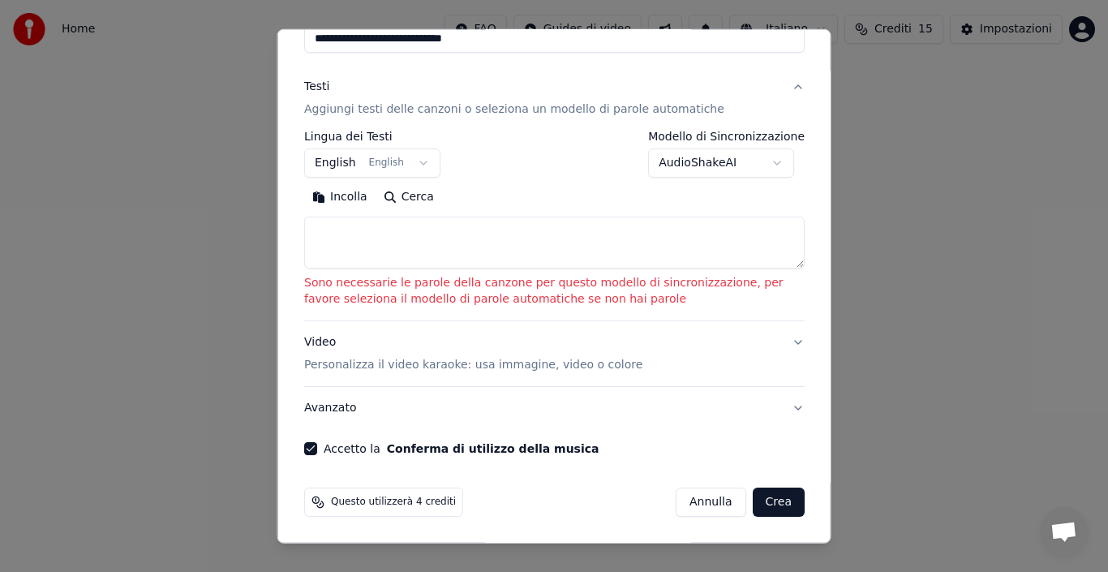
scroll to position [0, 0]
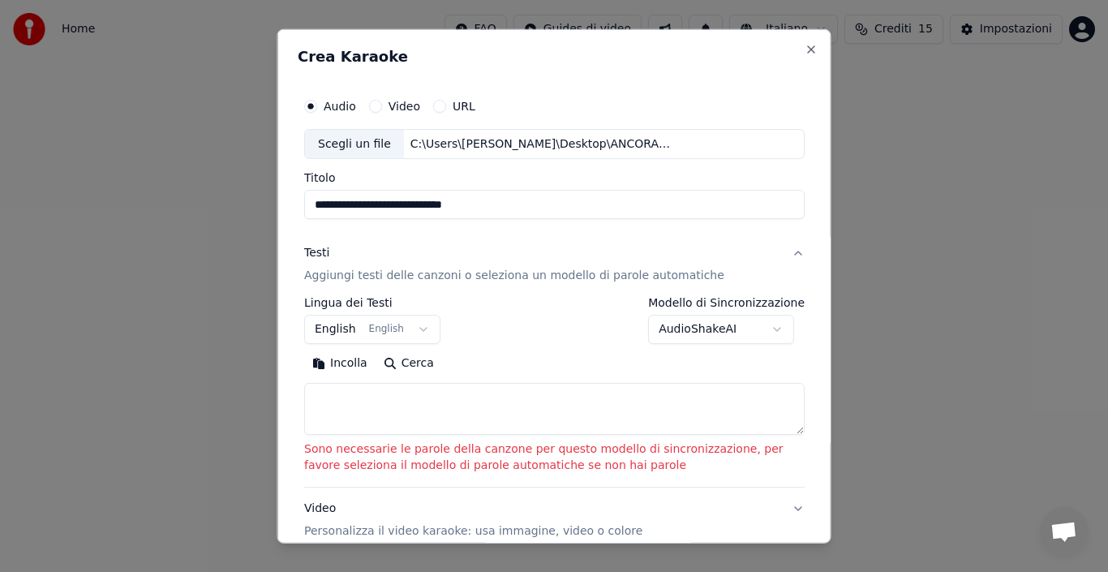
click at [514, 209] on input "**********" at bounding box center [554, 204] width 501 height 29
type input "*"
click at [503, 208] on input "Titolo" at bounding box center [554, 204] width 501 height 29
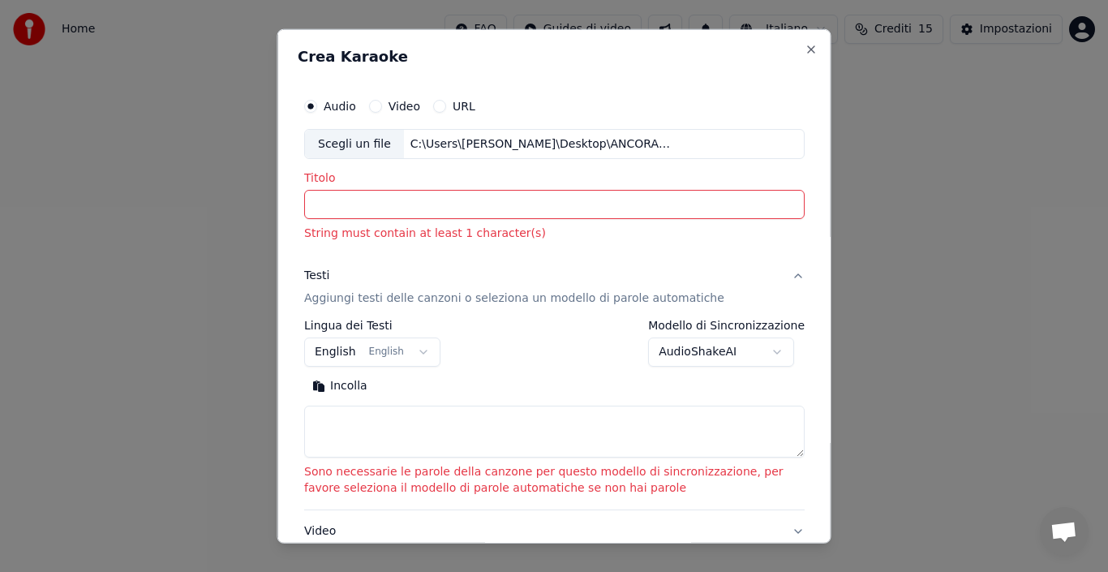
click at [523, 204] on input "Titolo" at bounding box center [554, 204] width 501 height 29
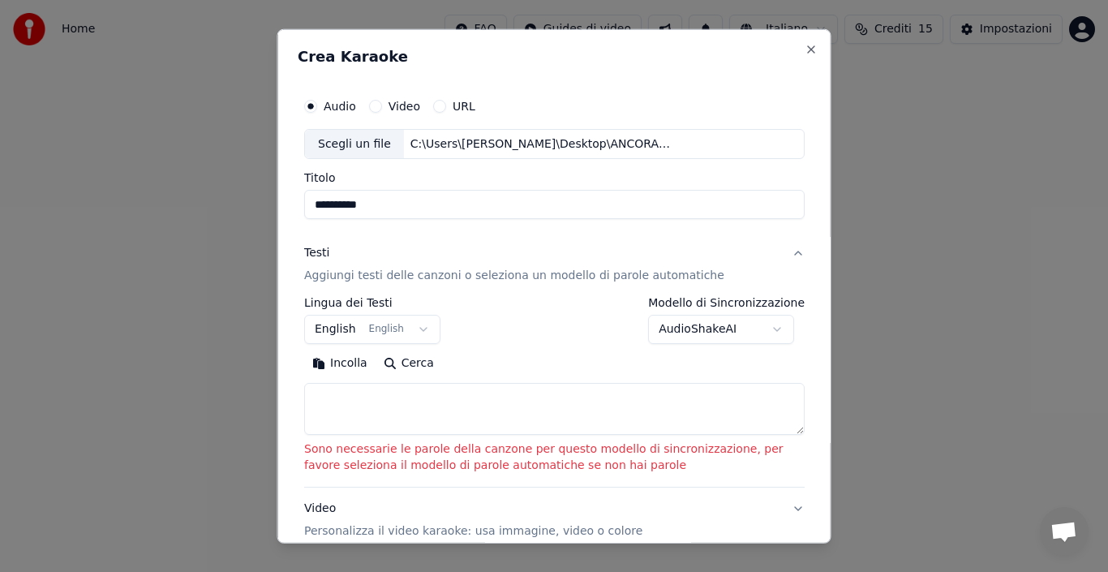
type input "**********"
click button "Incolla" at bounding box center [339, 364] width 71 height 26
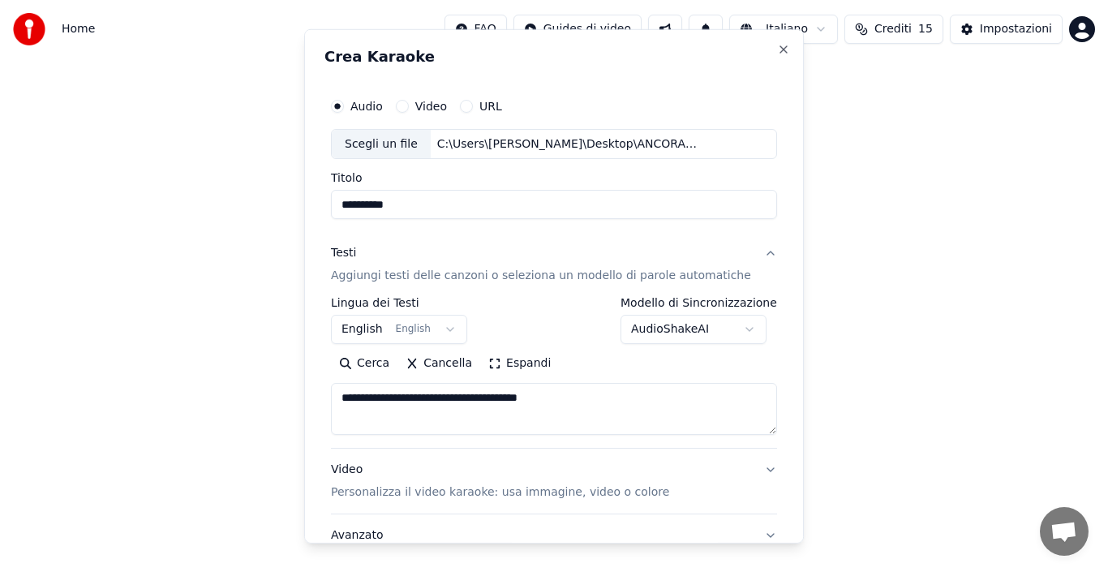
type textarea "**********"
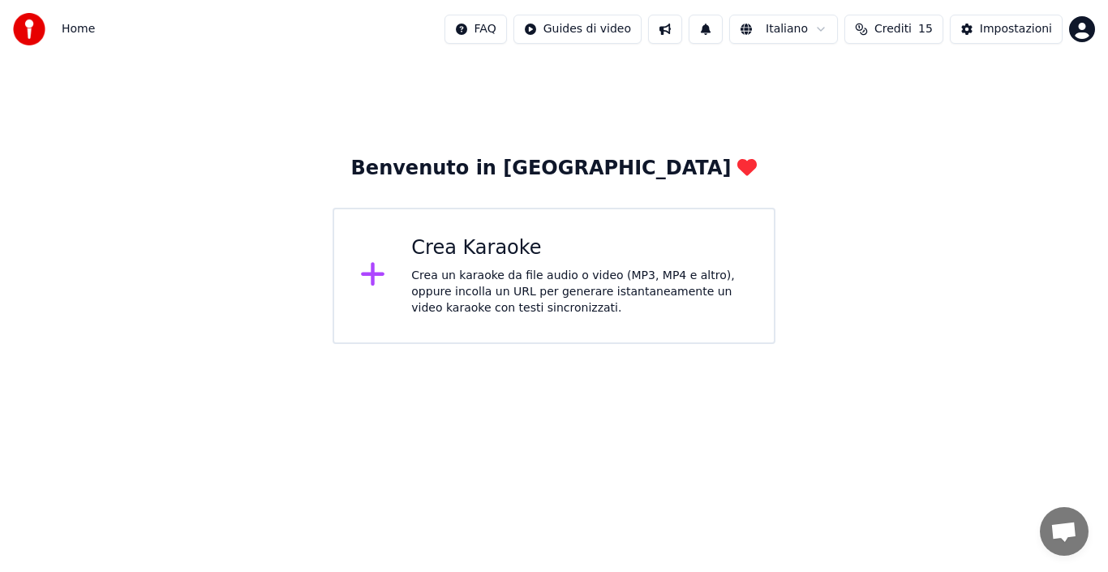
click at [439, 264] on div "Crea Karaoke Crea un karaoke da file audio o video (MP3, MP4 e altro), oppure i…" at bounding box center [579, 275] width 337 height 81
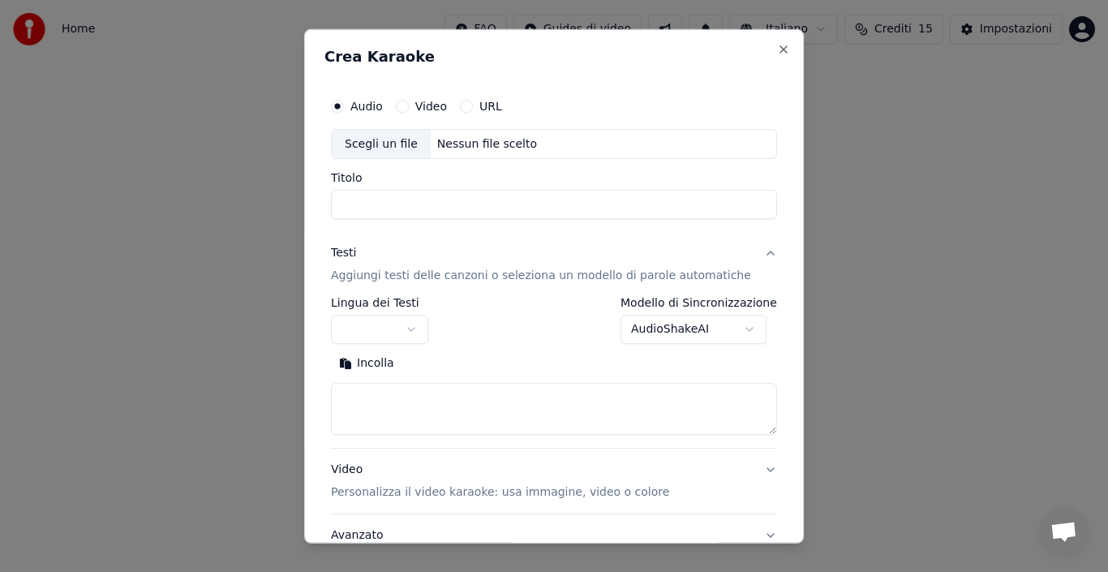
click at [395, 148] on div "Scegli un file" at bounding box center [381, 143] width 99 height 29
click at [432, 209] on input "Titolo" at bounding box center [554, 204] width 446 height 29
type input "**********"
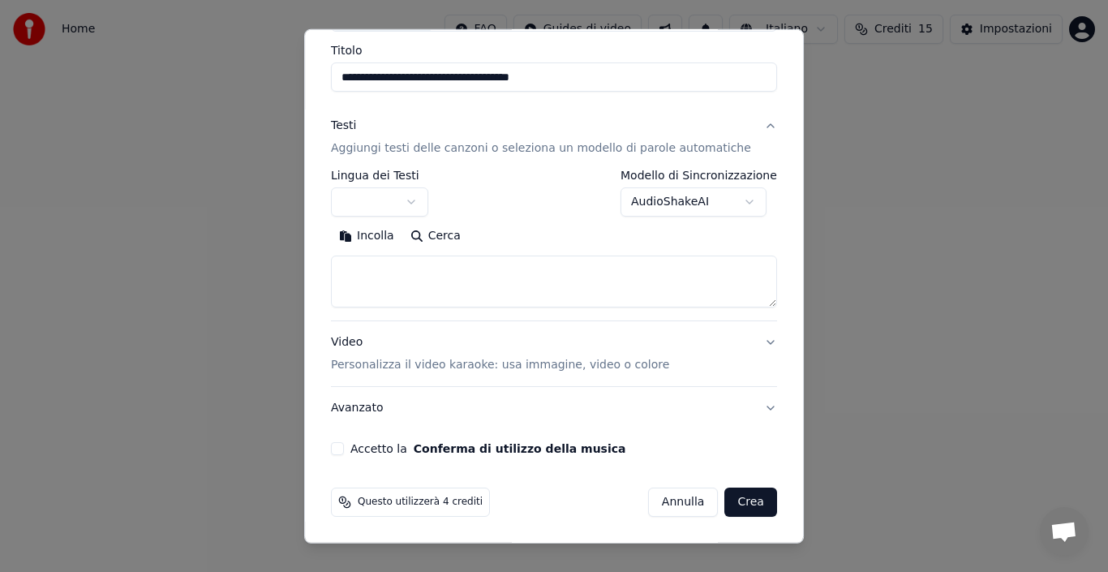
click at [344, 450] on button "Accetto la Conferma di utilizzo della musica" at bounding box center [337, 448] width 13 height 13
click at [344, 454] on button "Accetto la Conferma di utilizzo della musica" at bounding box center [337, 448] width 13 height 13
click at [725, 505] on button "Crea" at bounding box center [751, 502] width 52 height 29
select select "**"
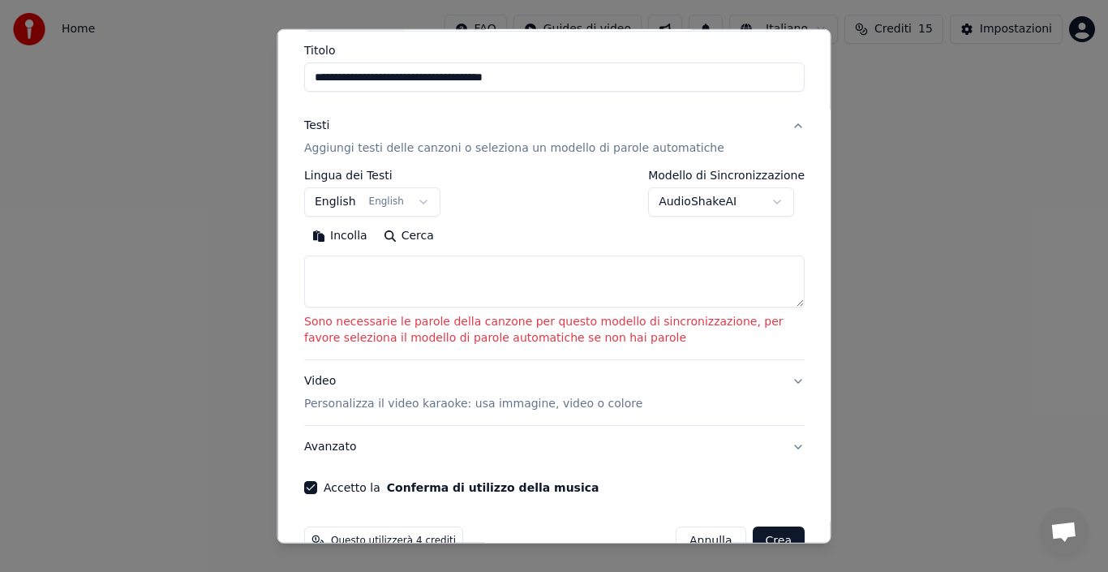
scroll to position [166, 0]
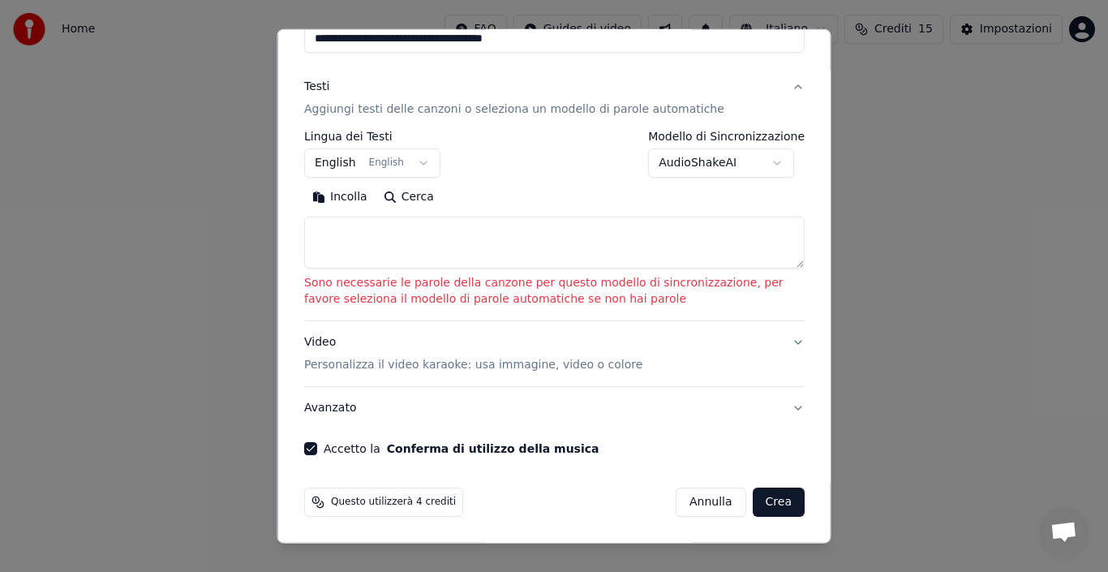
click at [778, 509] on button "Crea" at bounding box center [778, 502] width 52 height 29
click at [765, 503] on button "Crea" at bounding box center [778, 502] width 52 height 29
click at [336, 198] on button "Incolla" at bounding box center [339, 197] width 71 height 26
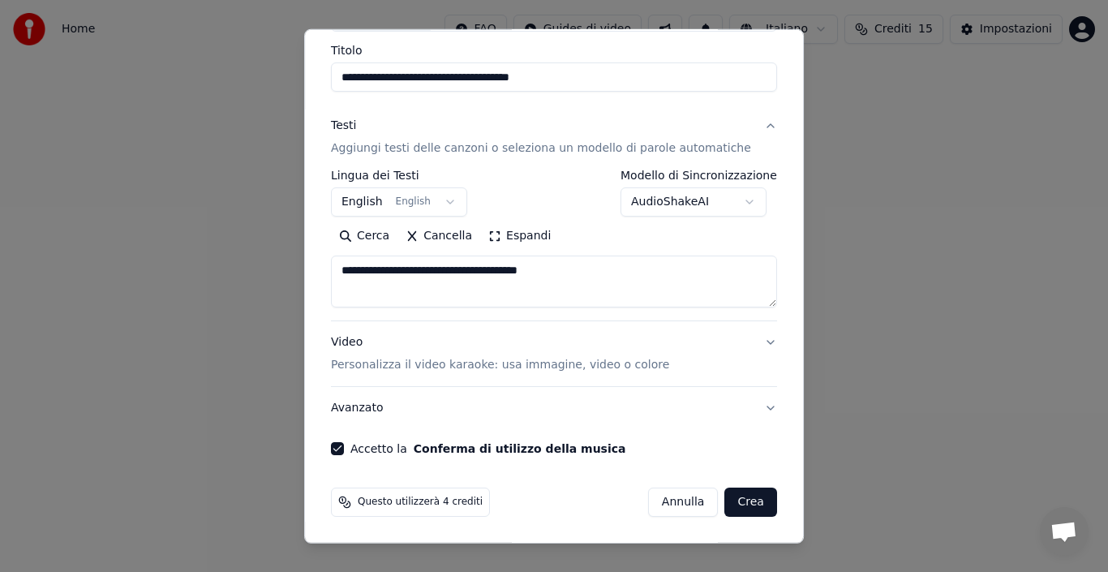
type textarea "**********"
click at [725, 502] on button "Crea" at bounding box center [751, 502] width 52 height 29
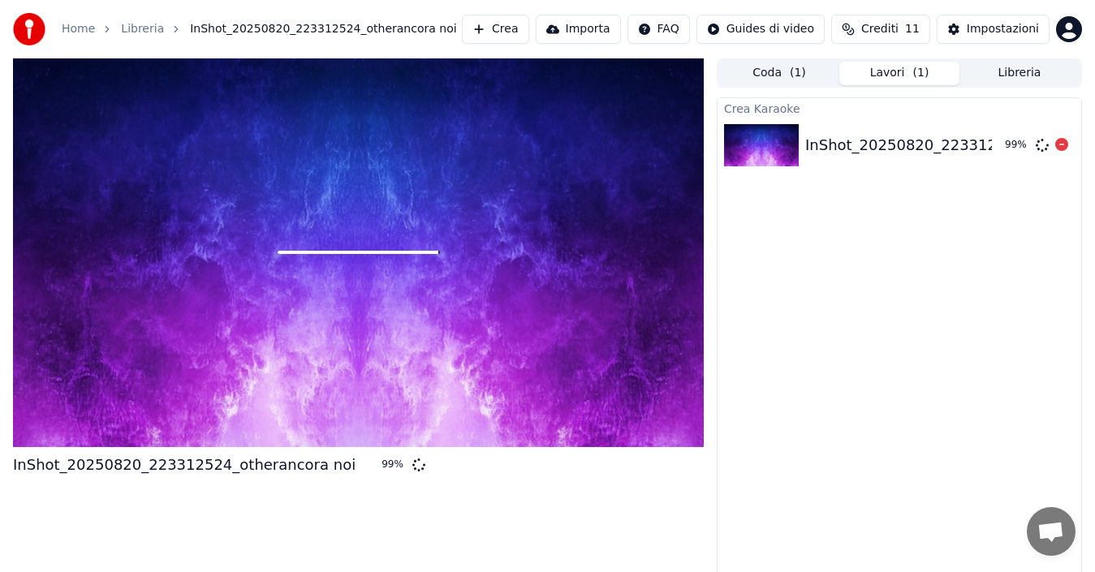
click at [909, 148] on div "InShot_20250820_223312524_otherancora noi" at bounding box center [976, 145] width 342 height 23
click at [781, 141] on img at bounding box center [761, 145] width 75 height 42
click at [875, 80] on button "Lavori ( 1 )" at bounding box center [899, 74] width 120 height 24
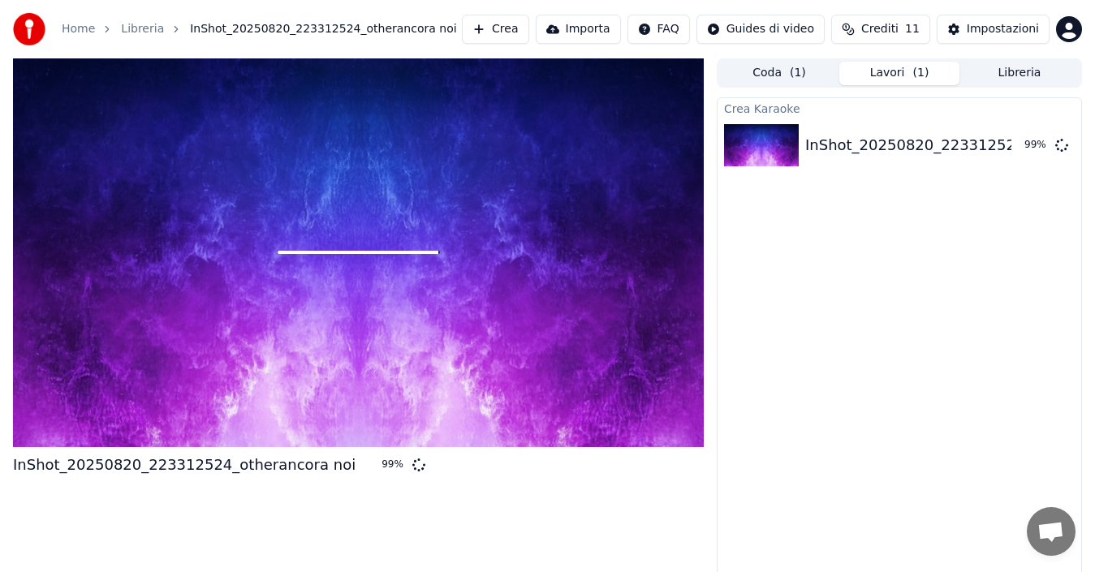
click at [766, 78] on button "Coda ( 1 )" at bounding box center [779, 74] width 120 height 24
click at [1000, 73] on button "Libreria" at bounding box center [1019, 74] width 120 height 24
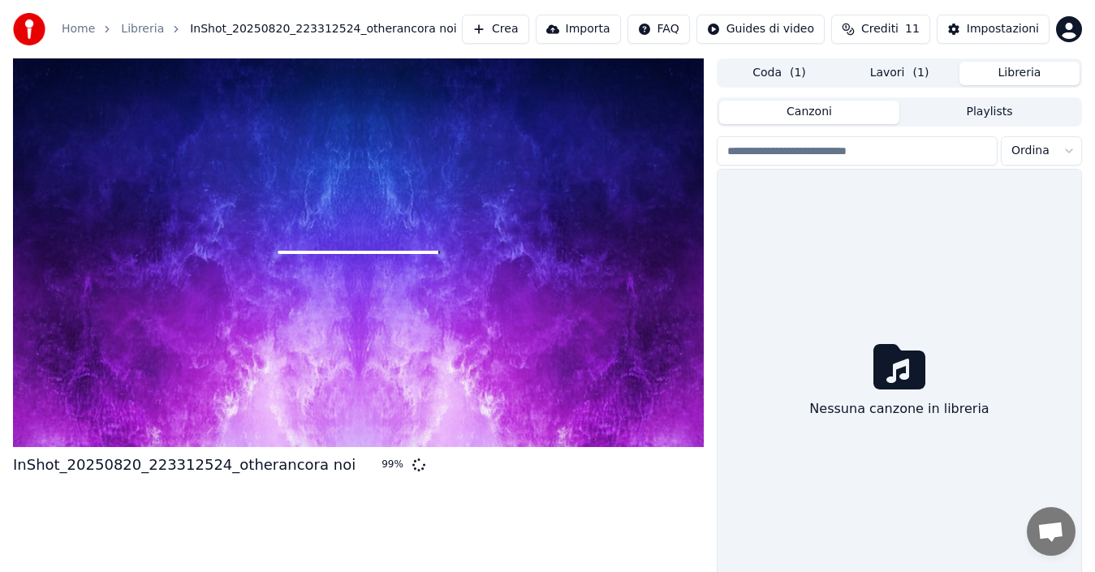
click at [890, 67] on button "Lavori ( 1 )" at bounding box center [899, 74] width 120 height 24
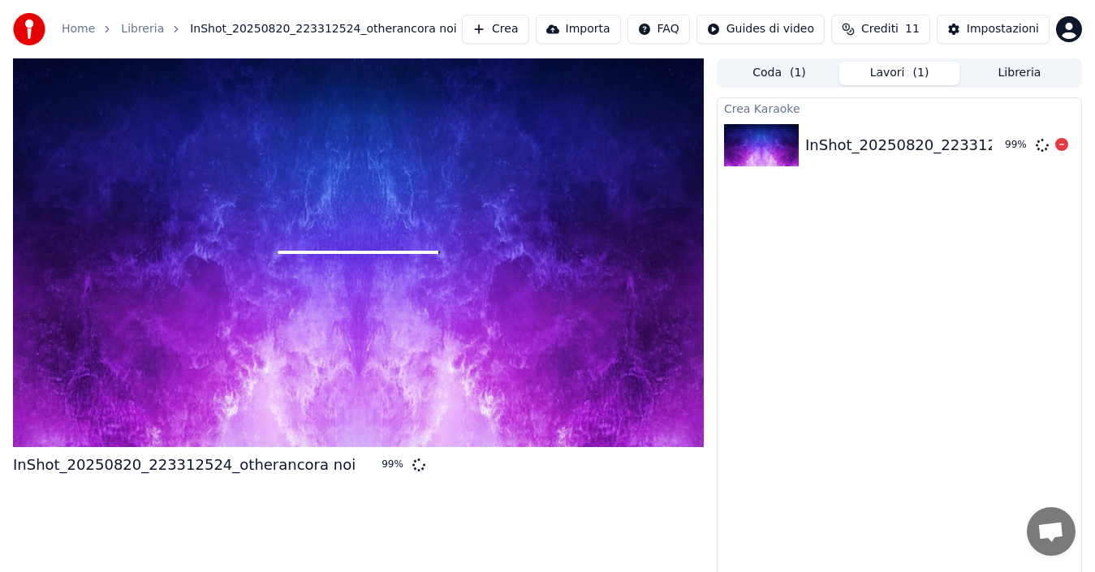
click at [1060, 149] on icon at bounding box center [1061, 144] width 13 height 13
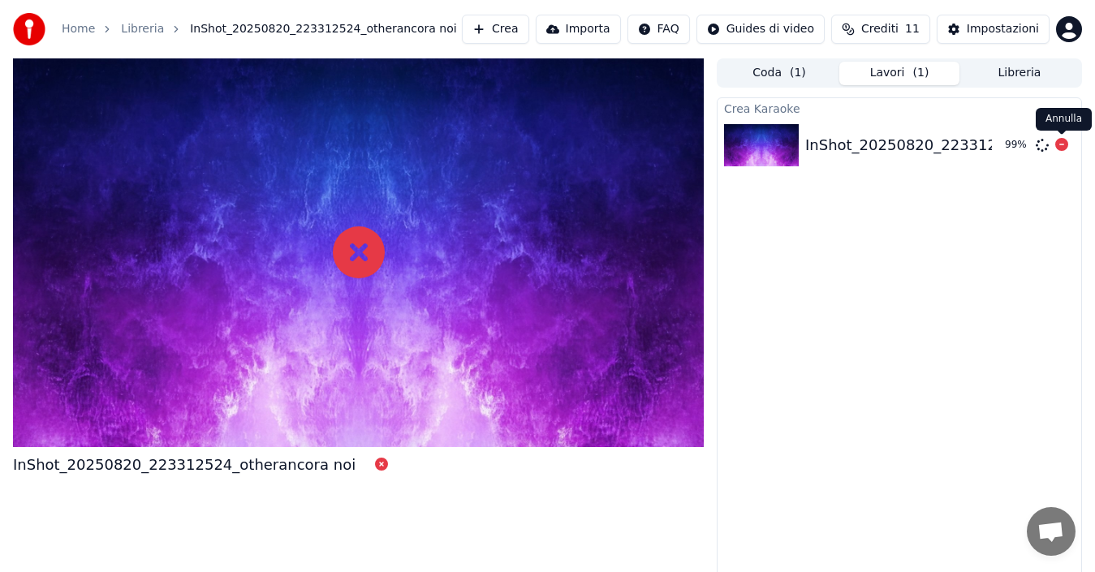
click at [656, 217] on div "InShot_20250820_223312524_otherancora noi Coda ( 1 ) Lavori ( 1 ) Libreria Crea…" at bounding box center [547, 320] width 1095 height 525
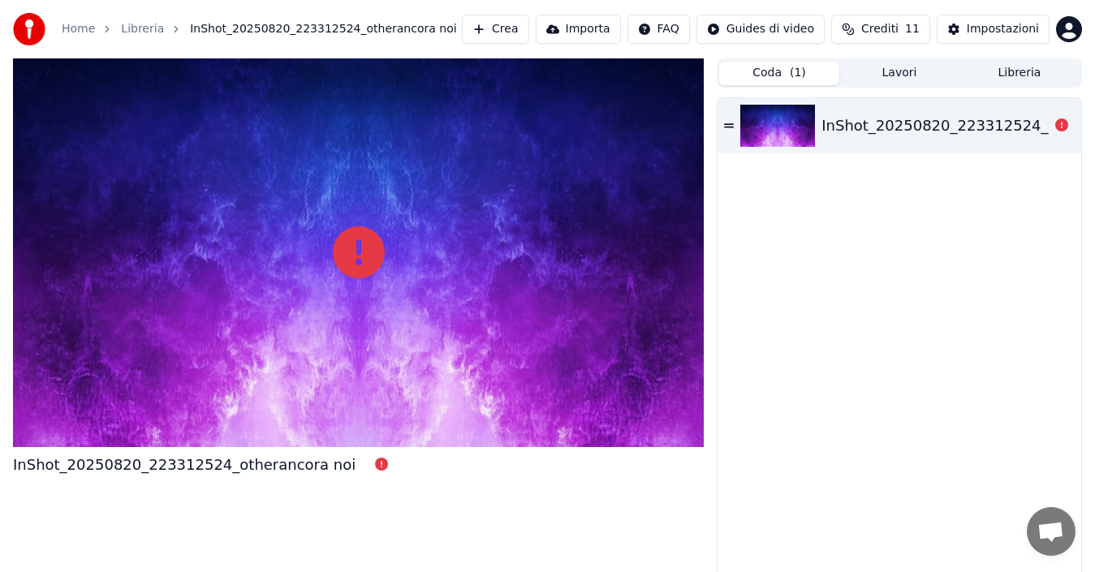
click at [1059, 125] on icon at bounding box center [1061, 124] width 13 height 13
click at [729, 127] on icon at bounding box center [729, 125] width 10 height 4
click at [851, 136] on div "InShot_20250820_223312524_otherancora noi" at bounding box center [992, 125] width 342 height 23
click at [1065, 132] on button at bounding box center [1061, 125] width 13 height 19
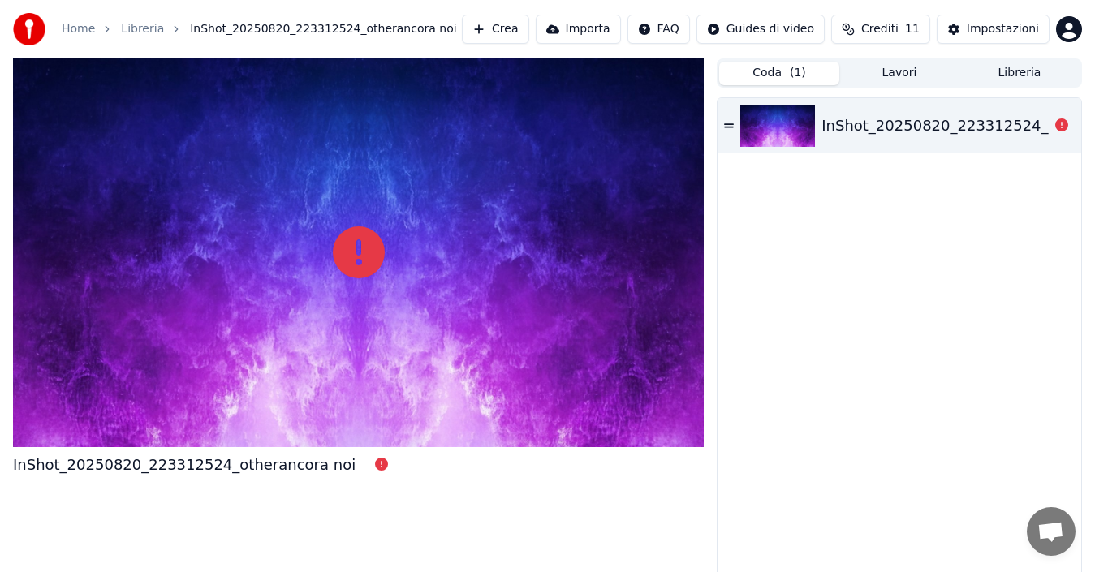
click at [781, 80] on button "Coda ( 1 )" at bounding box center [779, 74] width 120 height 24
click at [476, 30] on button "Crea" at bounding box center [495, 29] width 67 height 29
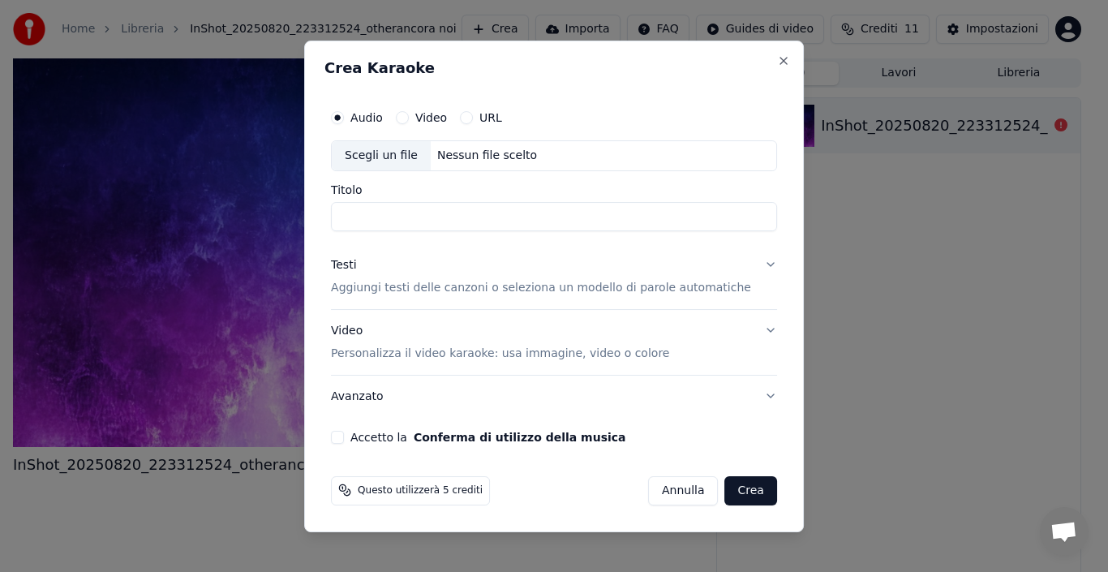
click at [473, 117] on button "URL" at bounding box center [466, 117] width 13 height 13
click at [745, 157] on button "button" at bounding box center [761, 154] width 32 height 29
type input "**********"
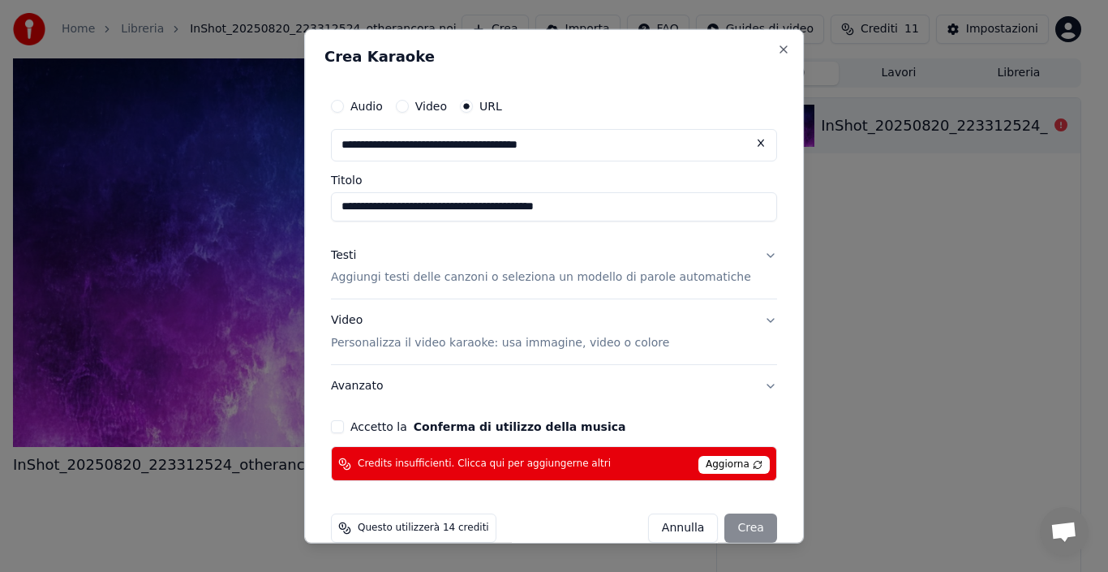
type input "**********"
click at [555, 189] on div "**********" at bounding box center [554, 197] width 446 height 47
click at [409, 102] on button "Video" at bounding box center [402, 105] width 13 height 13
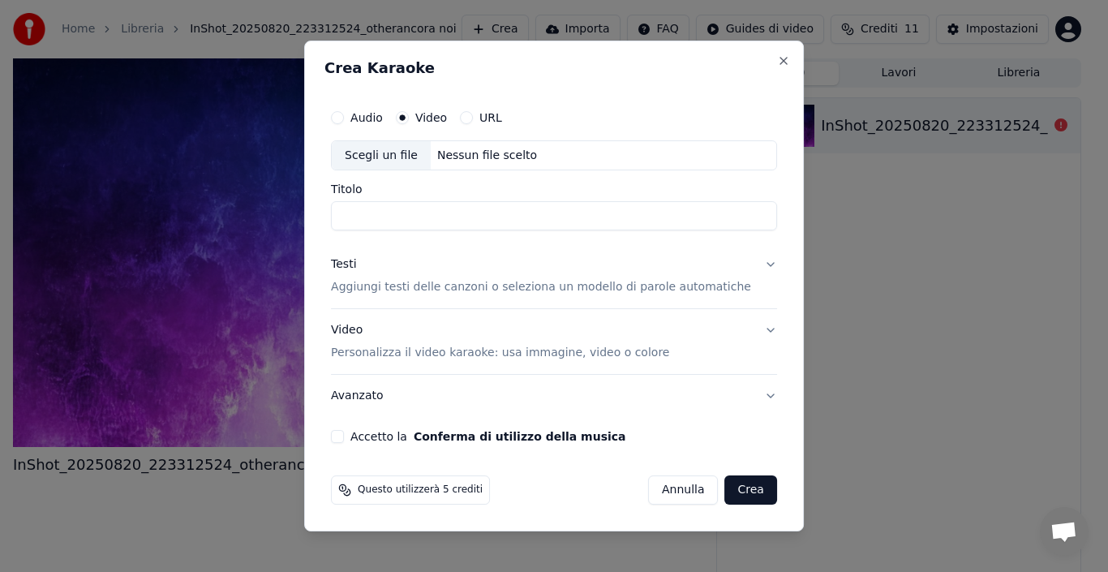
click at [424, 157] on div "Scegli un file" at bounding box center [381, 155] width 99 height 29
click at [569, 370] on button "Video Personalizza il video karaoke: usa immagine, video o colore" at bounding box center [554, 342] width 446 height 65
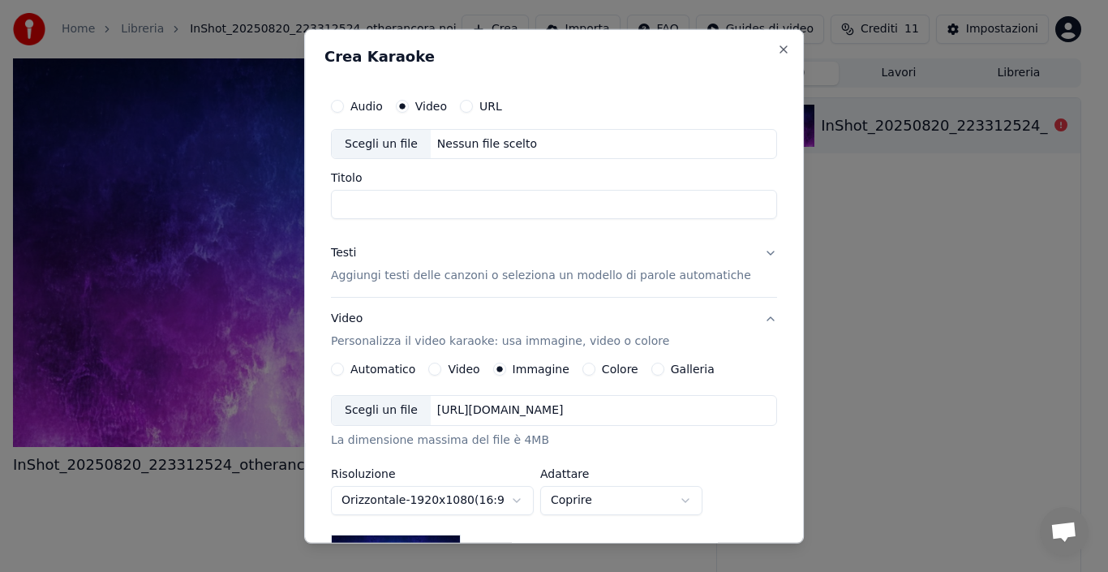
click at [501, 101] on label "URL" at bounding box center [491, 105] width 23 height 11
click at [473, 101] on button "URL" at bounding box center [466, 105] width 13 height 13
click at [576, 148] on input "text" at bounding box center [554, 144] width 446 height 32
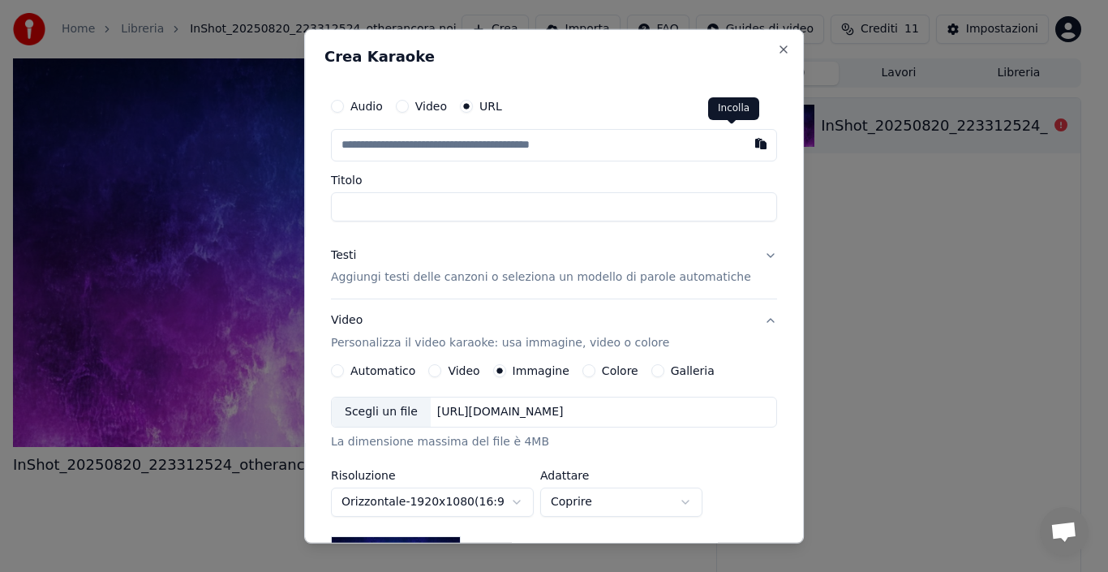
click at [745, 148] on button "button" at bounding box center [761, 142] width 32 height 29
type input "**********"
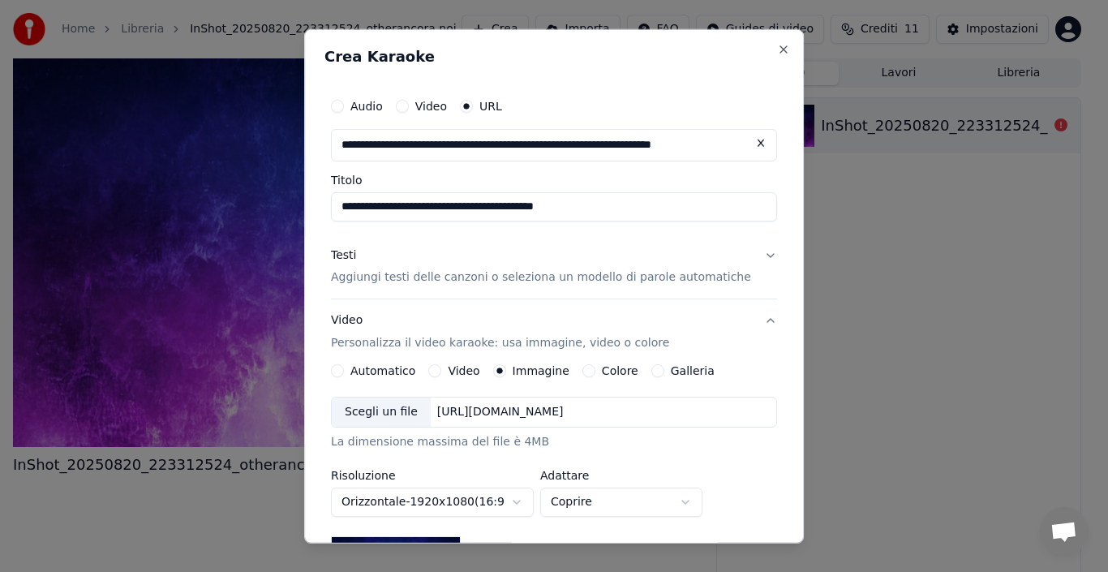
scroll to position [298, 0]
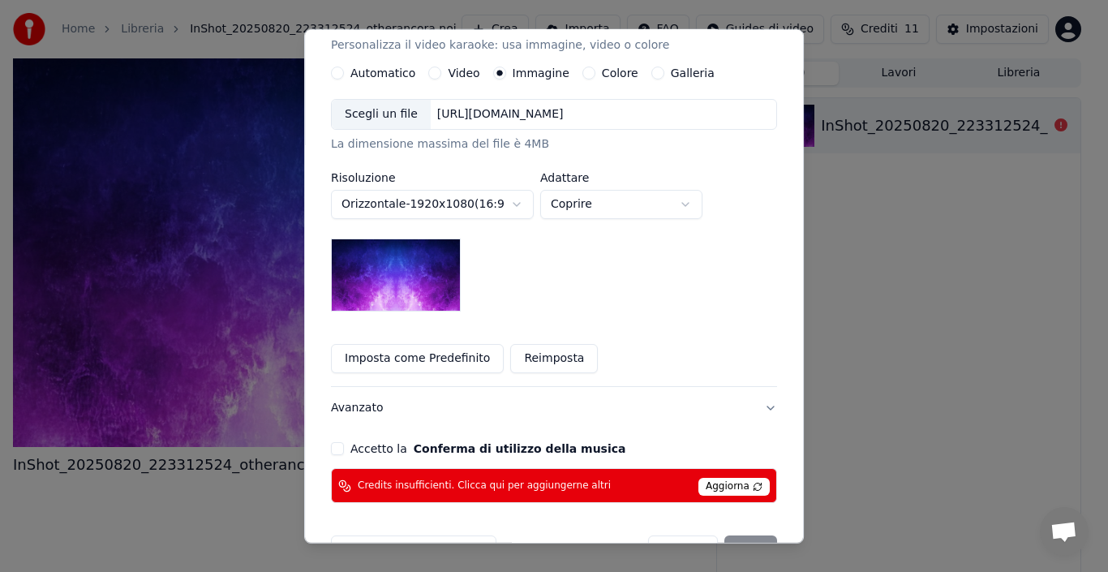
click at [553, 366] on button "Reimposta" at bounding box center [554, 358] width 88 height 29
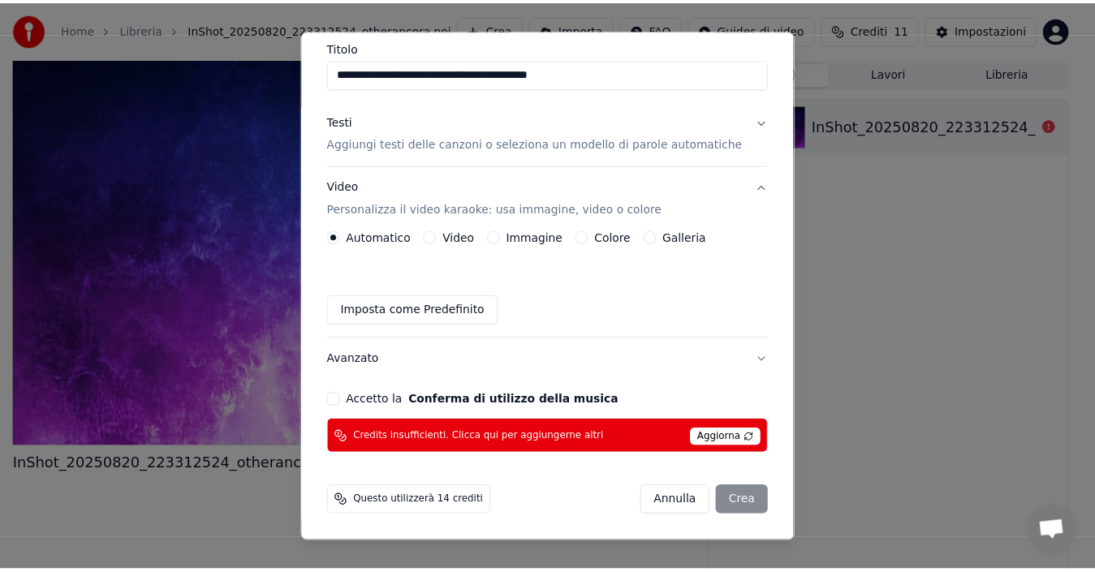
scroll to position [132, 0]
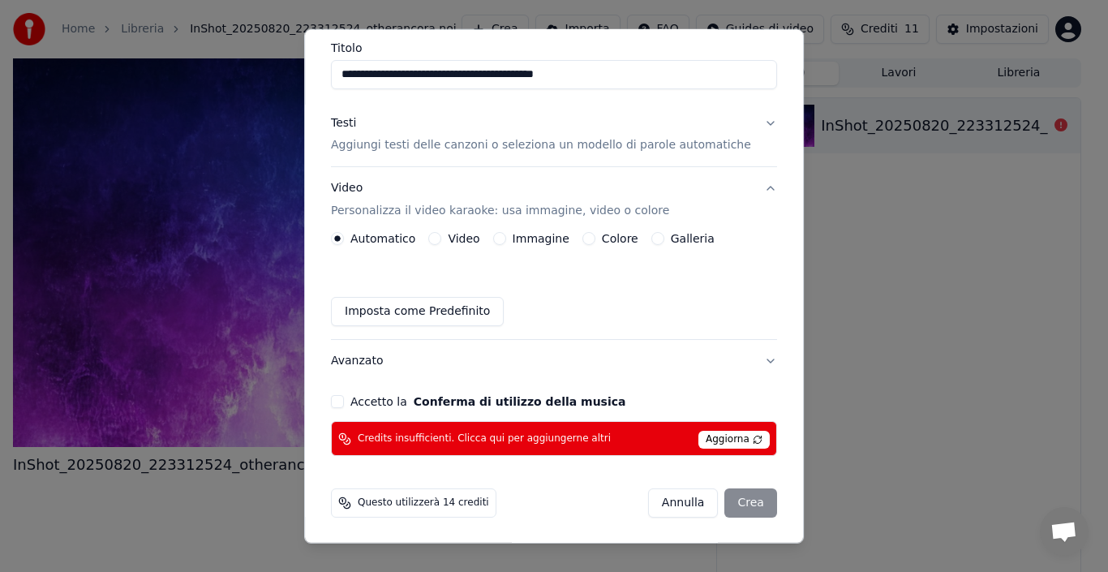
click at [344, 405] on button "Accetto la Conferma di utilizzo della musica" at bounding box center [337, 401] width 13 height 13
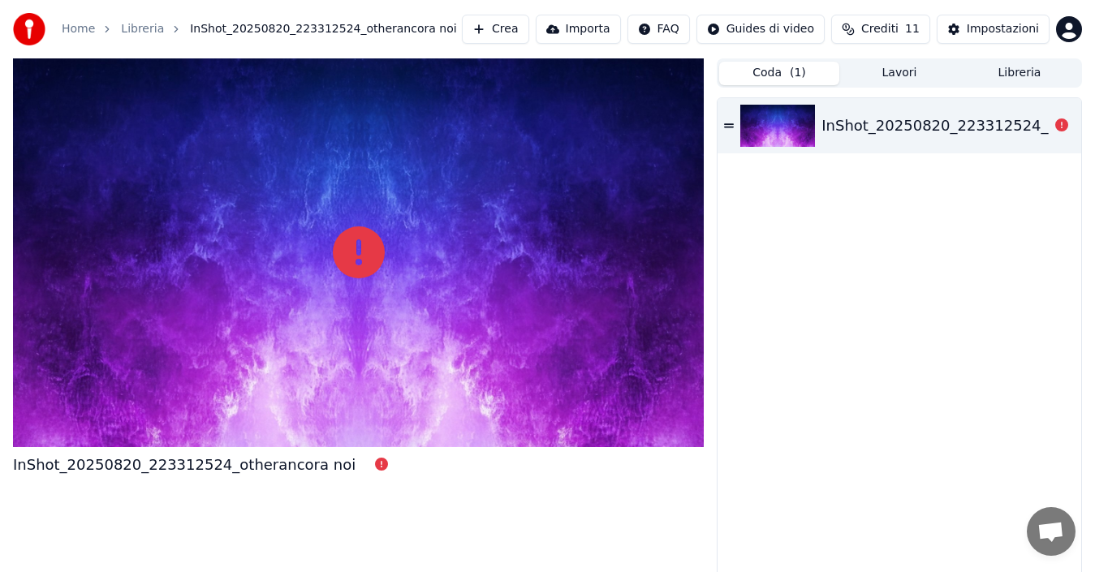
drag, startPoint x: 715, startPoint y: 101, endPoint x: 690, endPoint y: 288, distance: 188.3
click at [690, 288] on div "InShot_20250820_223312524_otherancora noi Coda ( 1 ) Lavori Libreria InShot_202…" at bounding box center [547, 320] width 1095 height 525
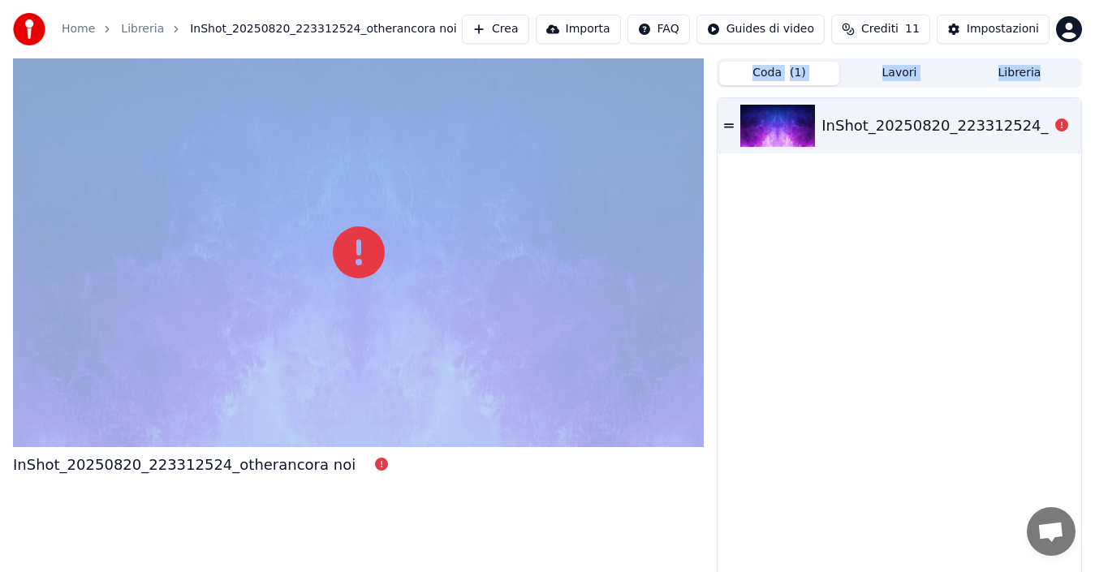
scroll to position [11, 0]
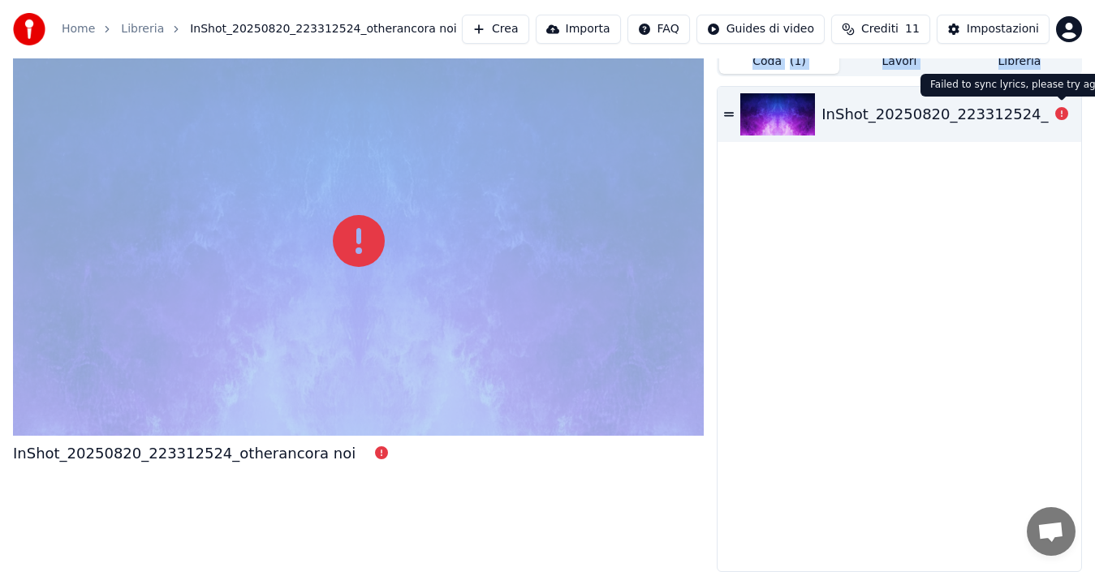
click at [1059, 114] on icon at bounding box center [1061, 113] width 13 height 13
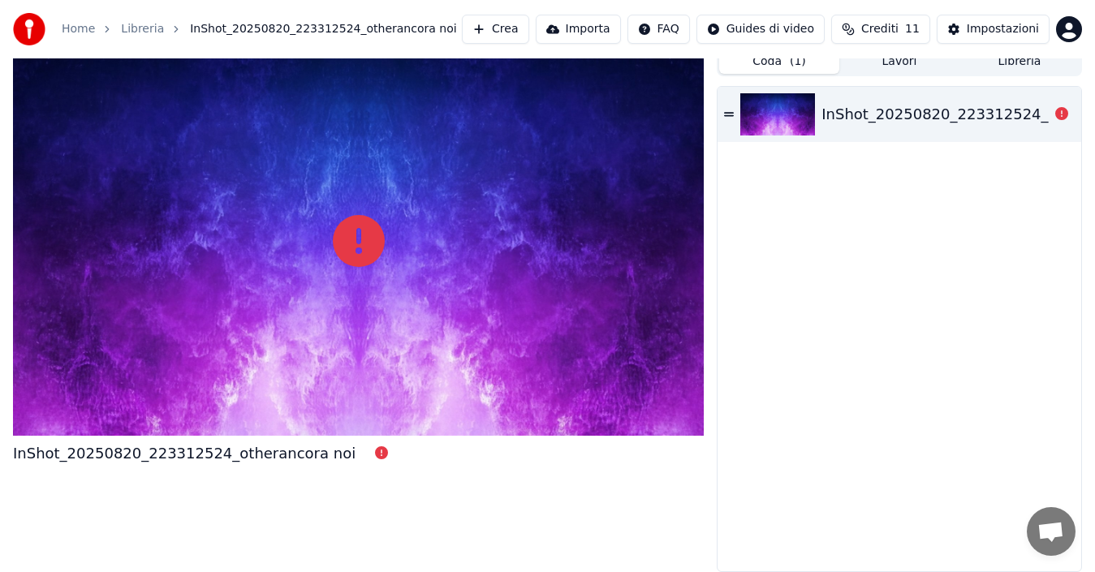
click at [897, 157] on div "InShot_20250820_223312524_otherancora noi" at bounding box center [899, 329] width 364 height 484
click at [775, 67] on button "Coda ( 1 )" at bounding box center [779, 62] width 120 height 24
click at [898, 59] on button "Lavori" at bounding box center [899, 62] width 120 height 24
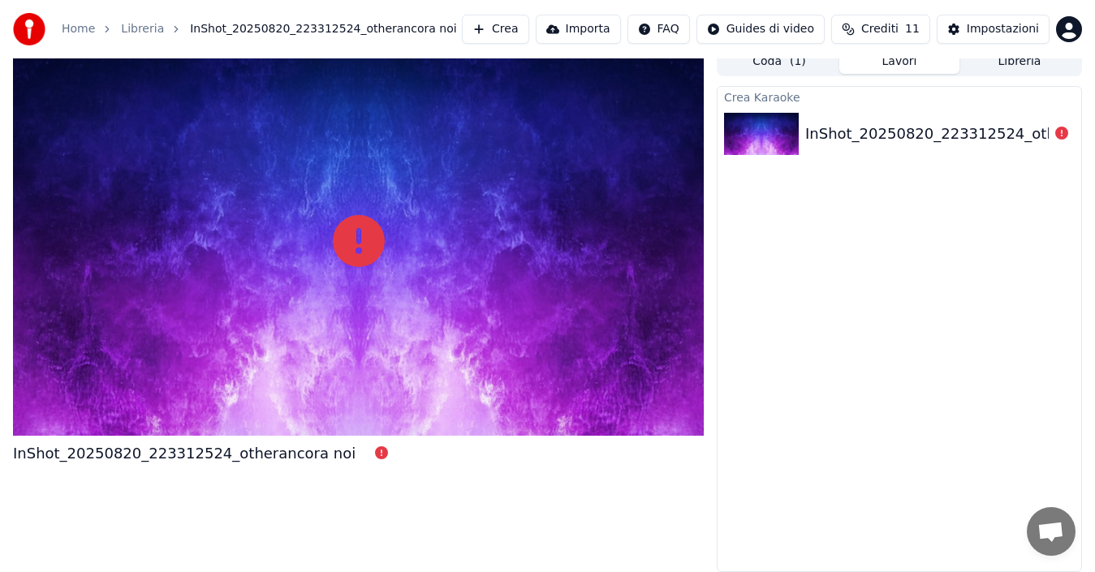
click at [997, 71] on button "Libreria" at bounding box center [1019, 62] width 120 height 24
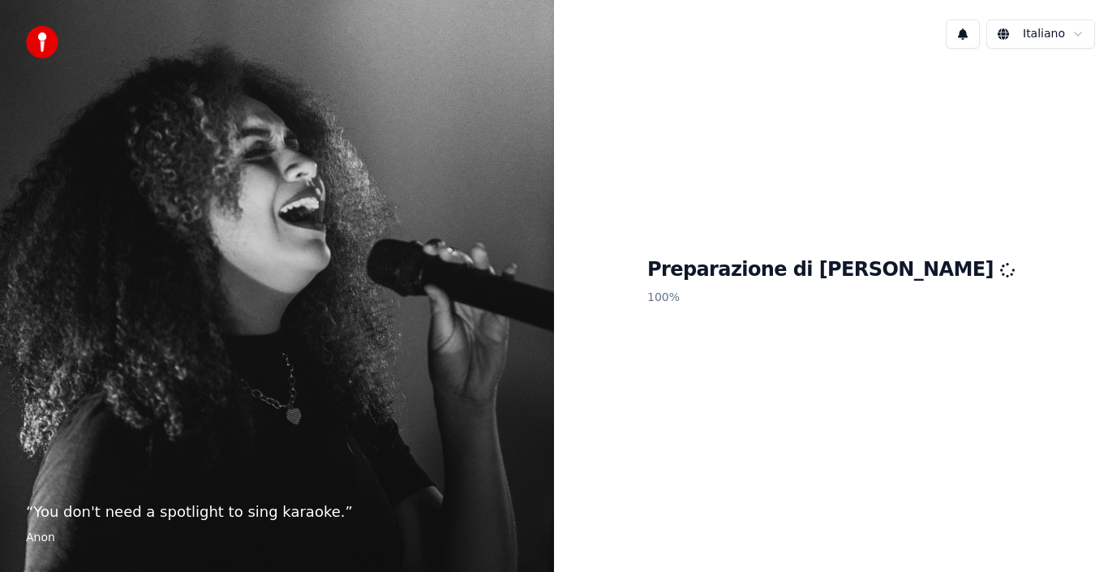
click at [845, 445] on div "Preparazione di Youka 100 %" at bounding box center [831, 284] width 554 height 445
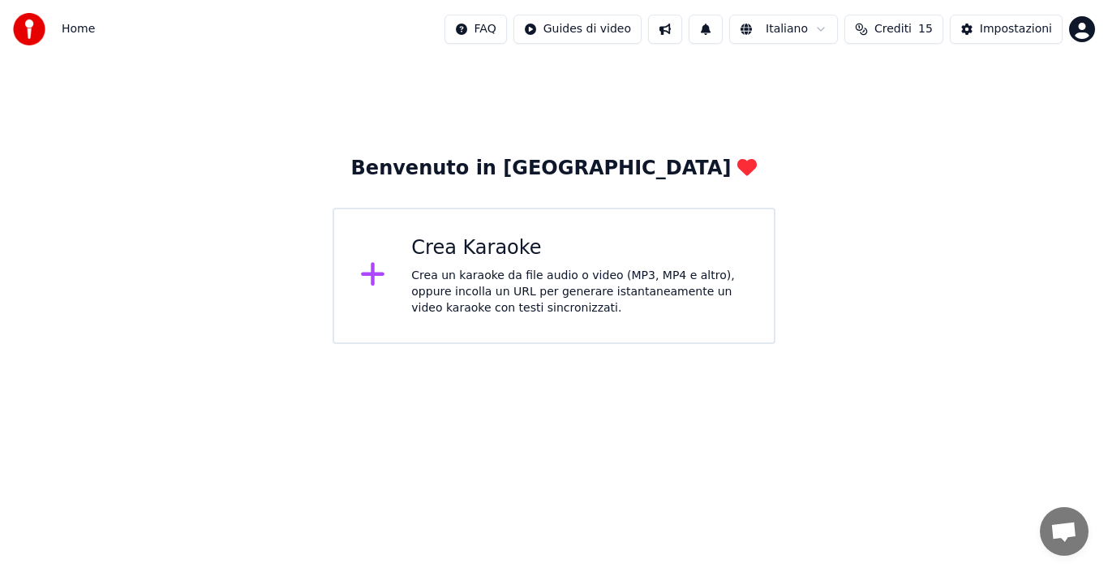
click at [381, 277] on icon at bounding box center [373, 275] width 24 height 24
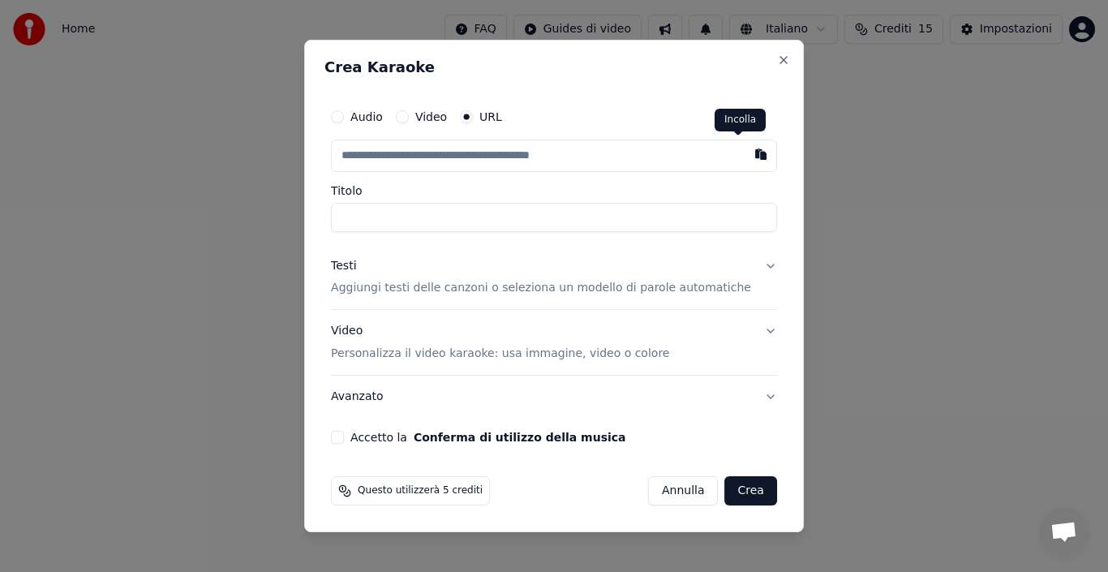
click at [745, 155] on button "button" at bounding box center [761, 154] width 32 height 29
type input "**********"
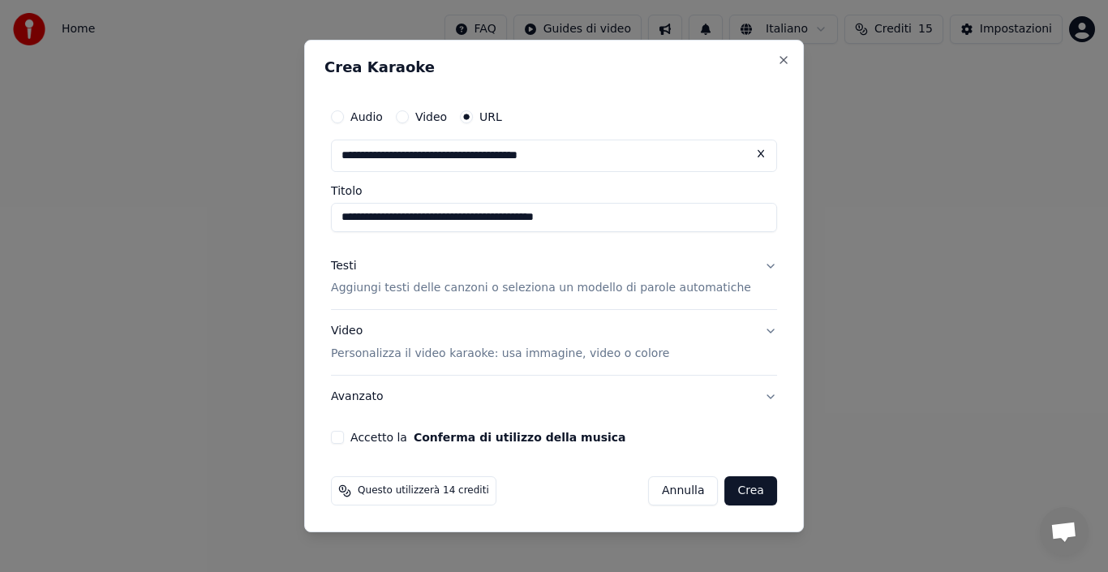
type input "**********"
click at [364, 437] on div "Accetto la Conferma di utilizzo della musica" at bounding box center [554, 437] width 446 height 13
click at [349, 433] on div "**********" at bounding box center [554, 272] width 459 height 357
click at [344, 441] on button "Accetto la Conferma di utilizzo della musica" at bounding box center [337, 437] width 13 height 13
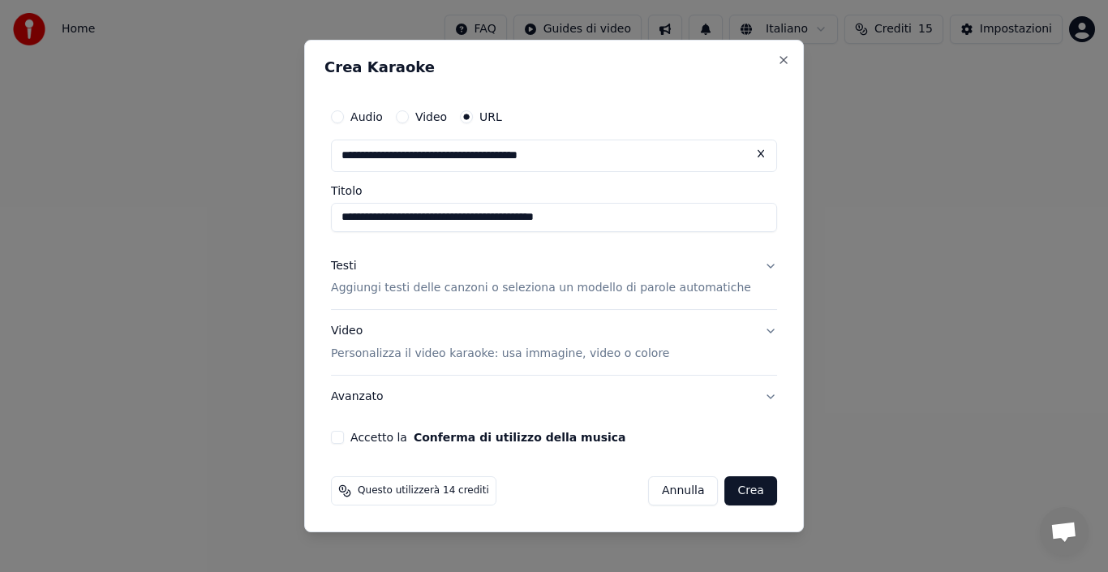
click at [344, 441] on button "Accetto la Conferma di utilizzo della musica" at bounding box center [337, 437] width 13 height 13
click at [729, 496] on button "Crea" at bounding box center [751, 490] width 52 height 29
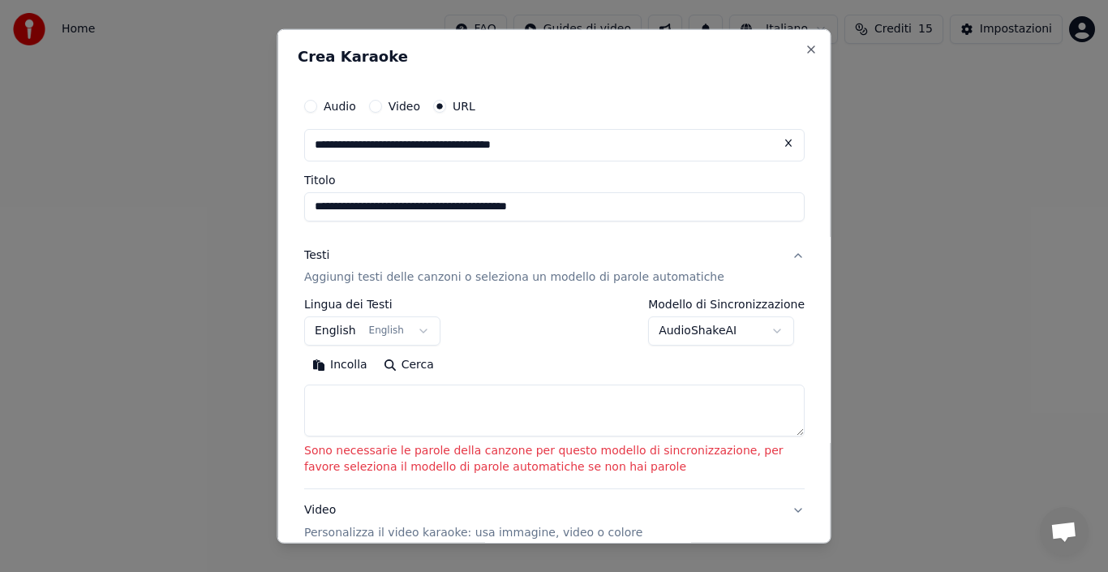
drag, startPoint x: 988, startPoint y: 471, endPoint x: 866, endPoint y: 408, distance: 137.5
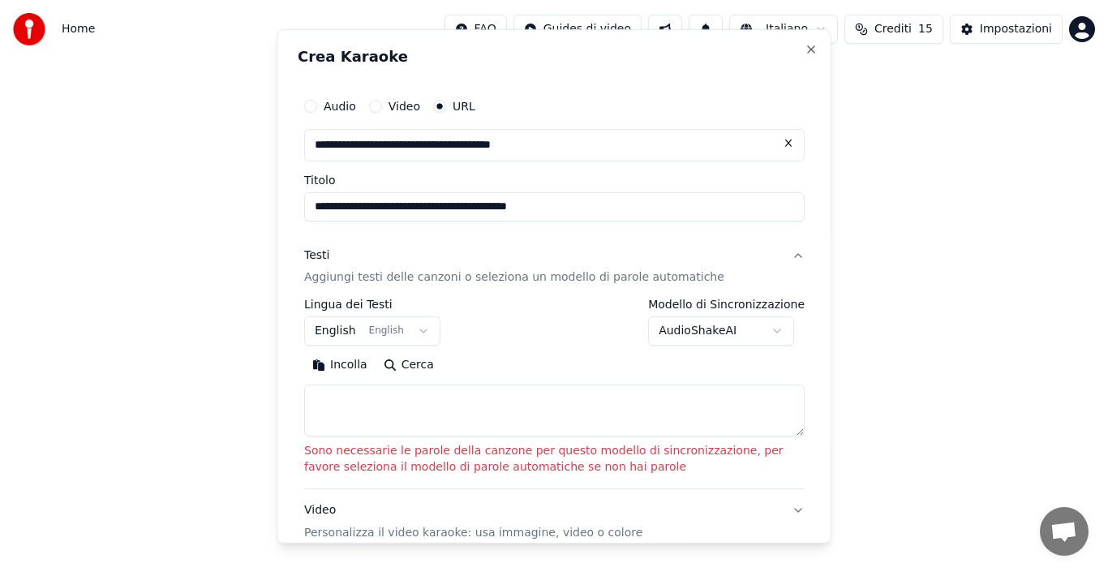
select select
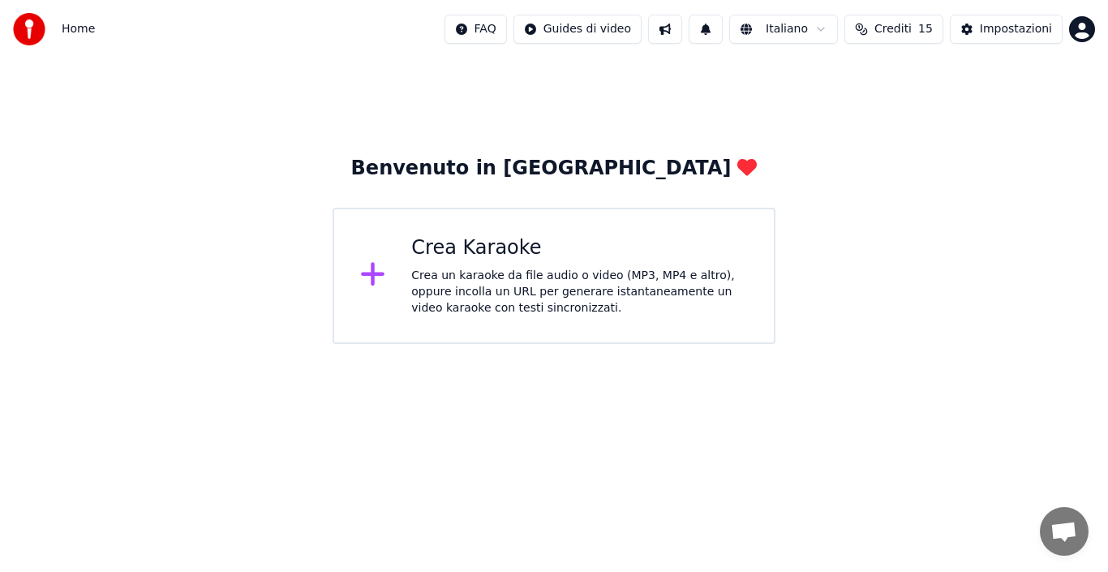
click at [427, 252] on div "Crea Karaoke" at bounding box center [579, 248] width 337 height 26
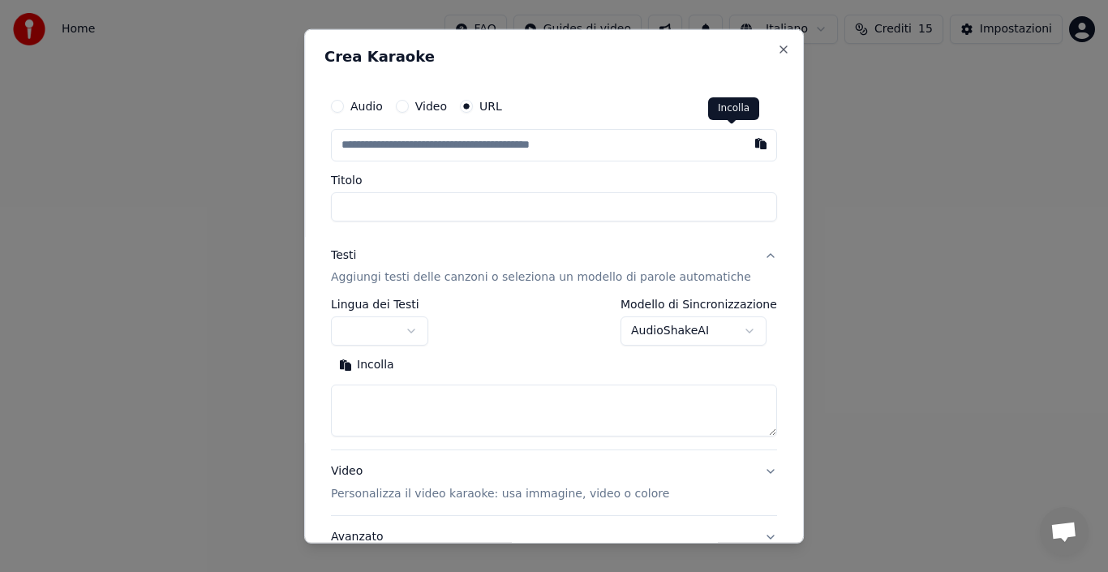
click at [745, 151] on button "button" at bounding box center [761, 142] width 32 height 29
type input "**********"
click at [737, 310] on label "Modello di Sincronizzazione" at bounding box center [699, 304] width 157 height 11
click at [372, 199] on input "Titolo" at bounding box center [554, 205] width 446 height 29
click at [373, 200] on input "Titolo" at bounding box center [554, 205] width 446 height 29
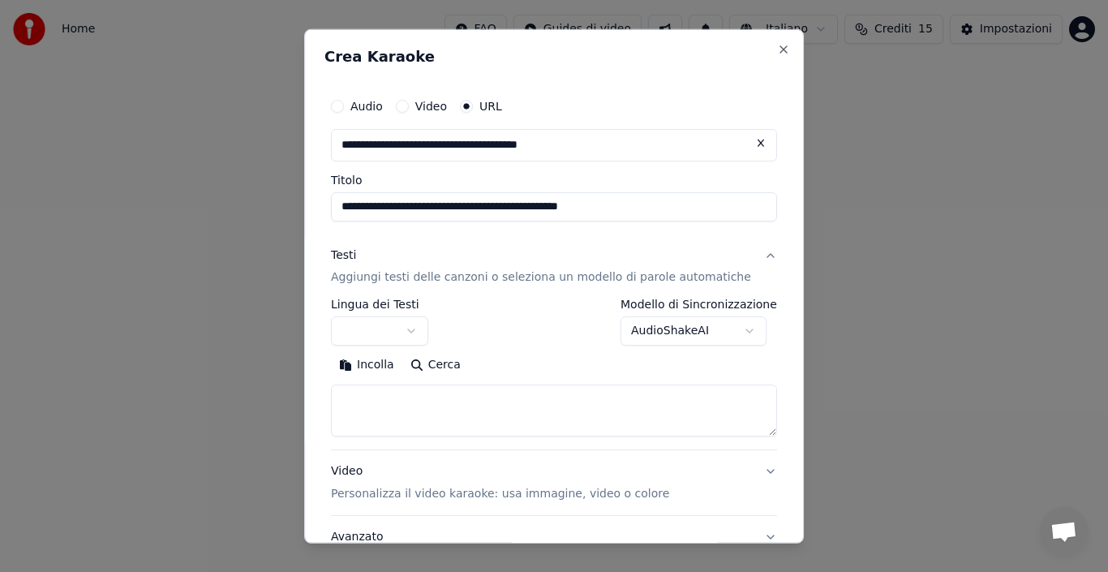
click at [630, 217] on input "**********" at bounding box center [554, 205] width 446 height 29
click at [680, 215] on input "**********" at bounding box center [554, 205] width 446 height 29
type input "*"
click at [629, 208] on input "Titolo" at bounding box center [554, 205] width 446 height 29
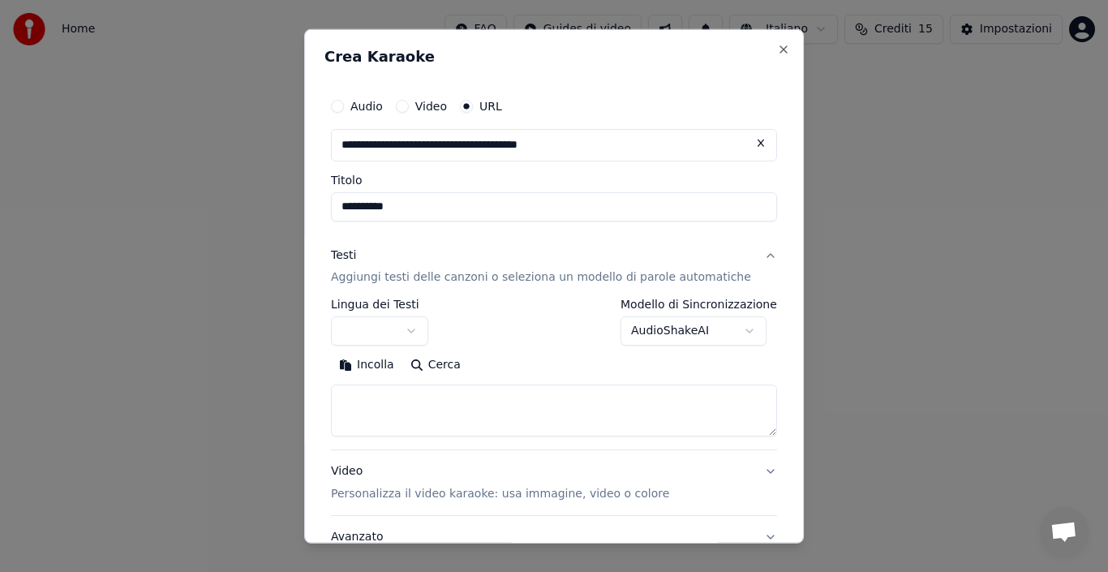
type input "**********"
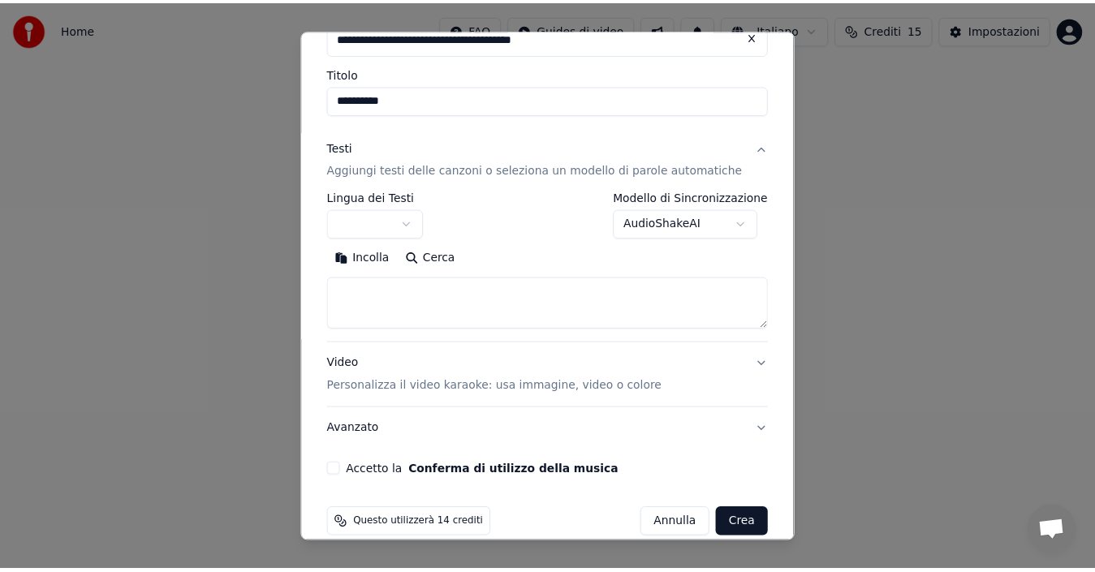
scroll to position [129, 0]
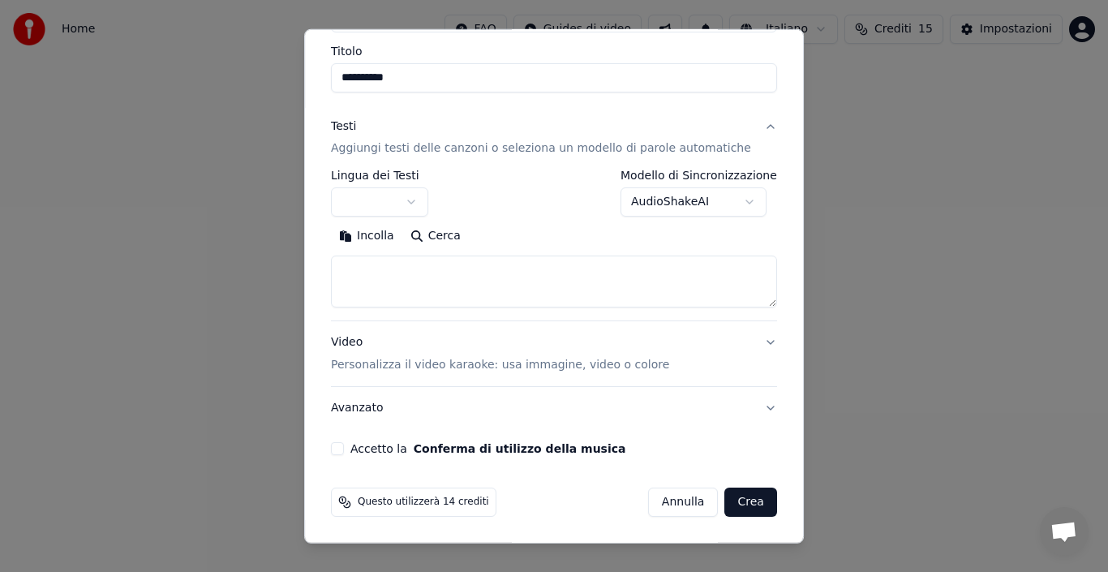
click at [729, 209] on button "AudioShakeAI" at bounding box center [694, 201] width 146 height 29
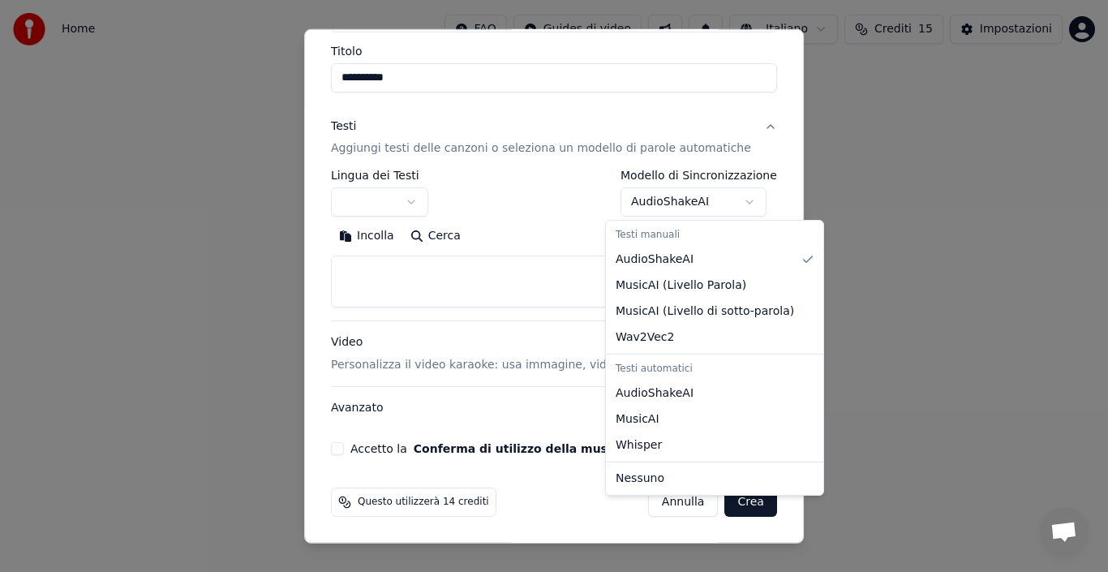
click at [668, 179] on div at bounding box center [554, 286] width 1108 height 572
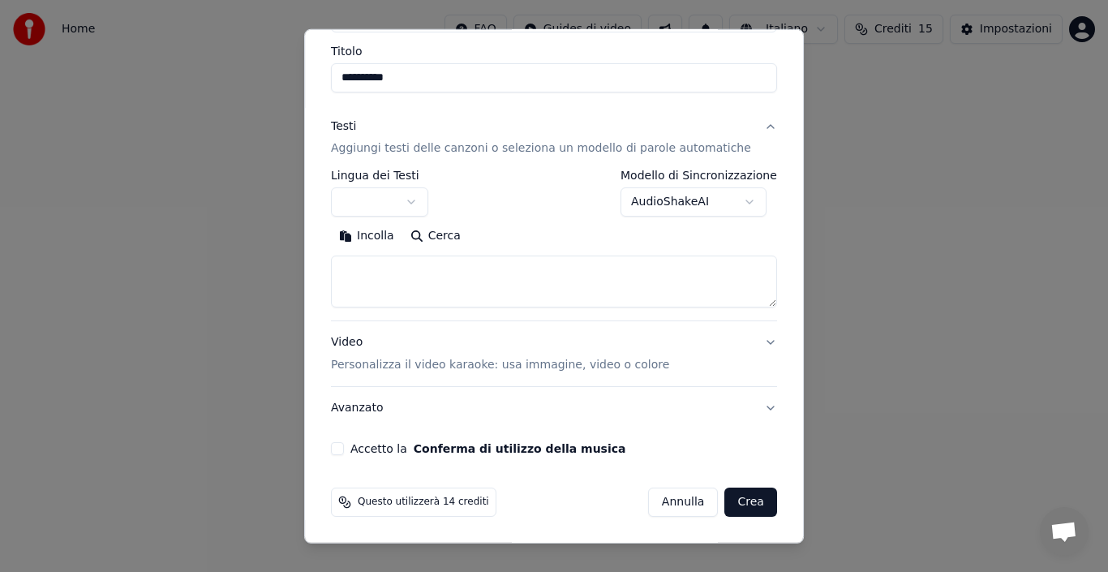
click at [368, 236] on button "Incolla" at bounding box center [366, 236] width 71 height 26
type textarea "**********"
click at [725, 511] on button "Crea" at bounding box center [751, 502] width 52 height 29
select select "**"
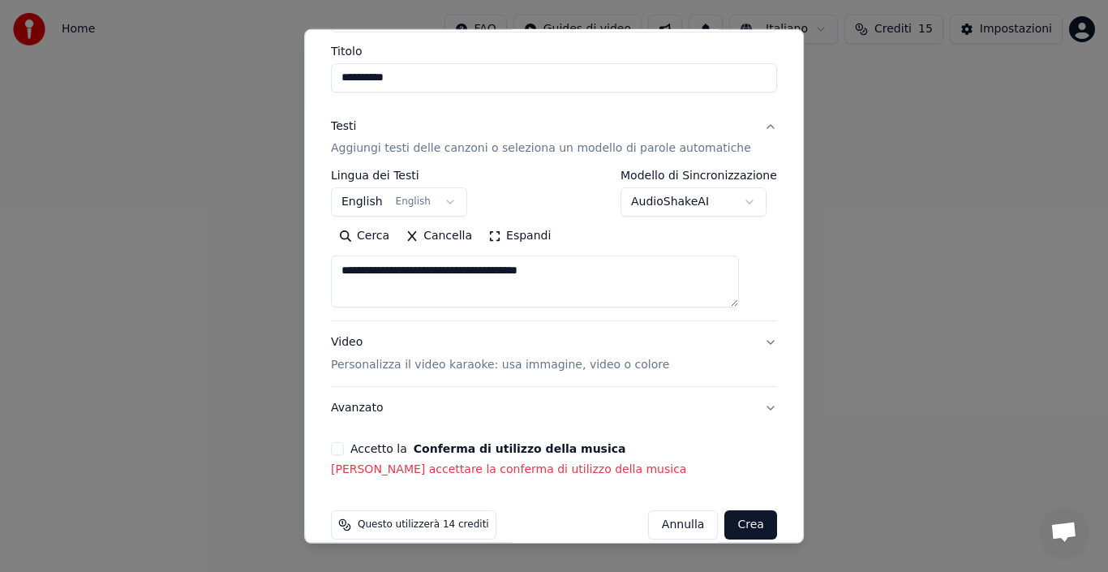
click at [344, 450] on button "Accetto la Conferma di utilizzo della musica" at bounding box center [337, 448] width 13 height 13
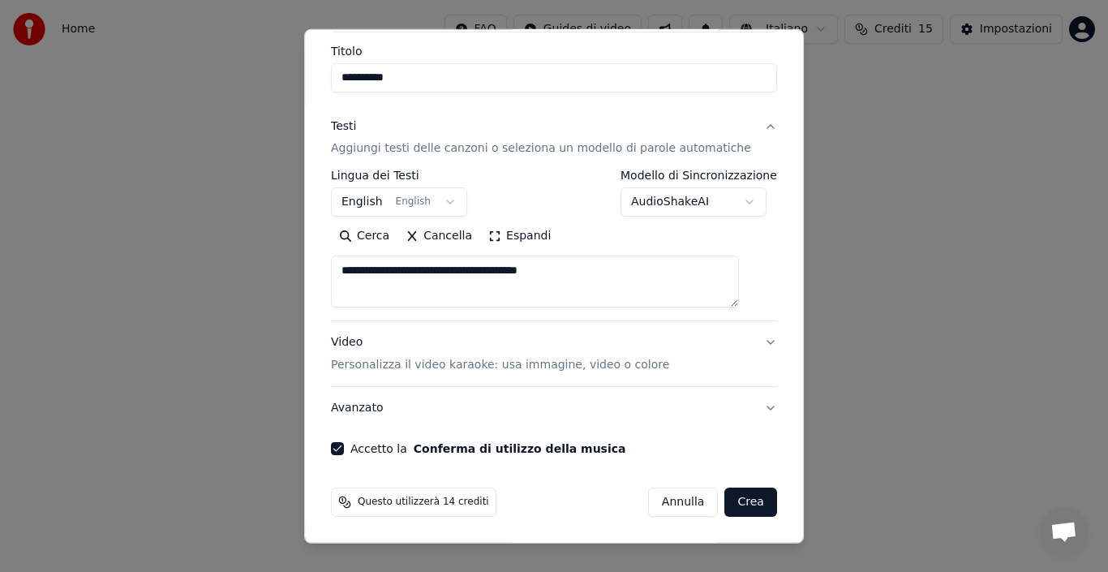
click at [725, 503] on button "Crea" at bounding box center [751, 502] width 52 height 29
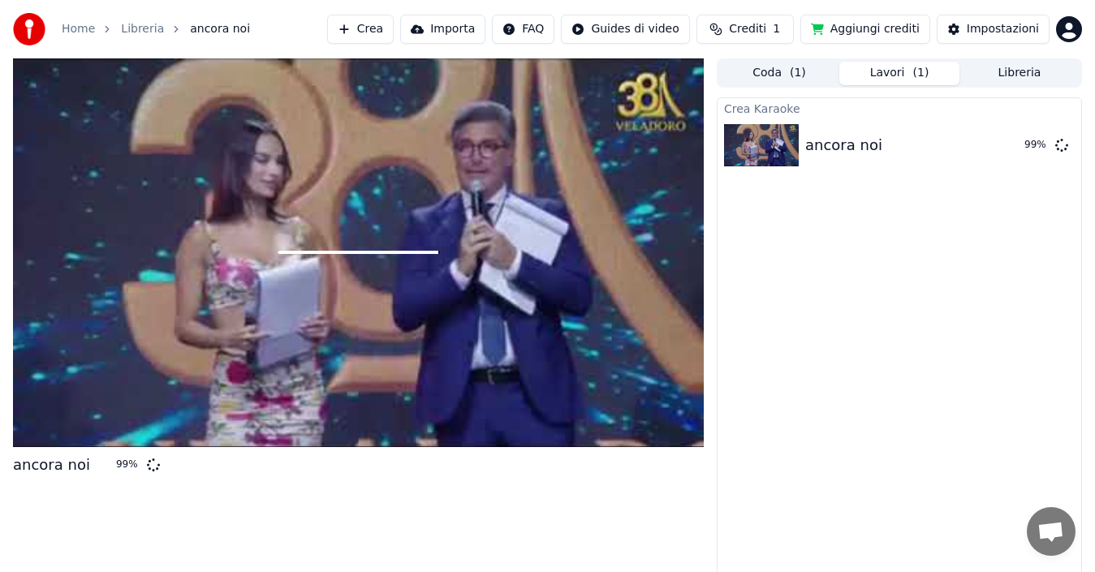
click at [880, 80] on button "Lavori ( 1 )" at bounding box center [899, 74] width 120 height 24
click at [993, 79] on button "Libreria" at bounding box center [1019, 74] width 120 height 24
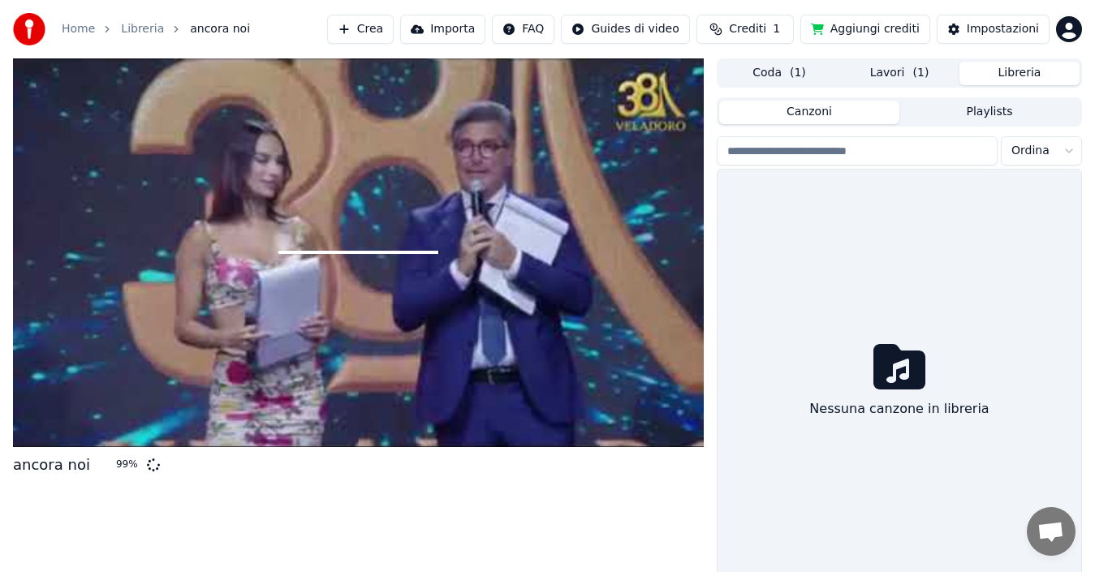
click at [750, 84] on button "Coda ( 1 )" at bounding box center [779, 74] width 120 height 24
click at [755, 79] on button "Coda ( 1 )" at bounding box center [779, 74] width 120 height 24
